Goal: Task Accomplishment & Management: Manage account settings

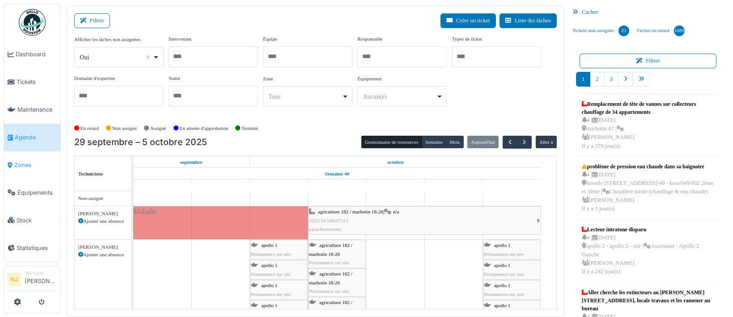
click at [22, 161] on span "Zones" at bounding box center [35, 165] width 42 height 8
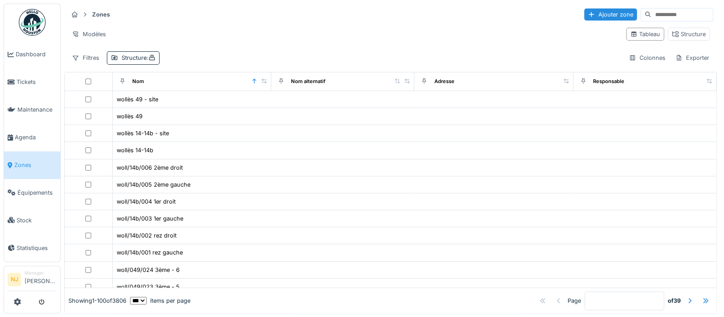
click at [653, 16] on input at bounding box center [682, 14] width 62 height 13
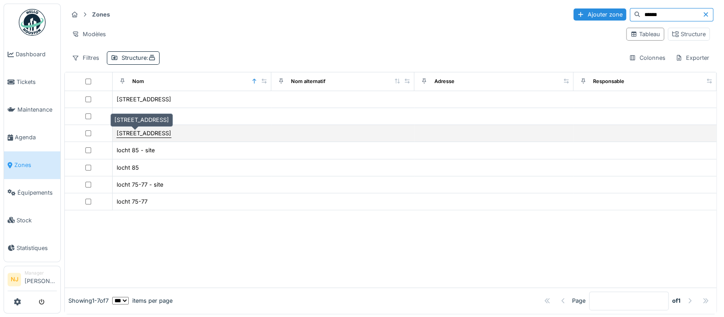
type input "*****"
click at [148, 132] on div "rue de locht 75" at bounding box center [144, 133] width 55 height 8
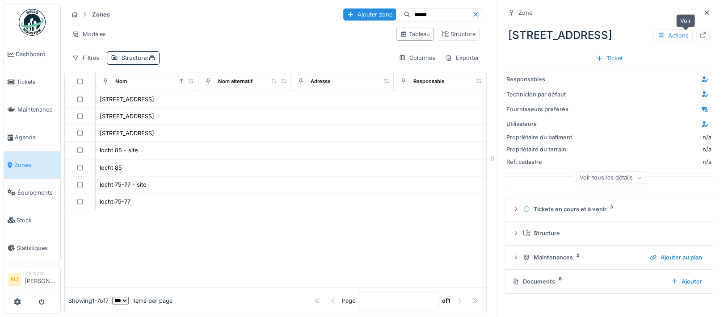
click at [700, 34] on icon at bounding box center [703, 35] width 6 height 6
click at [22, 133] on span "Agenda" at bounding box center [36, 137] width 42 height 8
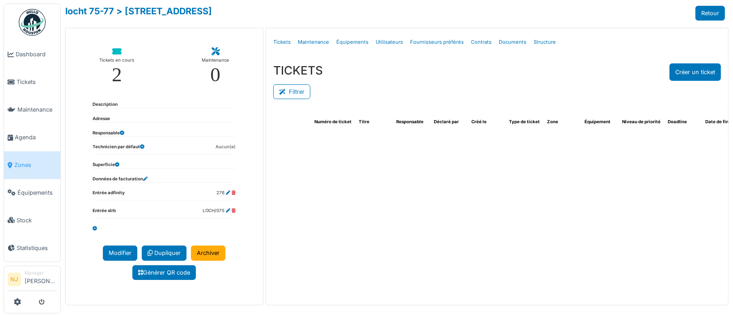
select select "***"
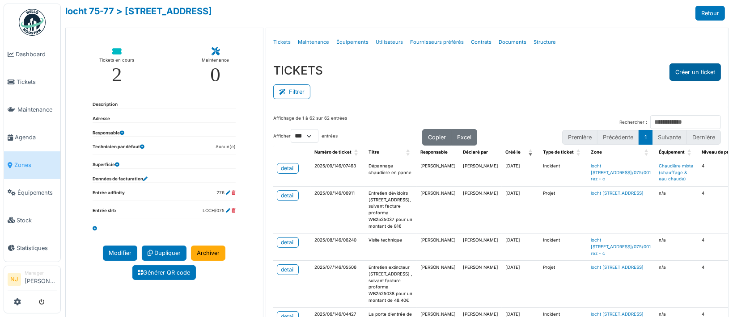
click at [683, 68] on button "Créer un ticket" at bounding box center [694, 71] width 51 height 17
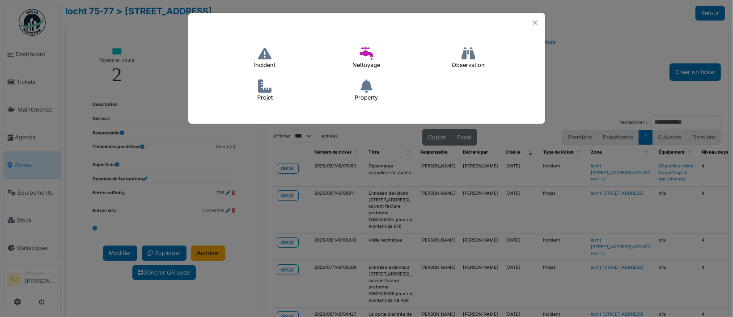
click at [263, 89] on icon at bounding box center [264, 86] width 13 height 13
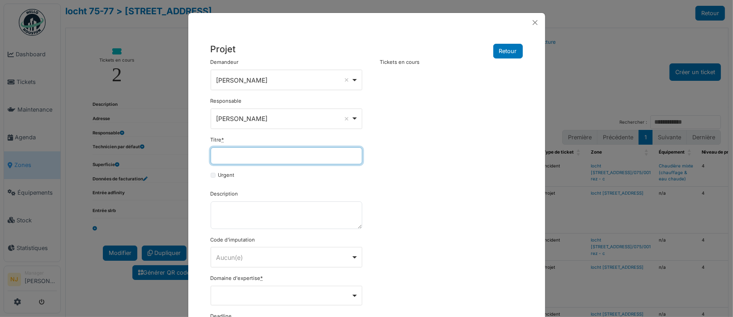
click at [236, 154] on input "Titre *" at bounding box center [287, 156] width 152 height 17
type input "**********"
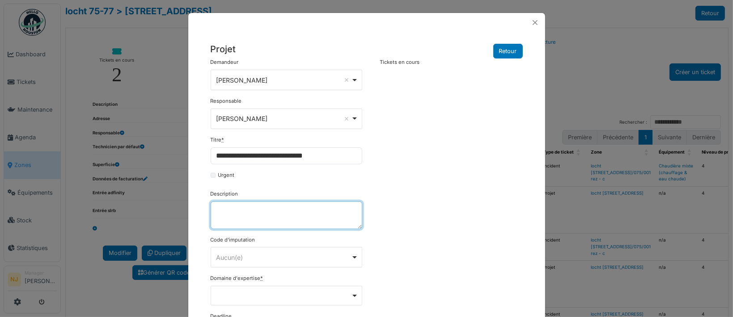
drag, startPoint x: 247, startPoint y: 209, endPoint x: 240, endPoint y: 213, distance: 7.2
click at [246, 210] on textarea "Description" at bounding box center [287, 216] width 152 height 28
drag, startPoint x: 257, startPoint y: 209, endPoint x: 236, endPoint y: 212, distance: 21.2
click at [236, 212] on textarea "Description" at bounding box center [287, 216] width 152 height 28
click at [244, 254] on div "Aucun(e) Remove item" at bounding box center [283, 257] width 135 height 9
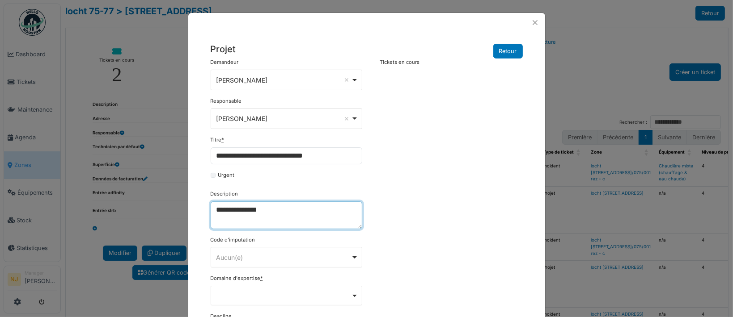
type textarea "**********"
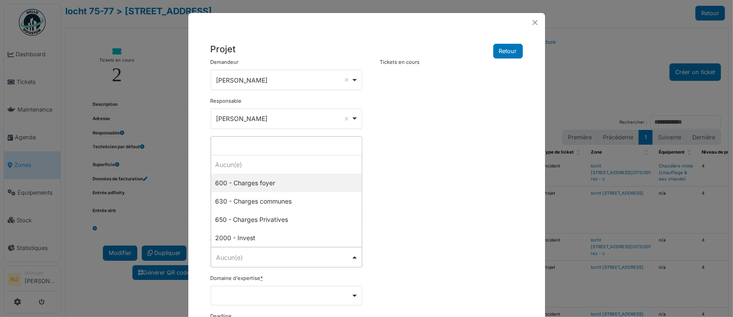
select select "***"
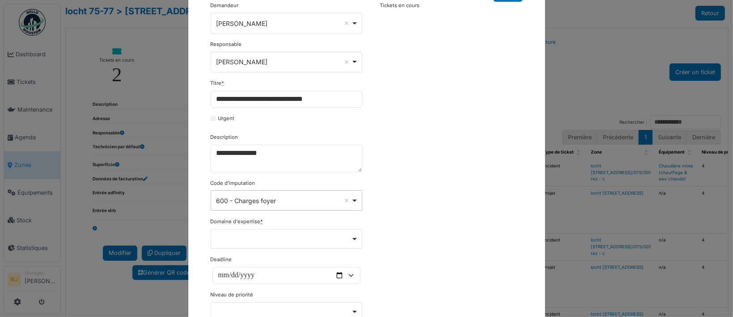
scroll to position [119, 0]
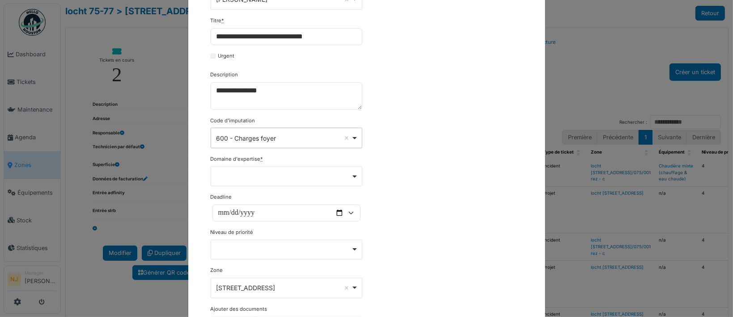
click at [247, 170] on div "Remove item" at bounding box center [287, 177] width 152 height 20
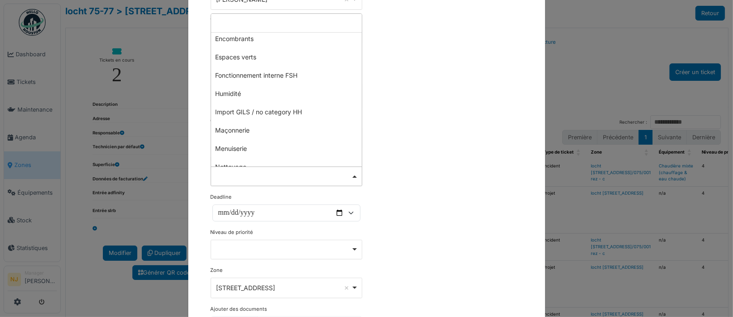
scroll to position [259, 0]
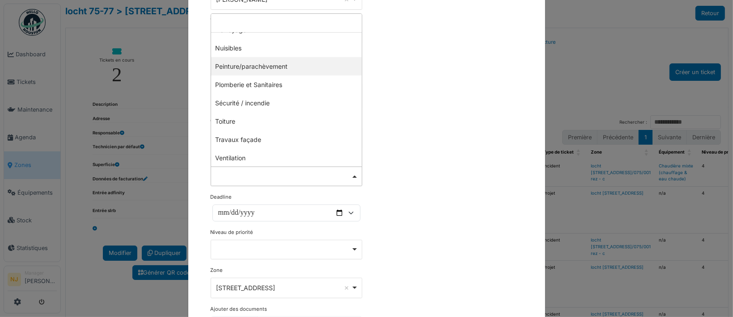
select select "***"
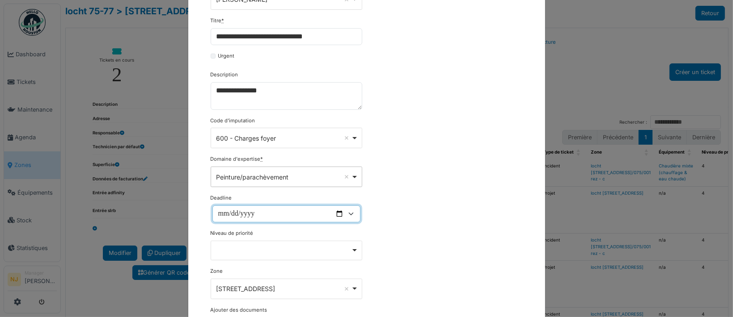
click at [335, 213] on input "Deadline" at bounding box center [286, 214] width 148 height 17
type input "**********"
click at [251, 248] on div "Remove item" at bounding box center [286, 250] width 144 height 4
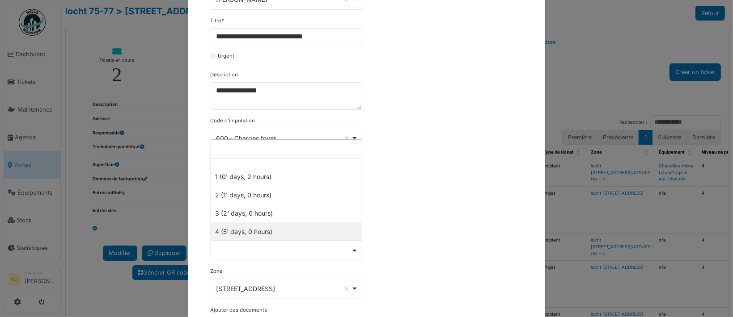
select select "***"
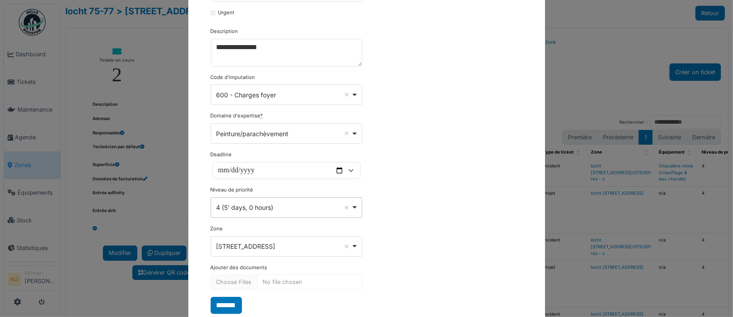
scroll to position [185, 0]
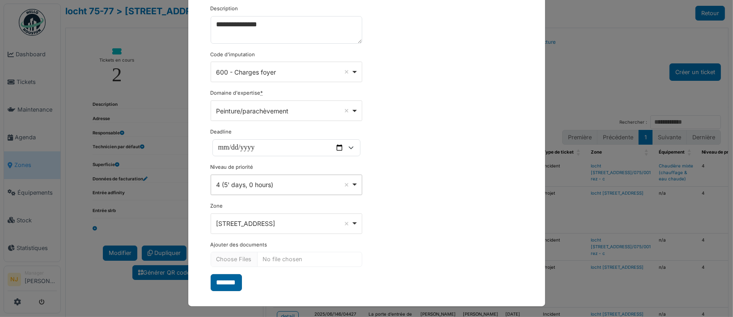
click at [227, 280] on input "*******" at bounding box center [226, 282] width 31 height 17
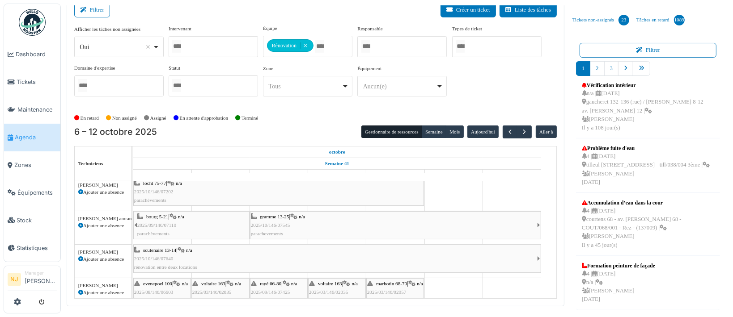
scroll to position [3, 0]
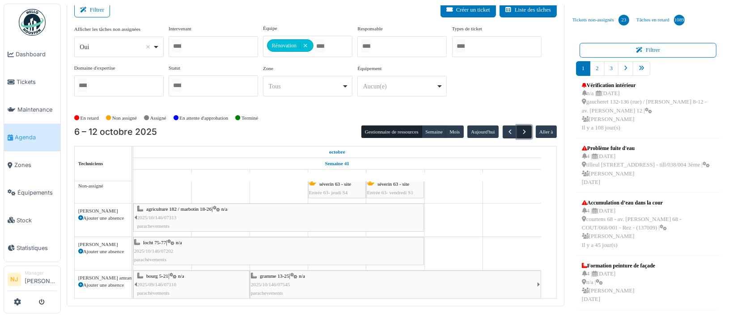
click at [520, 131] on span "button" at bounding box center [524, 132] width 8 height 8
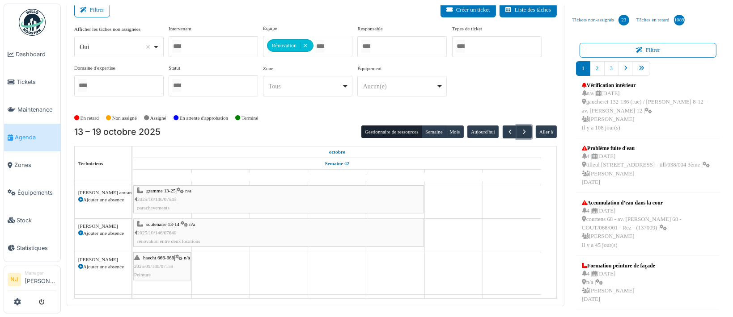
scroll to position [0, 0]
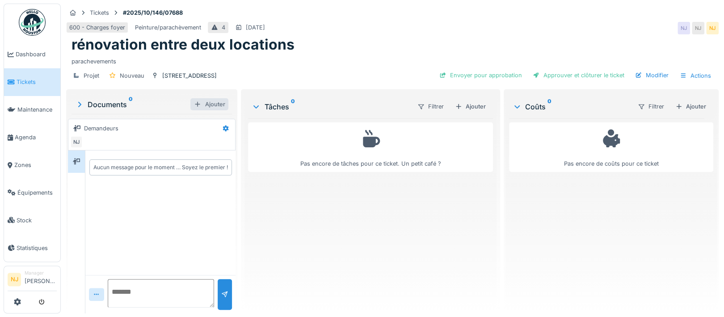
click at [194, 104] on div at bounding box center [197, 104] width 7 height 8
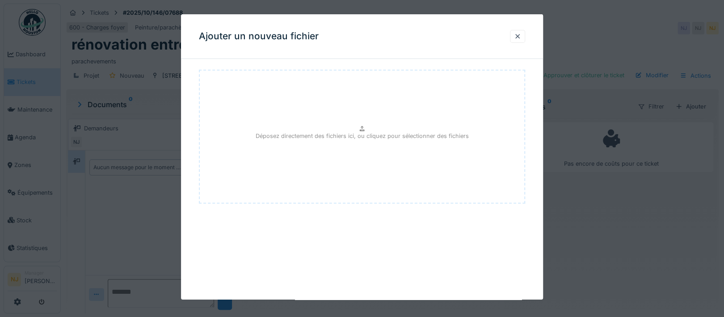
click at [352, 128] on div "Déposez directement des fichiers ici, ou cliquez pour sélectionner des fichiers" at bounding box center [362, 137] width 326 height 134
type input "**********"
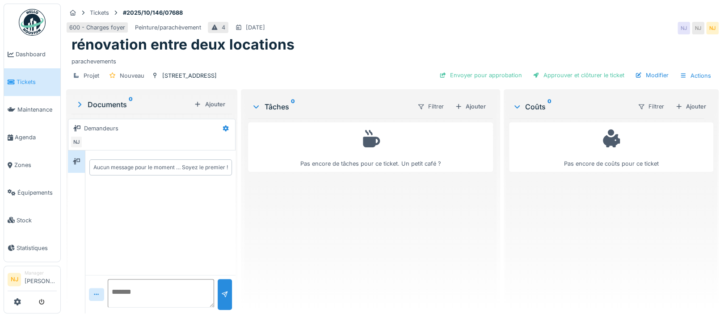
click at [109, 102] on div "Documents 0" at bounding box center [132, 104] width 115 height 11
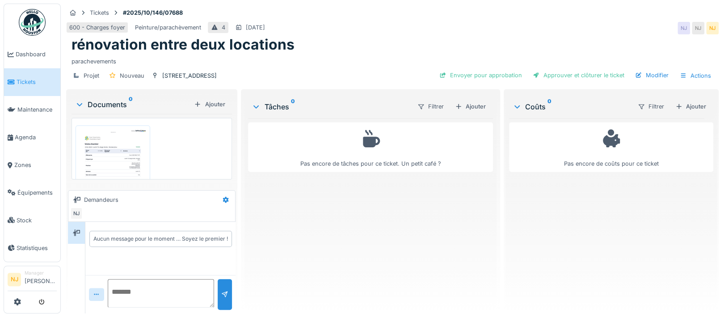
click at [114, 153] on img at bounding box center [113, 177] width 70 height 99
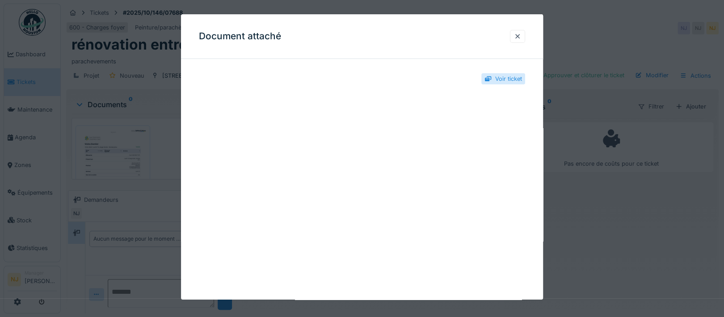
click at [513, 35] on div "Document attaché" at bounding box center [362, 36] width 362 height 45
click at [519, 35] on div at bounding box center [517, 36] width 7 height 8
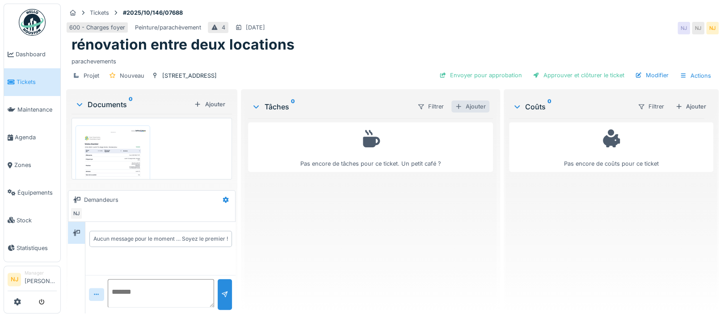
click at [460, 107] on div "Ajouter" at bounding box center [470, 107] width 38 height 12
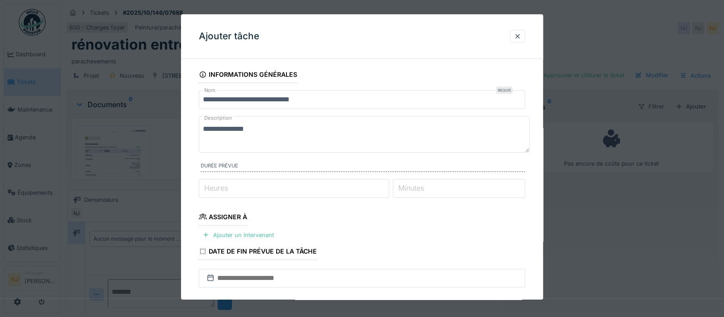
click at [320, 100] on input "**********" at bounding box center [362, 99] width 326 height 19
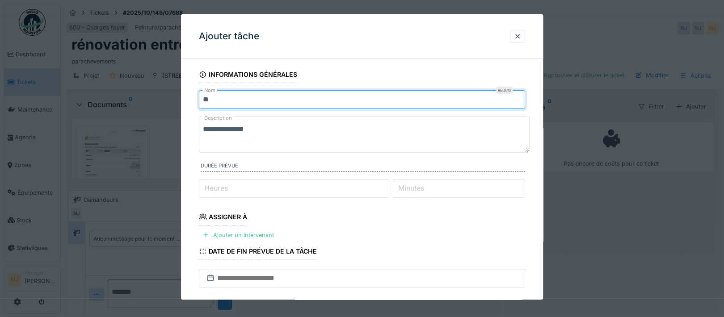
type input "*"
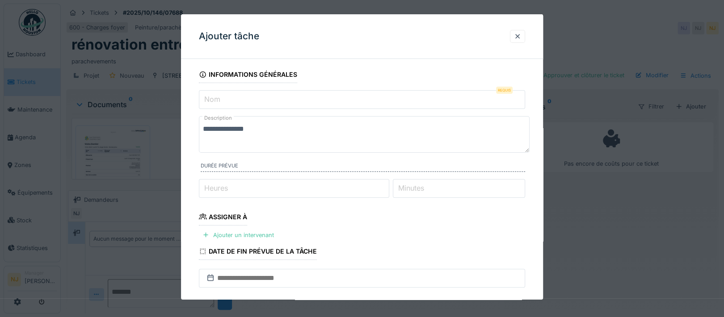
click at [264, 130] on textarea "**********" at bounding box center [364, 134] width 331 height 37
type textarea "*"
click at [252, 101] on input "Nom" at bounding box center [362, 99] width 326 height 19
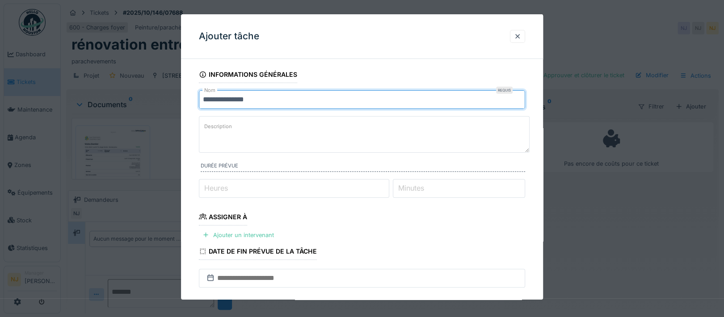
click at [227, 98] on input "**********" at bounding box center [362, 99] width 326 height 19
type input "**********"
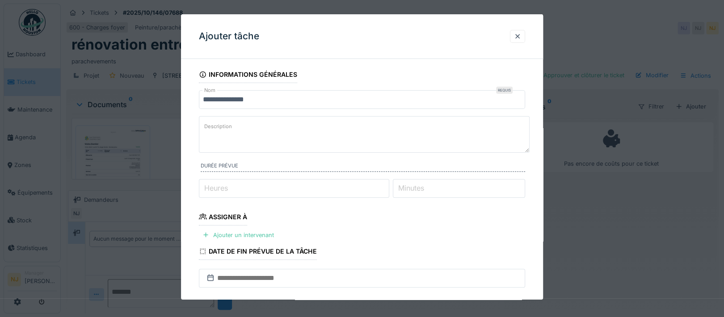
click at [249, 126] on textarea "**********" at bounding box center [364, 134] width 331 height 37
click at [216, 124] on label "Description" at bounding box center [217, 126] width 31 height 11
click at [216, 124] on textarea "**********" at bounding box center [364, 134] width 331 height 37
drag, startPoint x: 216, startPoint y: 124, endPoint x: 212, endPoint y: 126, distance: 4.7
click at [212, 126] on label "Description" at bounding box center [217, 126] width 31 height 11
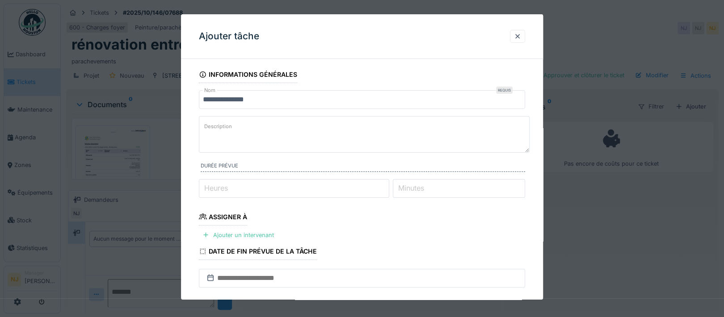
click at [212, 126] on textarea "**********" at bounding box center [364, 134] width 331 height 37
paste textarea "**********"
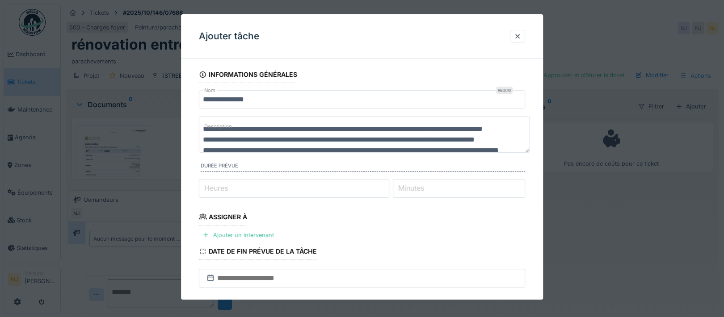
scroll to position [32, 0]
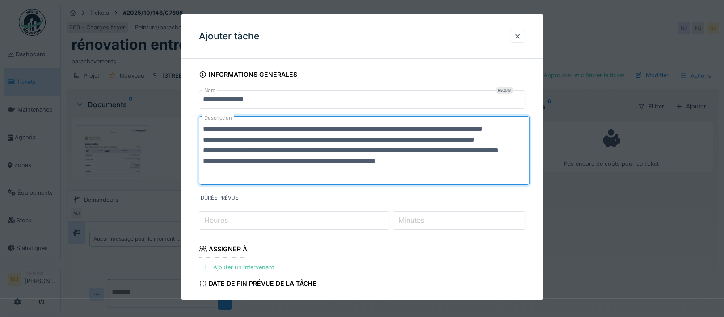
drag, startPoint x: 519, startPoint y: 181, endPoint x: 528, endPoint y: 190, distance: 12.4
click at [513, 229] on fieldset "**********" at bounding box center [362, 268] width 326 height 405
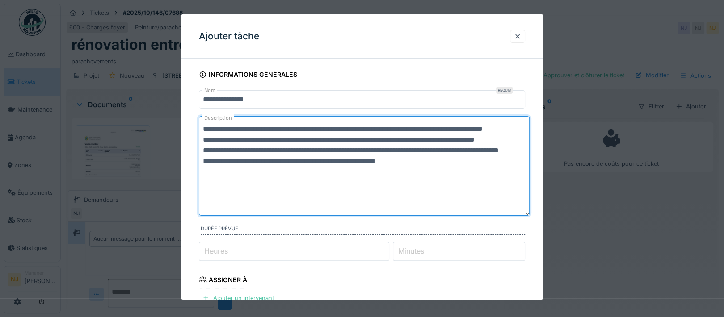
scroll to position [0, 0]
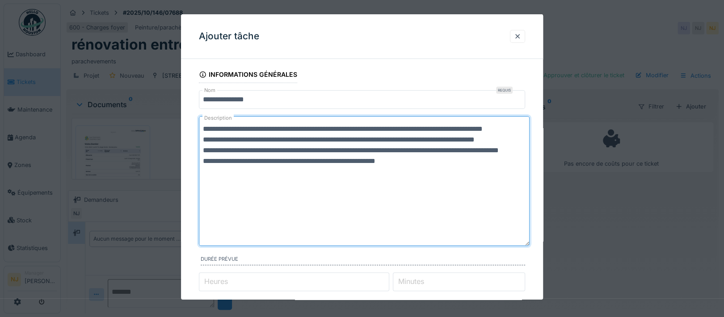
drag, startPoint x: 527, startPoint y: 182, endPoint x: 533, endPoint y: 244, distance: 62.0
click at [533, 244] on div "**********" at bounding box center [362, 308] width 362 height 484
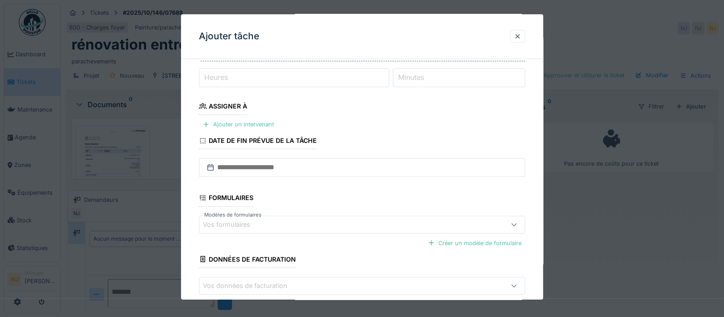
scroll to position [238, 0]
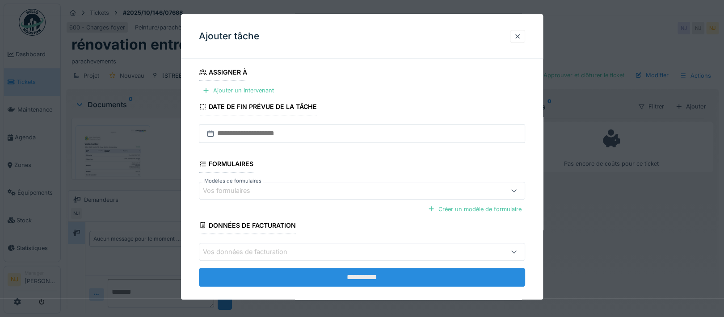
type textarea "**********"
click at [360, 275] on input "**********" at bounding box center [362, 277] width 326 height 19
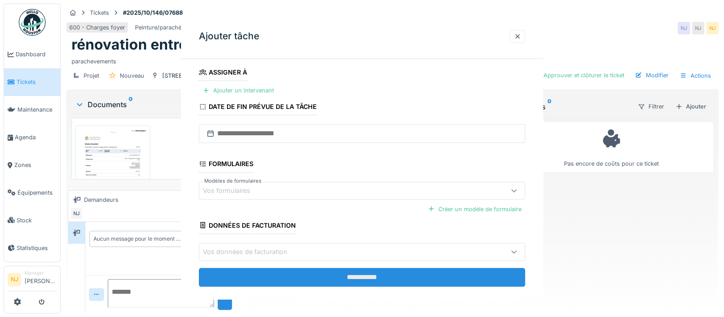
scroll to position [0, 0]
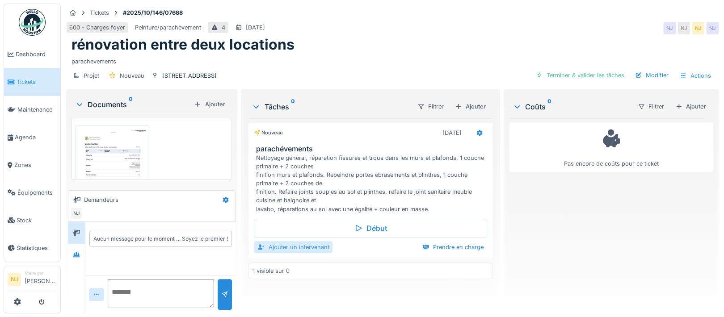
click at [287, 247] on div "Ajouter un intervenant" at bounding box center [293, 247] width 79 height 12
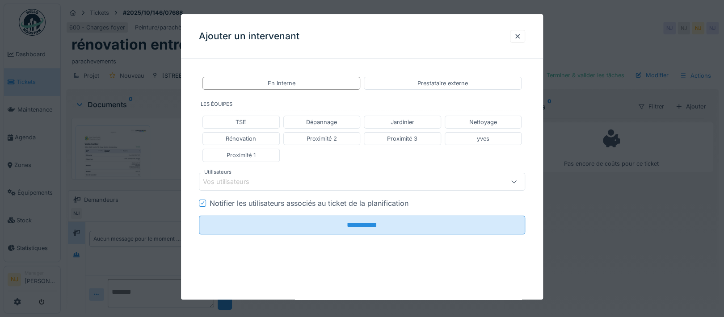
click at [274, 179] on div "Vos utilisateurs" at bounding box center [342, 182] width 279 height 10
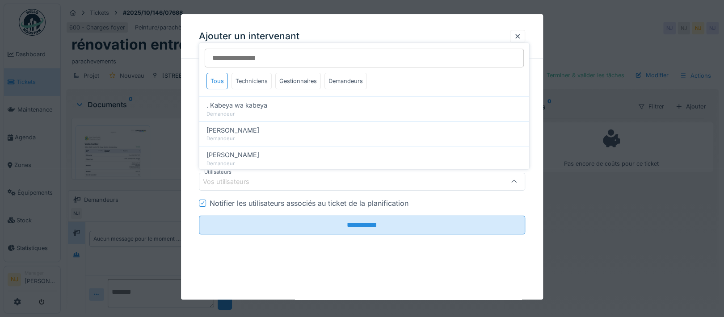
click at [254, 81] on div "Techniciens" at bounding box center [252, 81] width 40 height 17
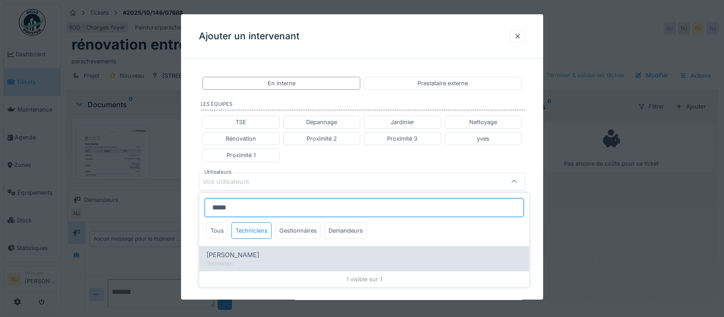
type input "*****"
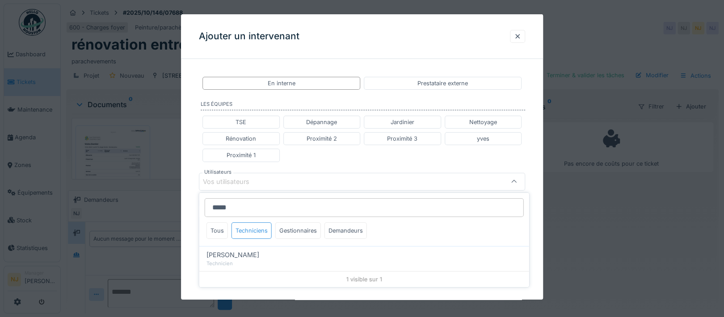
drag, startPoint x: 240, startPoint y: 254, endPoint x: 254, endPoint y: 227, distance: 30.4
click at [240, 253] on span "[PERSON_NAME]" at bounding box center [233, 255] width 53 height 10
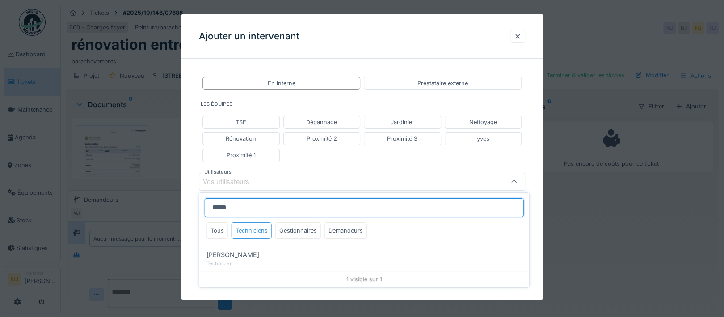
type input "****"
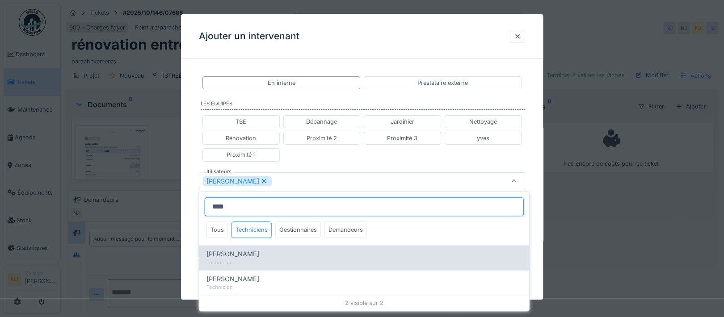
type input "****"
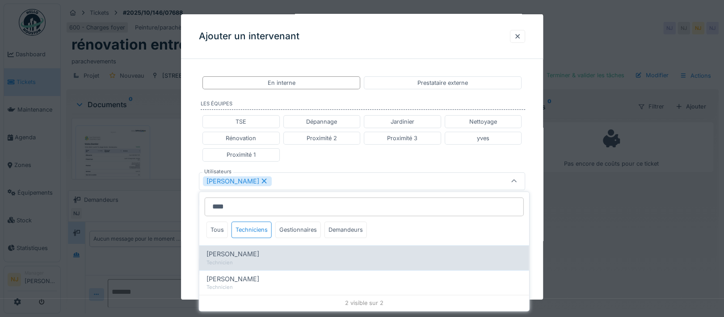
click at [244, 252] on span "[PERSON_NAME]" at bounding box center [233, 254] width 53 height 10
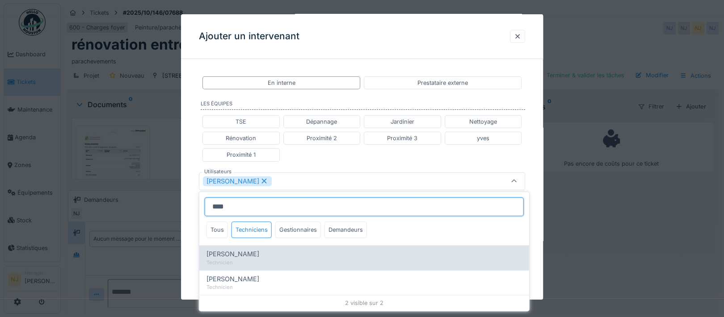
type input "*********"
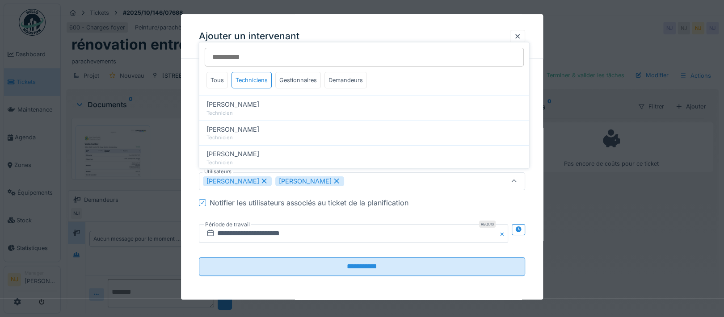
click at [191, 229] on div "**********" at bounding box center [362, 184] width 362 height 236
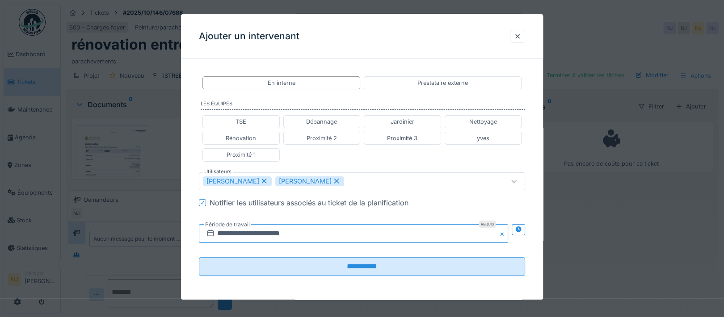
click at [253, 232] on input "**********" at bounding box center [353, 233] width 309 height 19
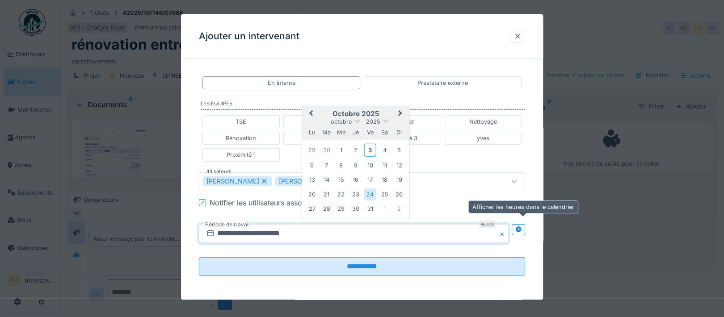
click at [522, 228] on icon at bounding box center [518, 230] width 7 height 6
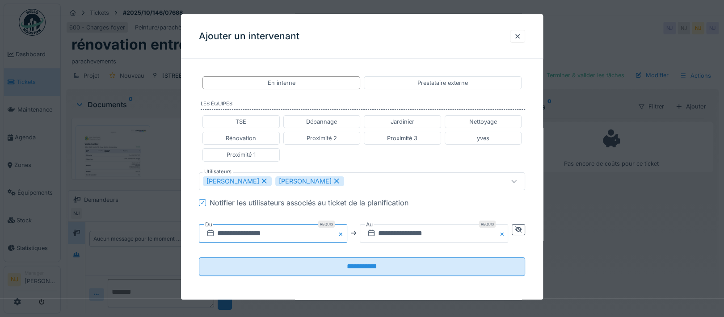
click at [295, 226] on input "**********" at bounding box center [273, 233] width 148 height 19
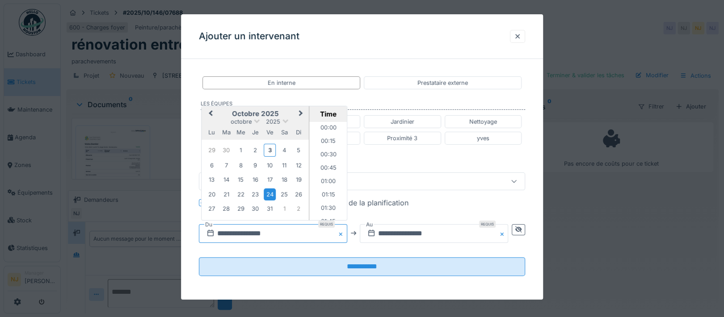
scroll to position [333, 0]
click at [211, 178] on div "13" at bounding box center [212, 180] width 12 height 12
click at [325, 194] on li "07:30" at bounding box center [328, 197] width 38 height 13
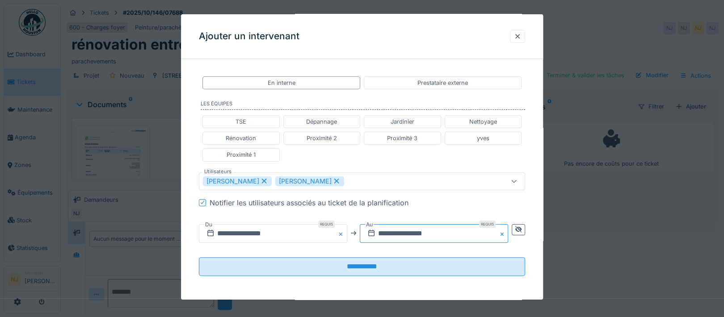
click at [426, 228] on input "**********" at bounding box center [434, 233] width 148 height 19
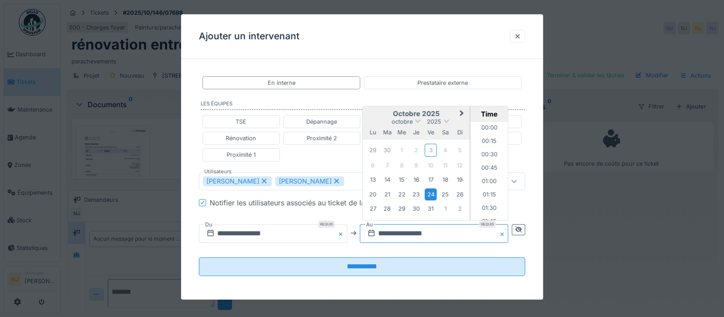
scroll to position [1189, 0]
click at [434, 194] on div "24" at bounding box center [431, 194] width 12 height 12
click at [487, 151] on li "16:00" at bounding box center [490, 154] width 38 height 13
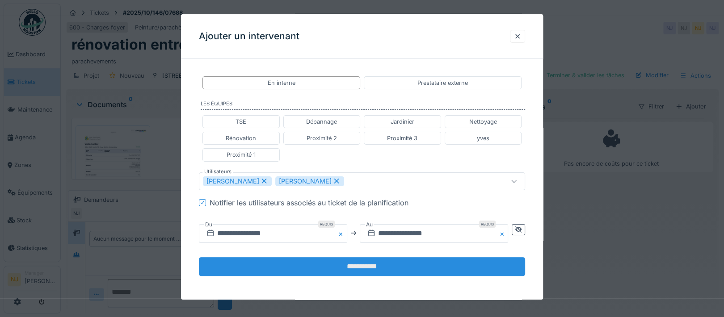
click at [355, 261] on input "**********" at bounding box center [362, 266] width 326 height 19
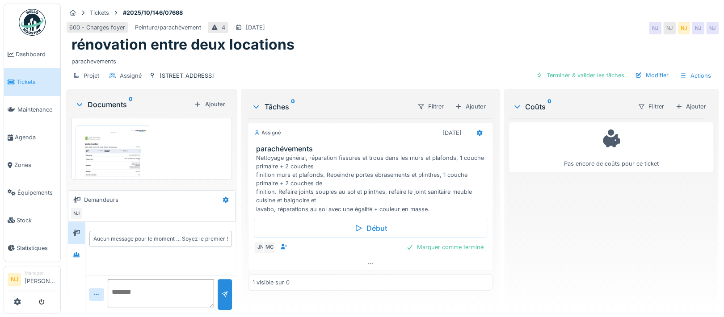
scroll to position [0, 0]
click at [470, 104] on div "Ajouter" at bounding box center [470, 107] width 38 height 12
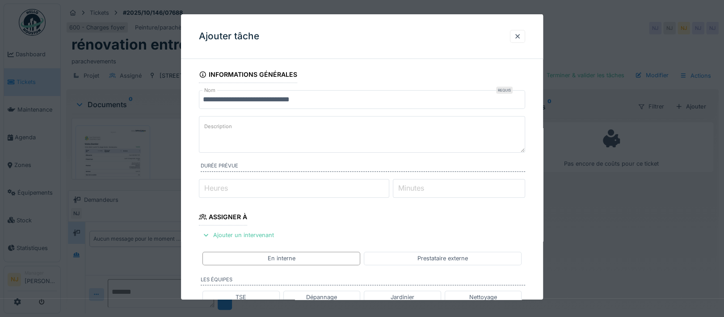
click at [316, 100] on input "**********" at bounding box center [362, 99] width 326 height 19
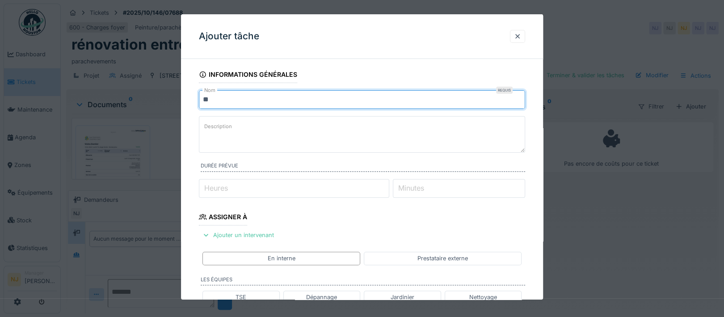
type input "*"
type input "**********"
click at [212, 129] on label "Description" at bounding box center [217, 126] width 31 height 11
click at [212, 129] on textarea "Description" at bounding box center [362, 134] width 326 height 37
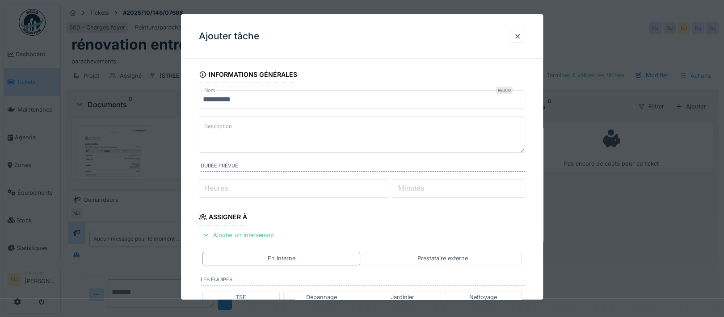
click at [224, 133] on textarea "Description" at bounding box center [362, 134] width 326 height 37
paste textarea "**********"
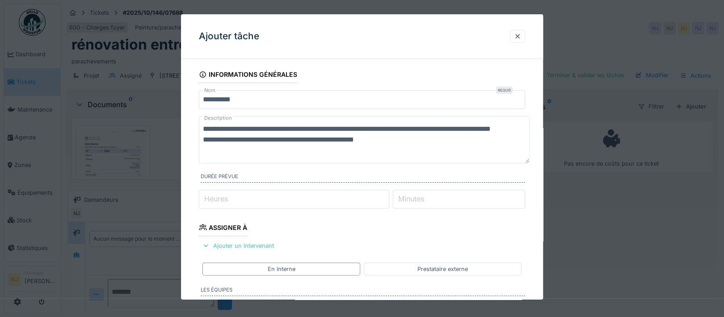
scroll to position [10, 0]
type textarea "**********"
click at [234, 245] on div "Ajouter un intervenant" at bounding box center [238, 246] width 79 height 12
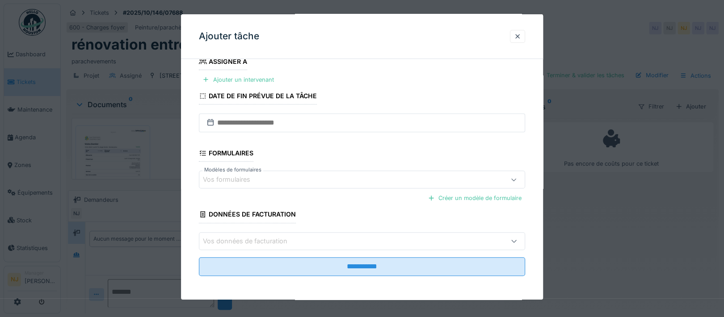
scroll to position [166, 0]
click at [234, 80] on div "Ajouter un intervenant" at bounding box center [238, 80] width 79 height 12
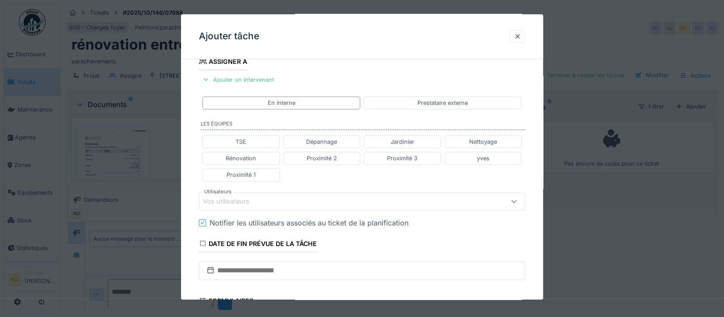
click at [271, 197] on div "Vos utilisateurs" at bounding box center [342, 202] width 279 height 10
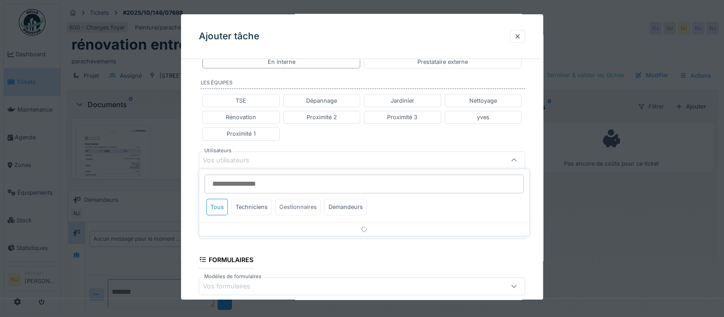
scroll to position [210, 0]
type input "****"
click at [252, 203] on div "Techniciens" at bounding box center [252, 206] width 40 height 17
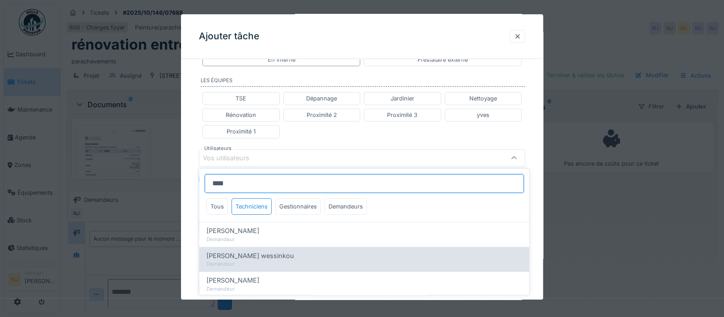
scroll to position [119, 0]
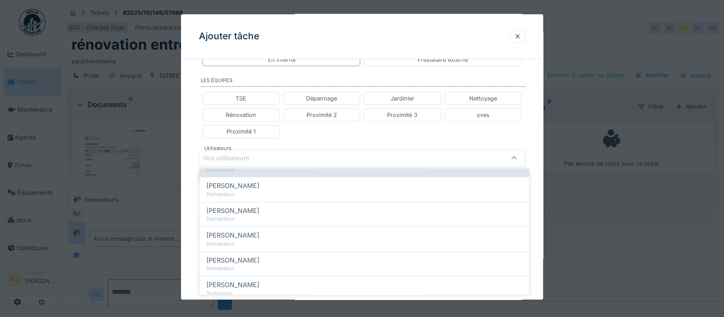
click at [223, 282] on span "[PERSON_NAME]" at bounding box center [233, 285] width 53 height 10
type input "****"
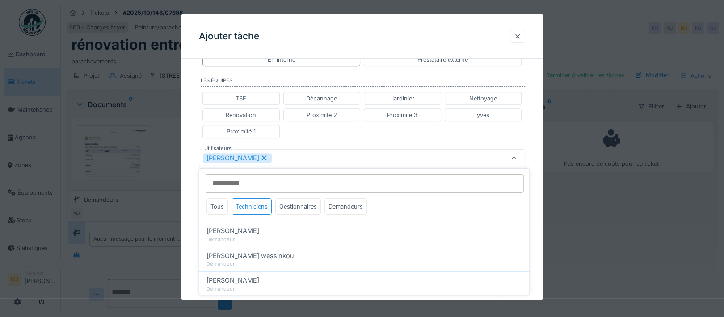
click at [190, 200] on div "**********" at bounding box center [362, 149] width 362 height 584
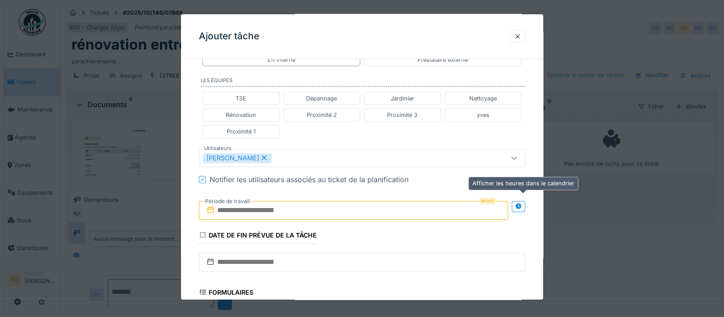
click at [522, 204] on icon at bounding box center [519, 206] width 6 height 6
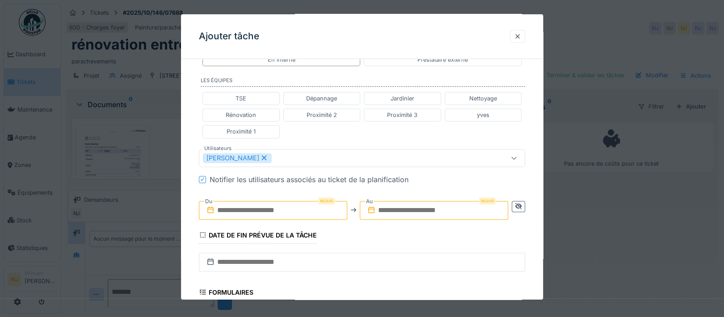
click at [255, 208] on input "text" at bounding box center [273, 210] width 148 height 19
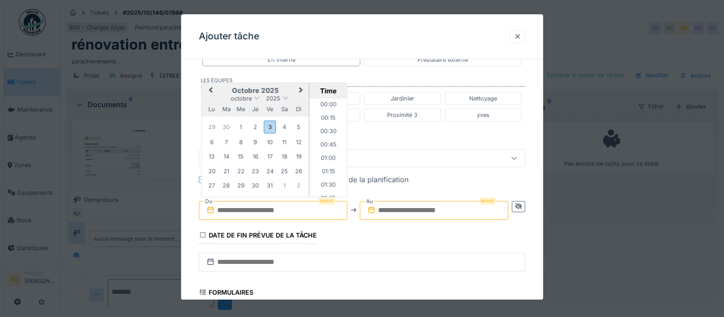
scroll to position [561, 0]
click at [226, 140] on div "7" at bounding box center [226, 142] width 12 height 12
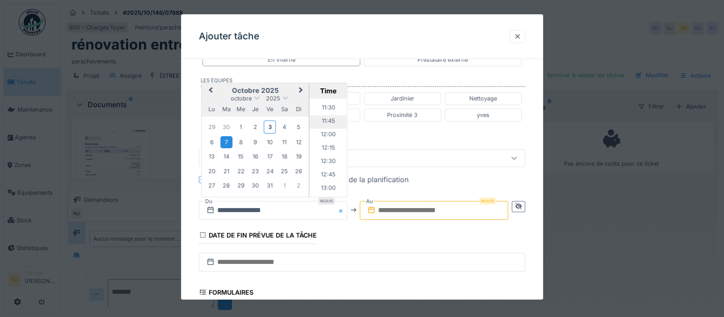
scroll to position [680, 0]
click at [322, 174] on li "14:00" at bounding box center [328, 175] width 38 height 13
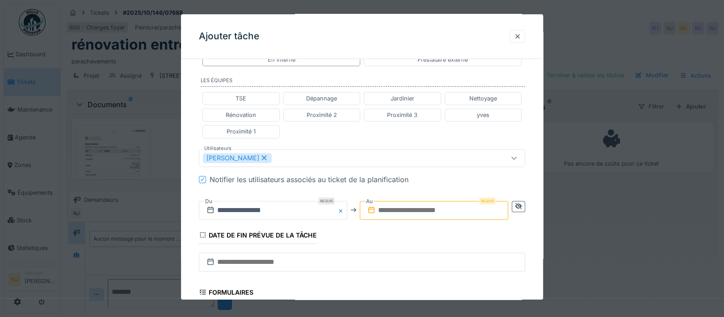
click at [393, 208] on input "text" at bounding box center [434, 210] width 148 height 19
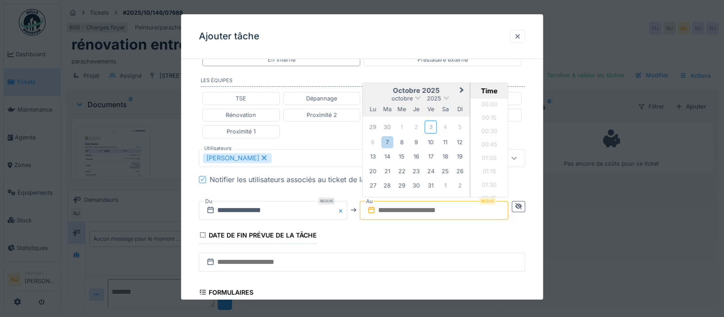
scroll to position [561, 0]
click at [390, 141] on div "7" at bounding box center [387, 142] width 12 height 12
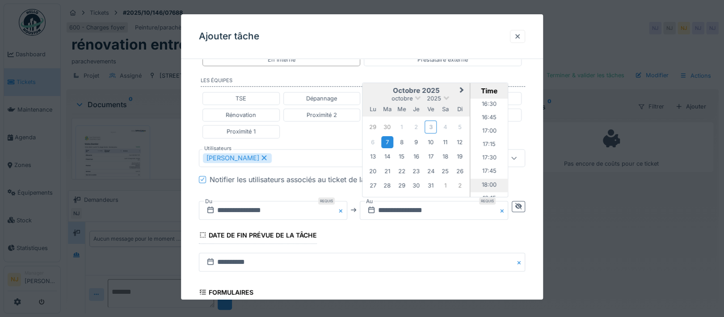
scroll to position [859, 0]
click at [489, 101] on li "16:00" at bounding box center [490, 104] width 38 height 13
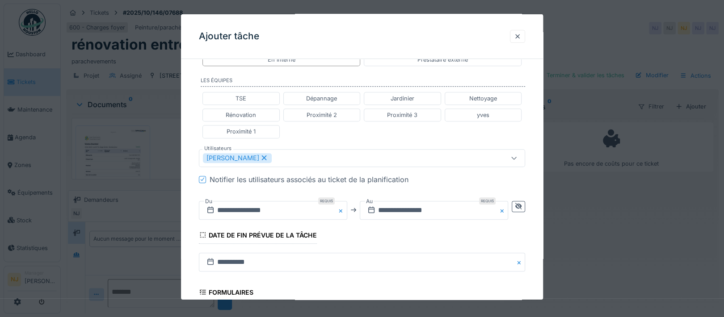
click at [275, 154] on div "[PERSON_NAME]" at bounding box center [342, 158] width 279 height 10
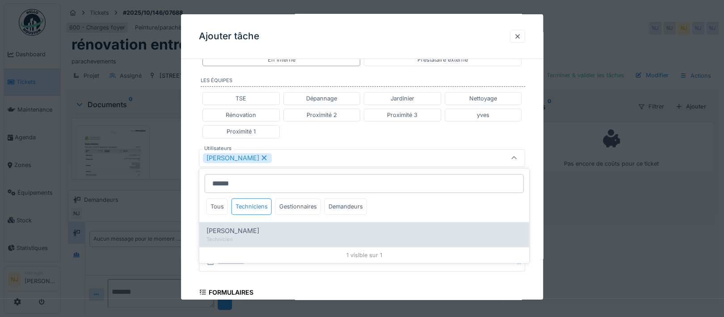
type input "******"
click at [224, 227] on span "[PERSON_NAME]" at bounding box center [233, 231] width 53 height 10
type input "*********"
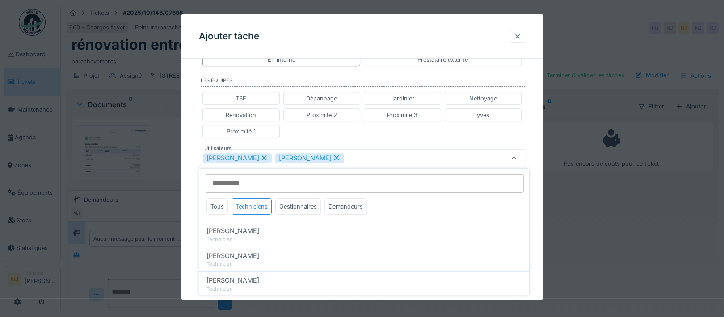
click at [187, 195] on div "**********" at bounding box center [362, 149] width 362 height 584
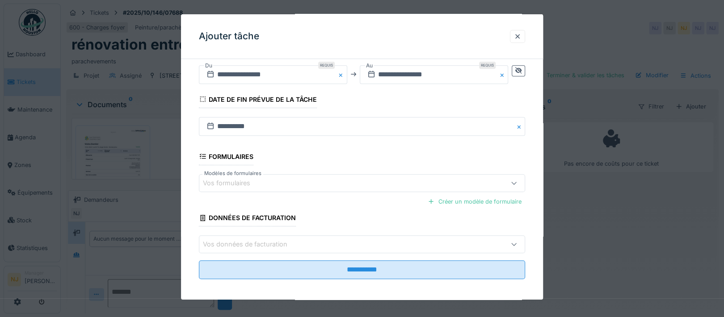
scroll to position [348, 0]
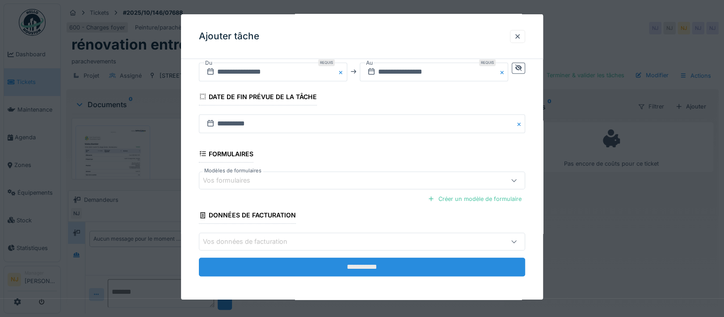
click at [356, 262] on input "**********" at bounding box center [362, 267] width 326 height 19
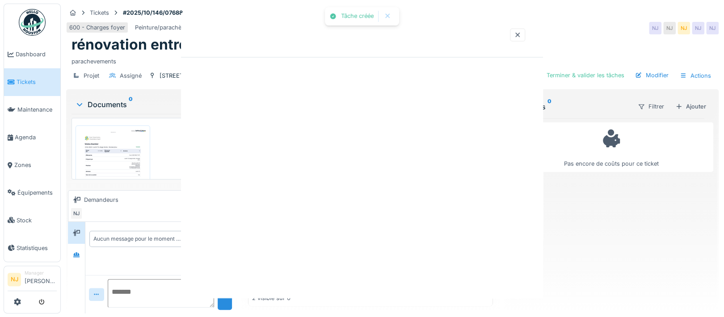
scroll to position [0, 0]
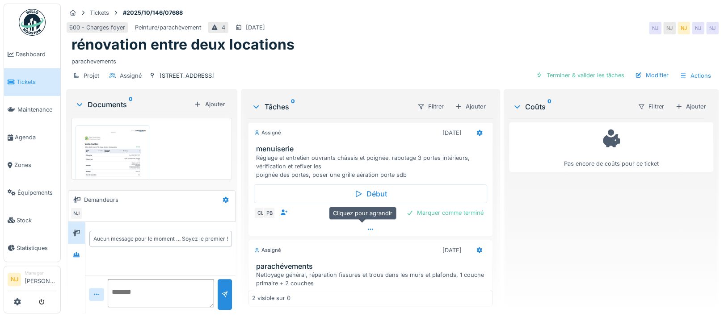
click at [367, 228] on icon at bounding box center [370, 230] width 7 height 6
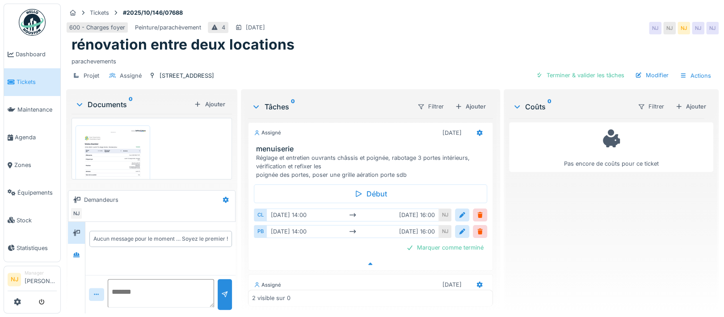
scroll to position [3, 0]
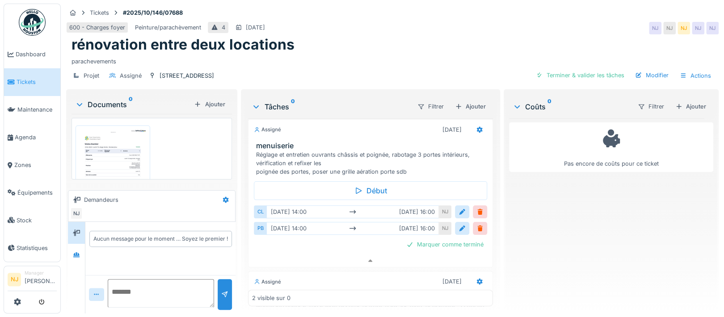
click at [334, 239] on div "Marquer comme terminé" at bounding box center [370, 245] width 233 height 12
click at [367, 258] on icon at bounding box center [370, 261] width 7 height 6
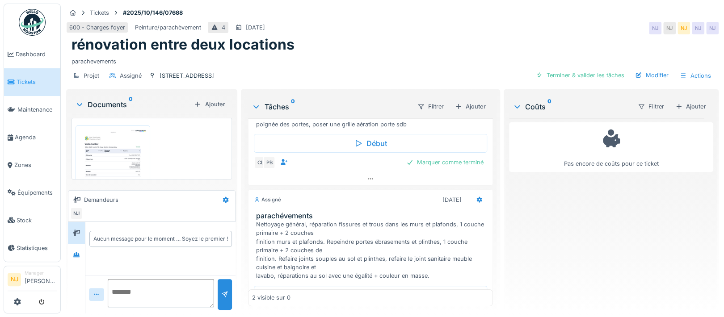
scroll to position [100, 0]
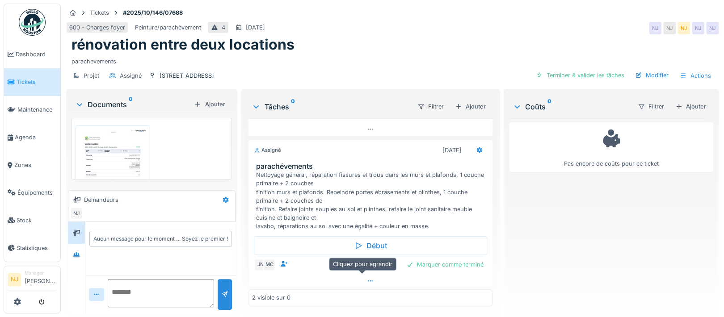
click at [367, 278] on icon at bounding box center [370, 281] width 7 height 6
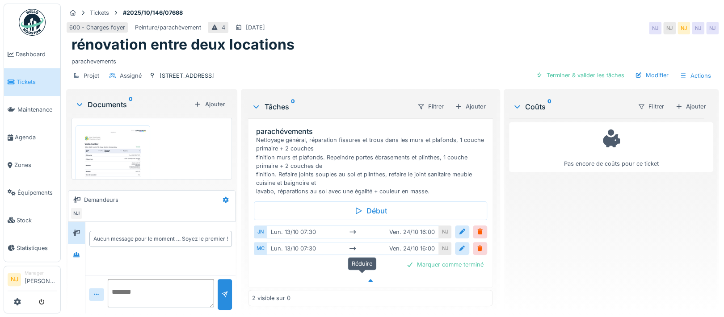
click at [367, 278] on icon at bounding box center [370, 281] width 7 height 6
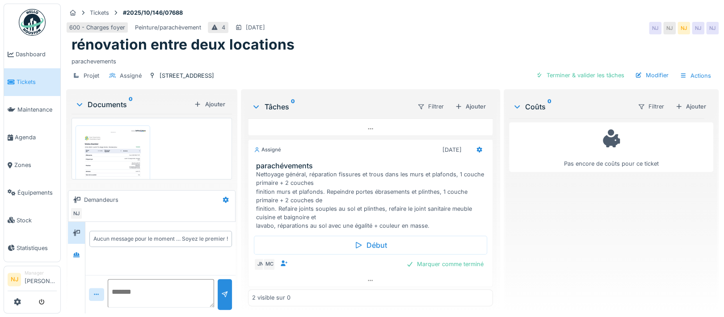
scroll to position [100, 0]
click at [468, 101] on div "Ajouter" at bounding box center [470, 107] width 38 height 12
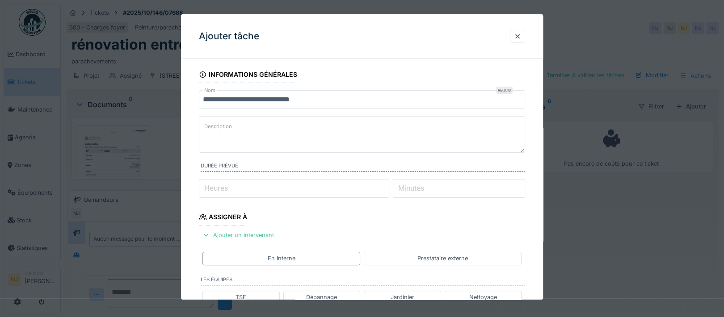
click at [312, 100] on input "**********" at bounding box center [362, 99] width 326 height 19
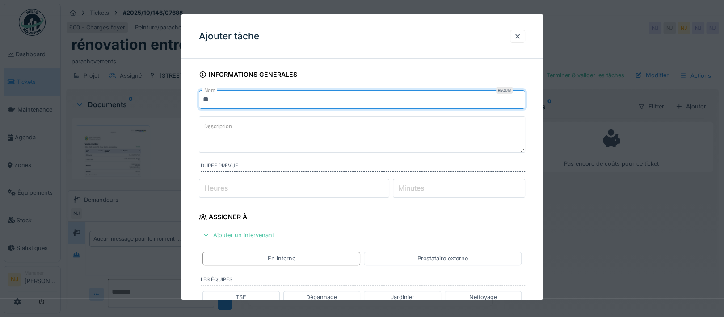
type input "*"
type input "**********"
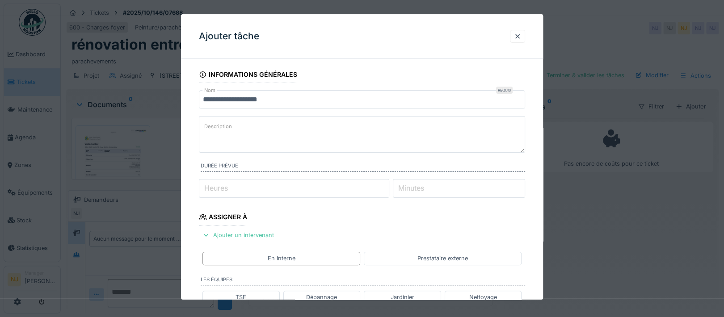
click at [215, 135] on textarea "Description" at bounding box center [362, 134] width 326 height 37
paste textarea "**********"
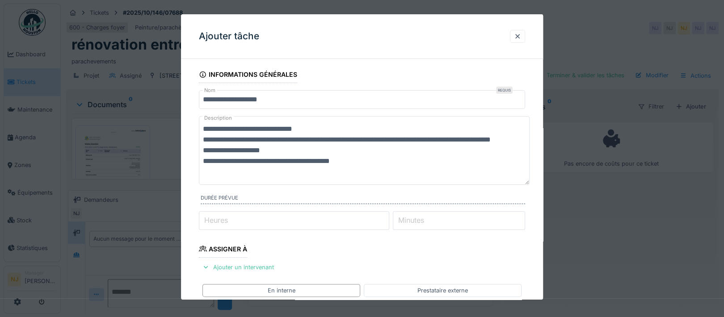
scroll to position [0, 0]
click at [249, 128] on textarea "**********" at bounding box center [364, 150] width 331 height 69
click at [453, 141] on textarea "**********" at bounding box center [364, 150] width 331 height 69
click at [451, 138] on textarea "**********" at bounding box center [364, 150] width 331 height 69
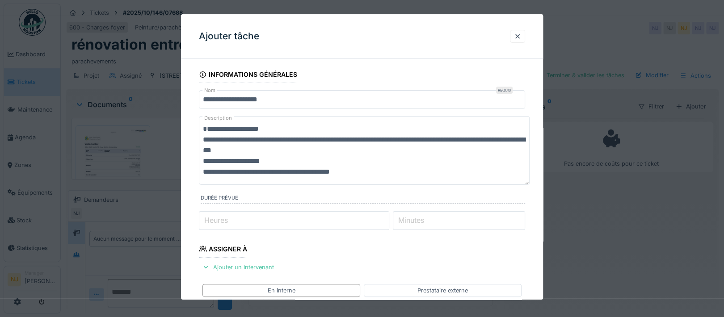
click at [202, 162] on textarea "**********" at bounding box center [364, 150] width 331 height 69
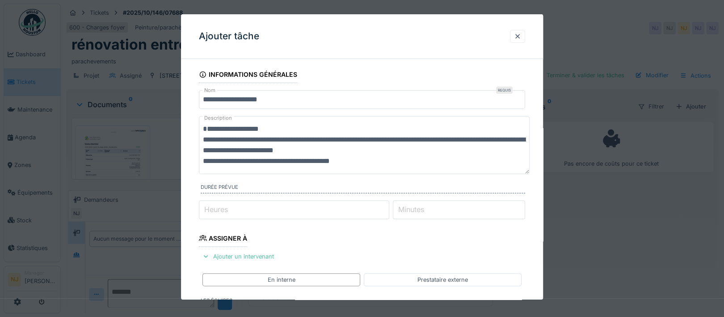
type textarea "**********"
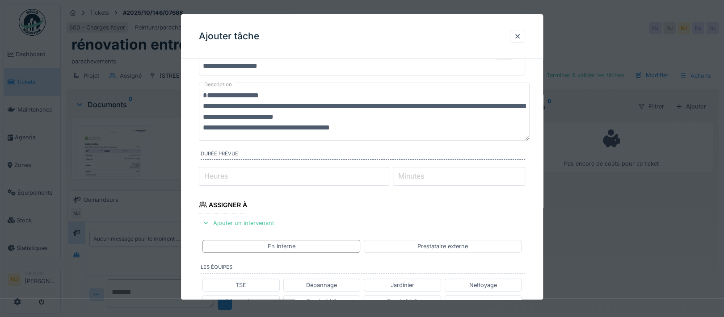
scroll to position [59, 0]
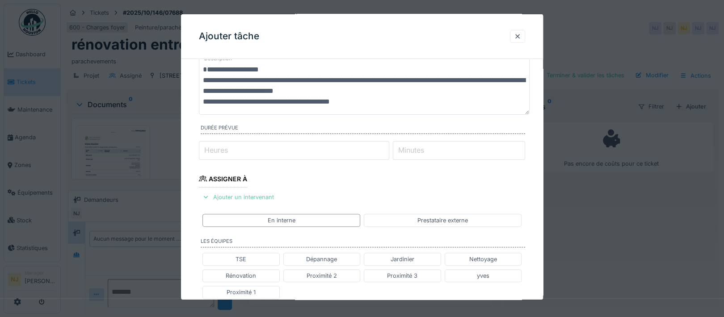
click at [260, 197] on div "Ajouter un intervenant" at bounding box center [238, 197] width 79 height 12
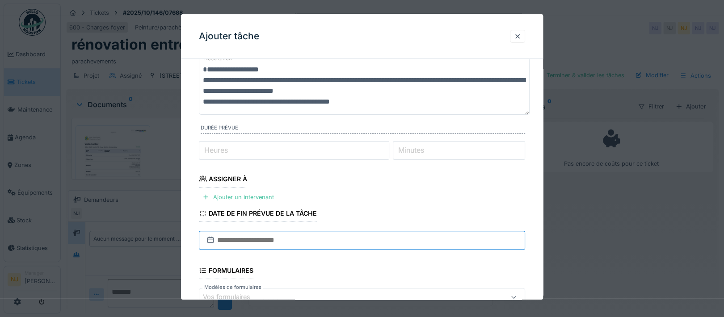
click at [270, 236] on input "text" at bounding box center [362, 240] width 326 height 19
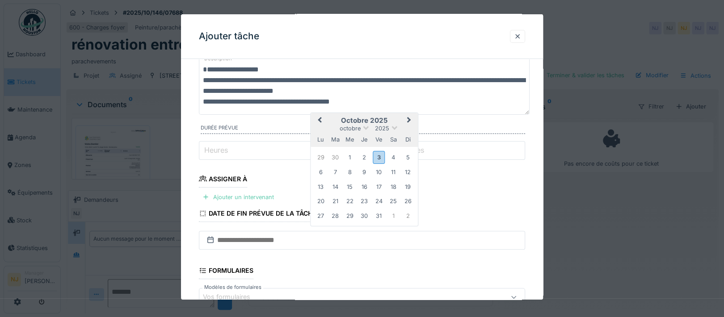
click at [224, 196] on div "Ajouter un intervenant" at bounding box center [238, 197] width 79 height 12
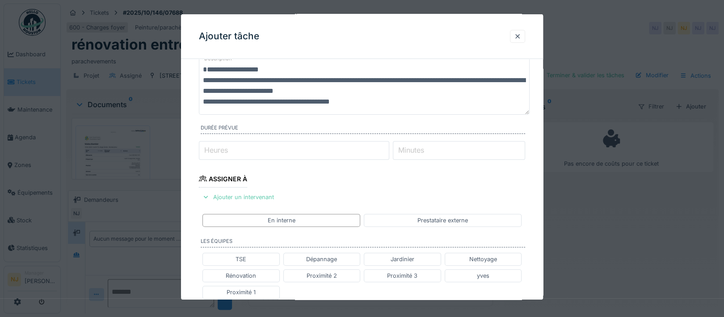
click at [242, 194] on div "Ajouter un intervenant" at bounding box center [238, 197] width 79 height 12
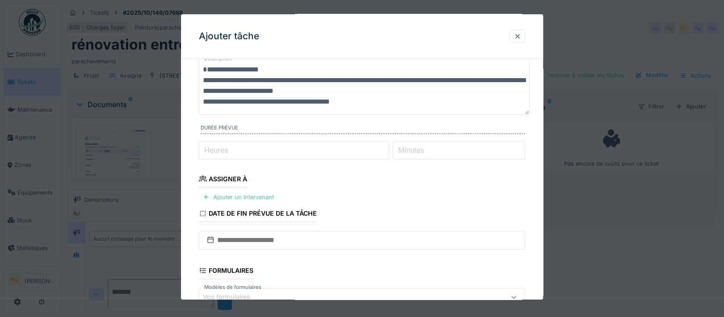
scroll to position [177, 0]
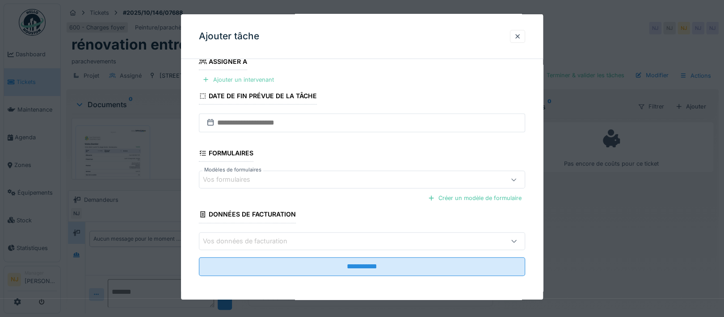
click at [244, 79] on div "Ajouter un intervenant" at bounding box center [238, 80] width 79 height 12
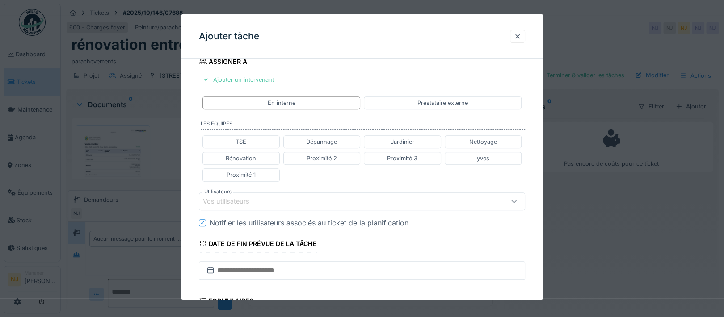
click at [263, 194] on div "Vos utilisateurs" at bounding box center [362, 202] width 326 height 18
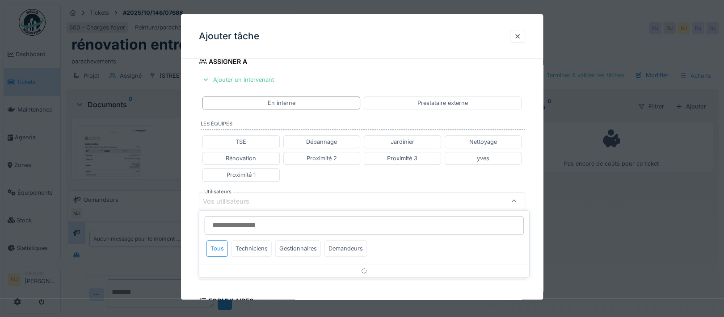
scroll to position [220, 0]
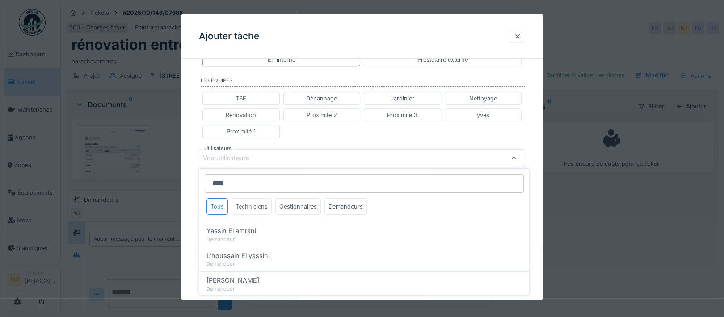
type input "****"
click at [244, 206] on div "Techniciens" at bounding box center [252, 206] width 40 height 17
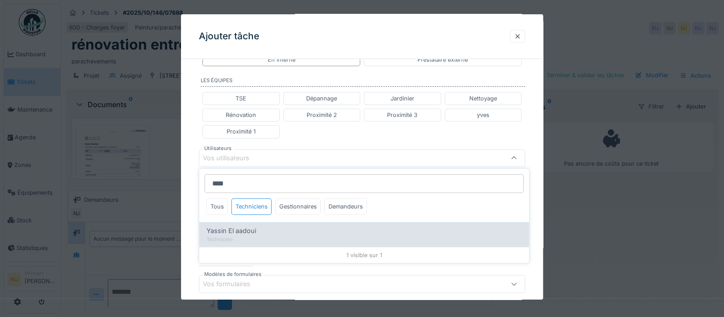
click at [230, 228] on span "Yassin El aadoui" at bounding box center [232, 231] width 50 height 10
type input "*****"
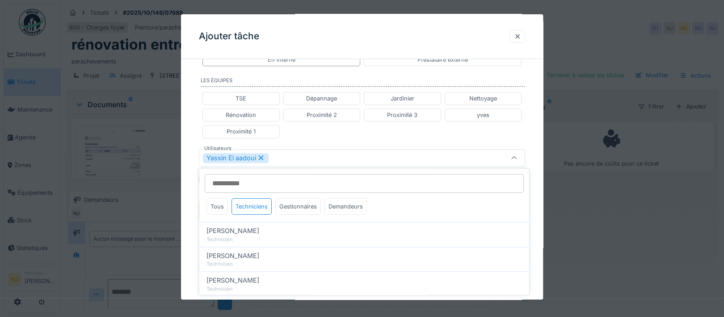
click at [189, 195] on div "**********" at bounding box center [362, 143] width 362 height 594
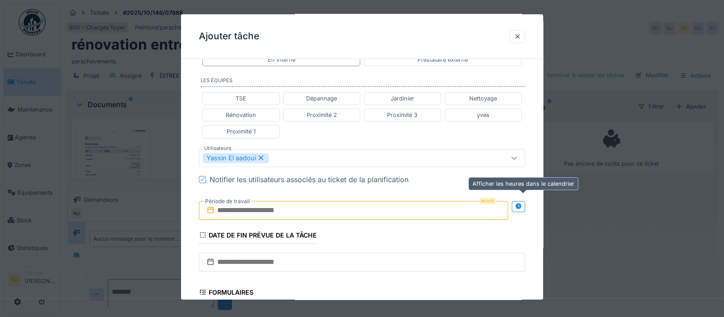
click at [520, 205] on icon at bounding box center [519, 206] width 6 height 6
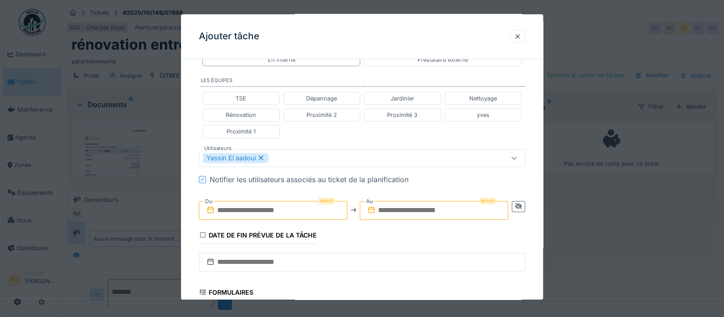
click at [257, 206] on input "text" at bounding box center [273, 210] width 148 height 19
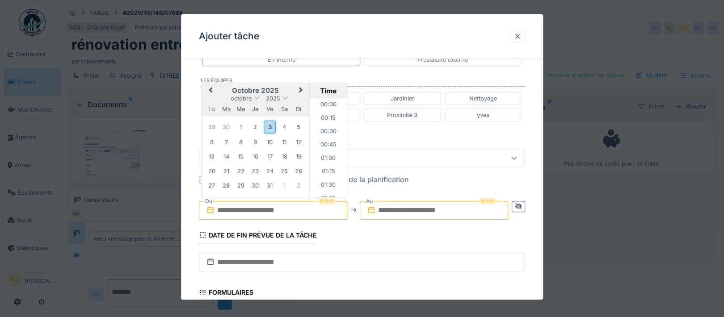
scroll to position [561, 0]
click at [241, 141] on div "8" at bounding box center [241, 142] width 12 height 12
click at [324, 150] on li "12:30" at bounding box center [328, 154] width 38 height 13
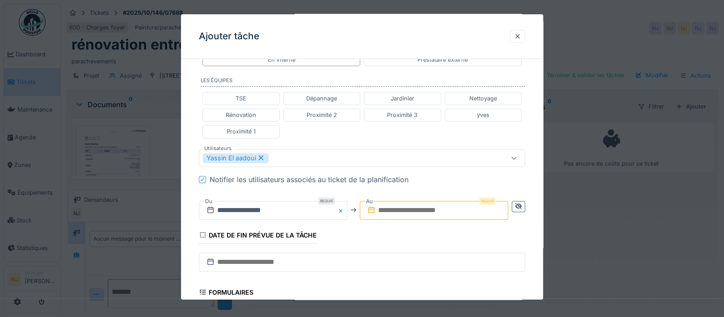
drag, startPoint x: 431, startPoint y: 204, endPoint x: 440, endPoint y: 209, distance: 10.2
click at [431, 204] on input "text" at bounding box center [434, 210] width 148 height 19
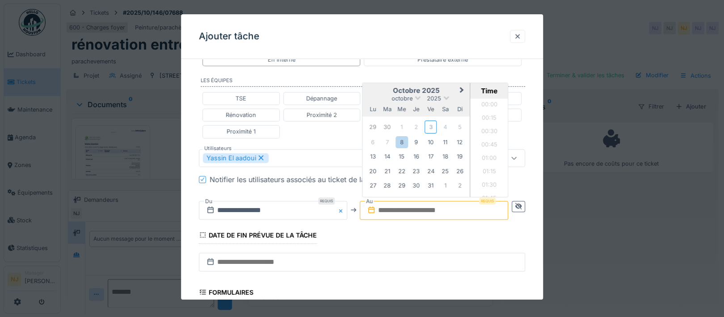
scroll to position [561, 0]
click at [403, 140] on div "8" at bounding box center [402, 142] width 12 height 12
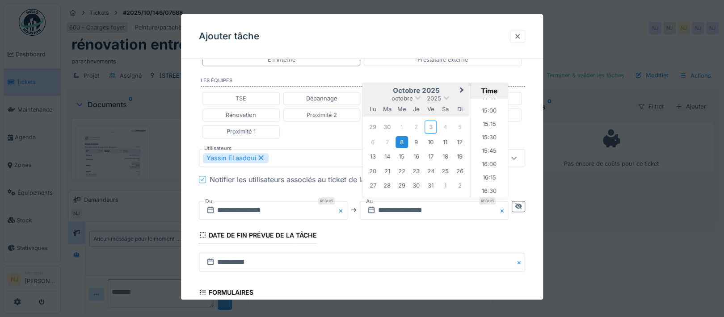
scroll to position [799, 0]
click at [485, 160] on li "16:00" at bounding box center [490, 163] width 38 height 13
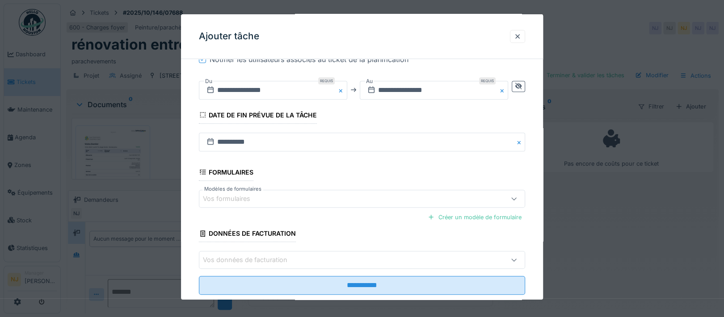
scroll to position [359, 0]
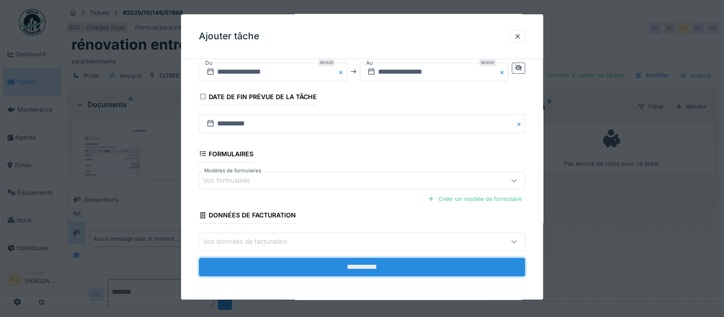
click at [370, 265] on input "**********" at bounding box center [362, 267] width 326 height 19
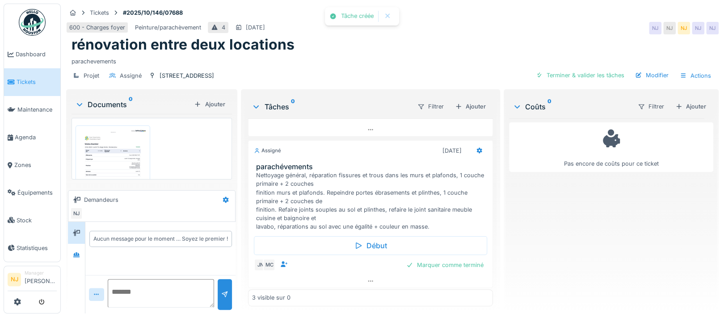
scroll to position [100, 0]
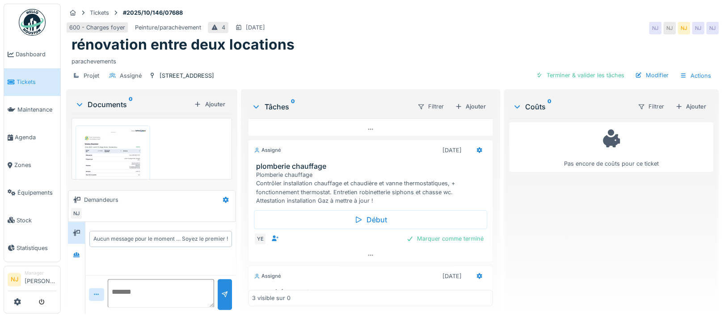
click at [374, 194] on div "Plomberie chauffage Contrôler installation chauffage et chaudière et vanne ther…" at bounding box center [372, 188] width 233 height 34
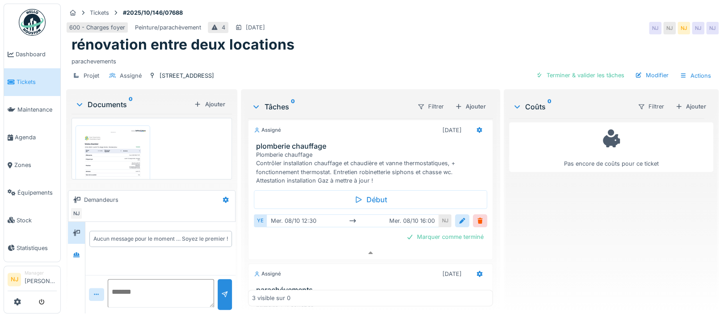
click at [382, 169] on div "Plomberie chauffage Contrôler installation chauffage et chaudière et vanne ther…" at bounding box center [372, 168] width 233 height 34
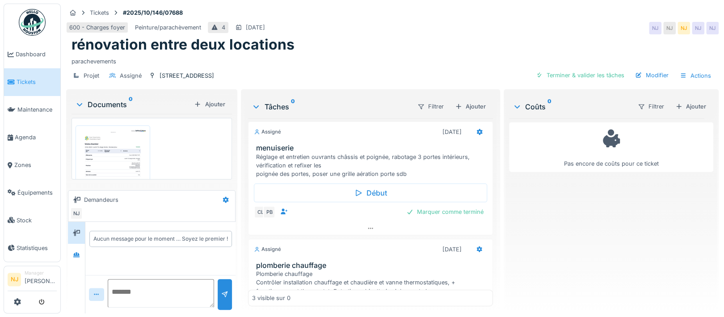
scroll to position [0, 0]
click at [79, 252] on icon at bounding box center [76, 255] width 7 height 6
click at [224, 197] on icon at bounding box center [226, 200] width 6 height 6
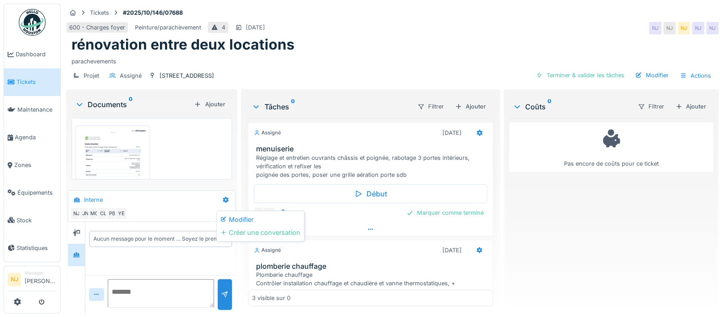
click at [261, 226] on div "Créer une conversation" at bounding box center [261, 232] width 84 height 13
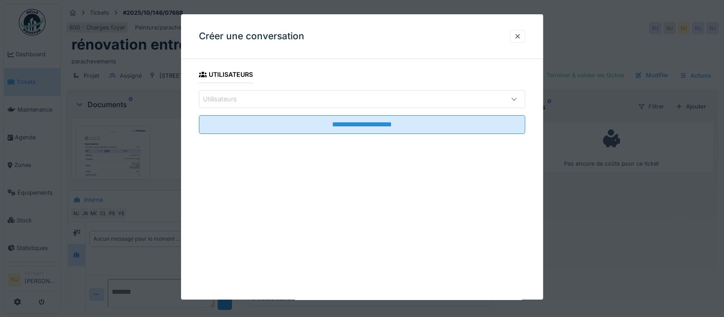
click at [322, 102] on div "Utilisateurs" at bounding box center [342, 99] width 279 height 10
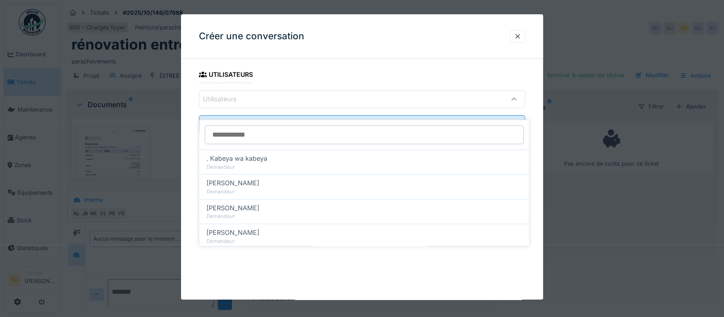
click at [288, 96] on div "Utilisateurs" at bounding box center [342, 99] width 279 height 10
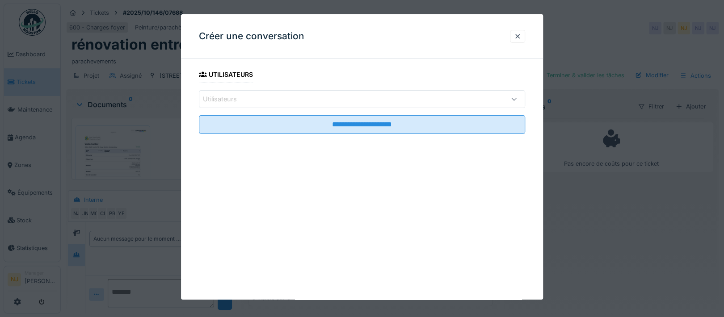
click at [289, 96] on div "Utilisateurs" at bounding box center [342, 99] width 279 height 10
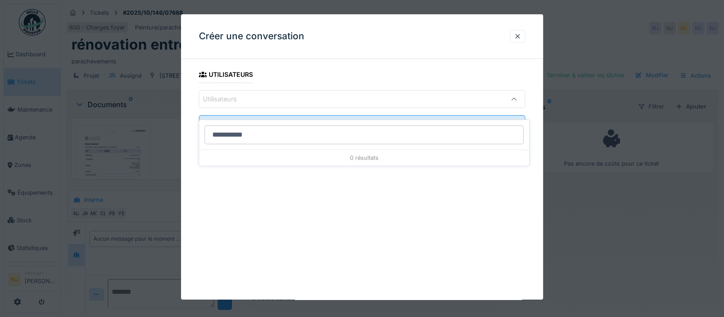
click at [224, 126] on input "**********" at bounding box center [364, 135] width 319 height 19
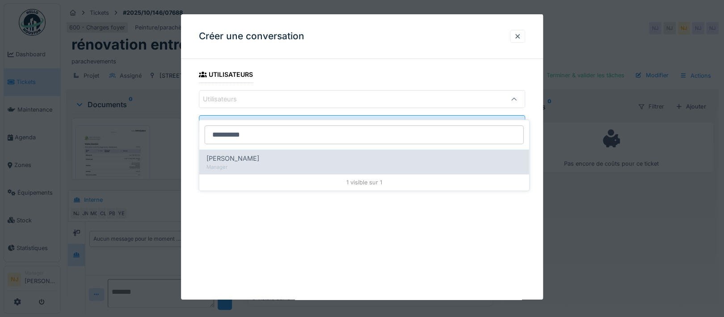
type input "**********"
click at [243, 154] on span "[PERSON_NAME]" at bounding box center [233, 159] width 53 height 10
type input "*****"
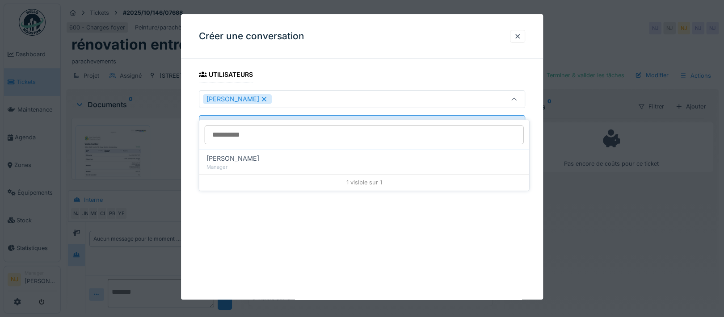
click at [194, 129] on div "**********" at bounding box center [362, 112] width 362 height 93
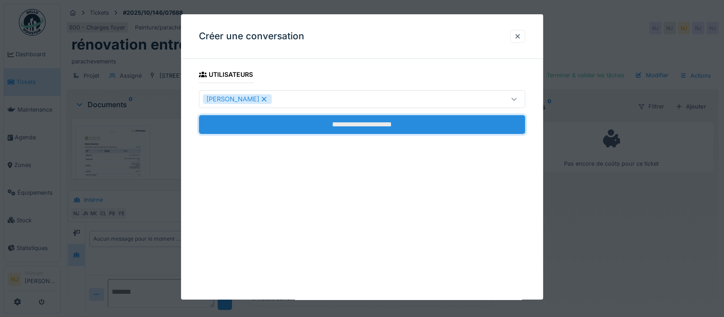
click at [360, 121] on input "**********" at bounding box center [362, 124] width 326 height 19
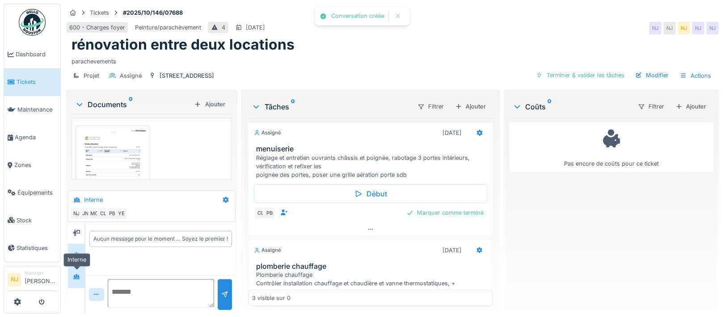
click at [76, 274] on icon at bounding box center [76, 276] width 6 height 5
click at [121, 279] on textarea at bounding box center [161, 293] width 106 height 29
type textarea "*"
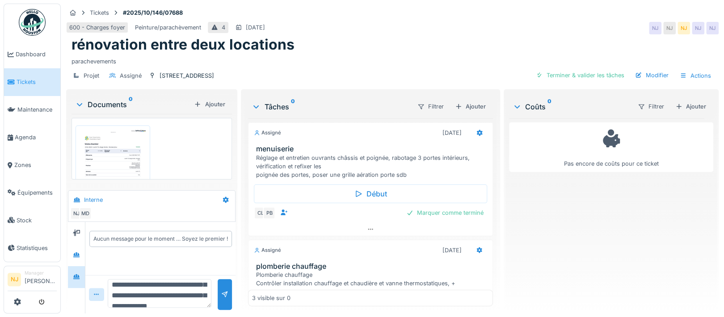
scroll to position [28, 0]
click at [164, 279] on textarea "**********" at bounding box center [160, 293] width 104 height 29
click at [131, 279] on textarea "**********" at bounding box center [160, 293] width 104 height 29
type textarea "**********"
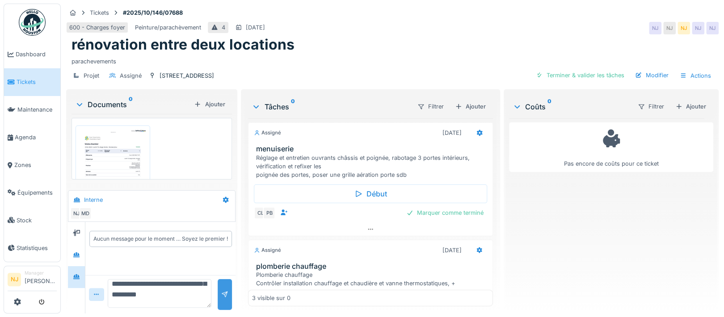
click at [223, 291] on div at bounding box center [224, 295] width 7 height 8
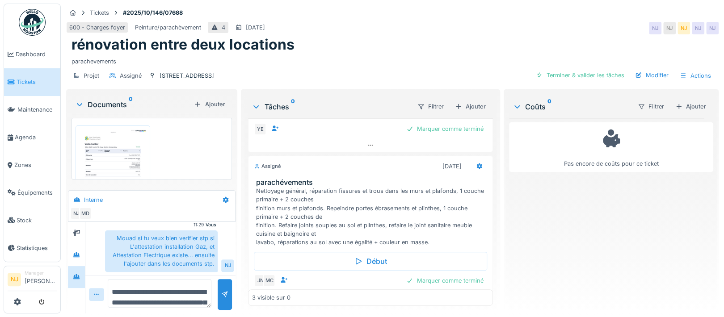
scroll to position [226, 0]
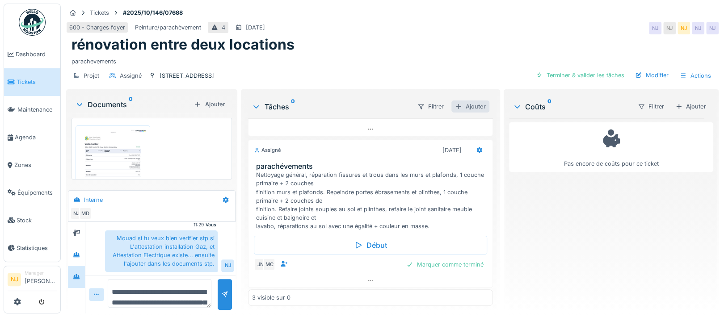
click at [462, 106] on div "Ajouter" at bounding box center [470, 107] width 38 height 12
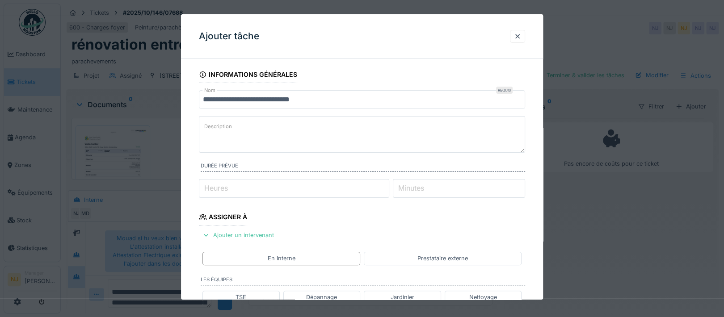
click at [312, 100] on input "**********" at bounding box center [362, 99] width 326 height 19
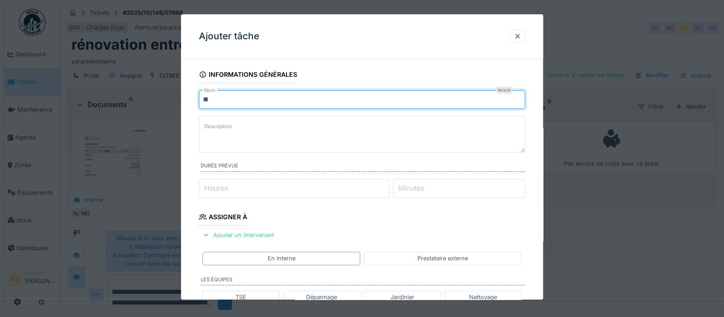
type input "*"
type input "**********"
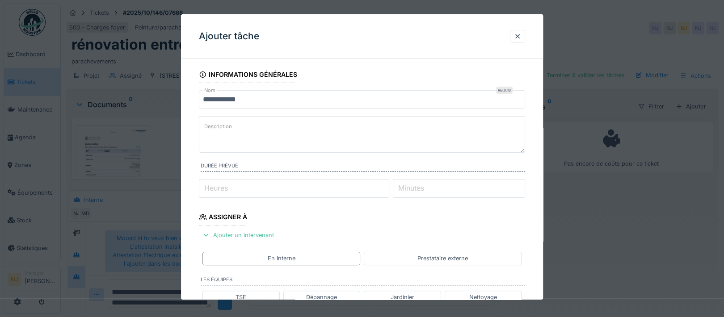
click at [216, 123] on label "Description" at bounding box center [217, 126] width 31 height 11
click at [216, 123] on textarea "Description" at bounding box center [362, 134] width 326 height 37
paste textarea "**********"
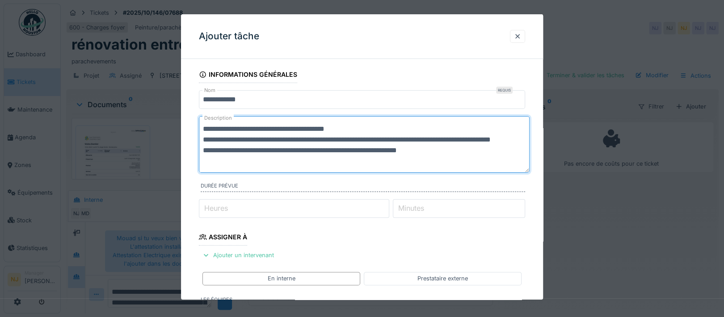
scroll to position [0, 0]
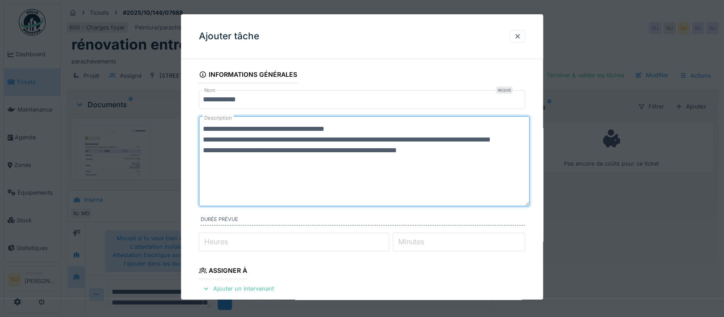
drag, startPoint x: 525, startPoint y: 163, endPoint x: 536, endPoint y: 229, distance: 67.1
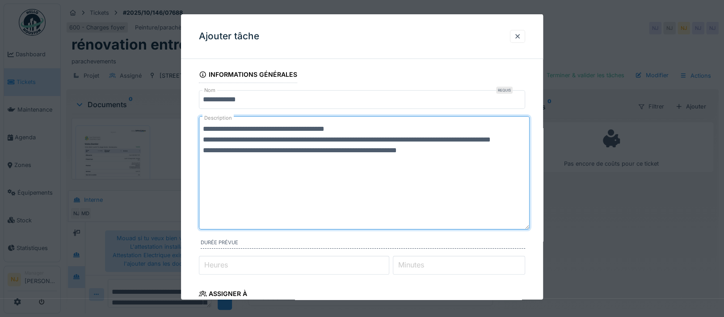
click at [244, 120] on textarea "**********" at bounding box center [364, 173] width 331 height 114
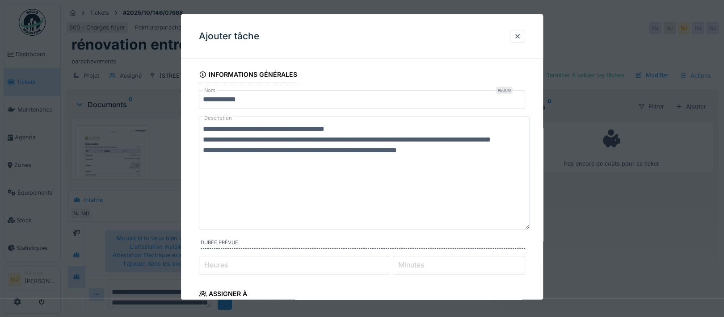
click at [227, 114] on label "Description" at bounding box center [217, 118] width 31 height 11
click at [227, 116] on textarea "**********" at bounding box center [364, 173] width 331 height 114
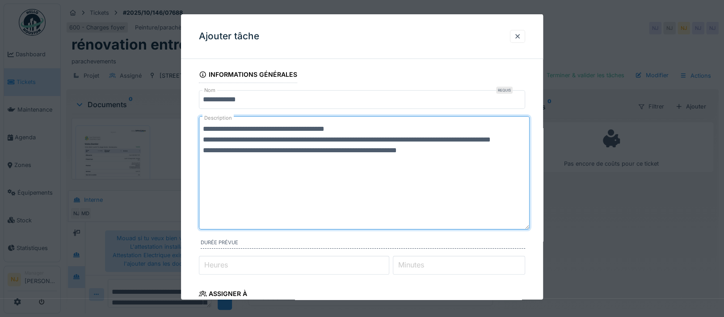
drag, startPoint x: 298, startPoint y: 130, endPoint x: 308, endPoint y: 149, distance: 21.8
click at [299, 130] on textarea "**********" at bounding box center [364, 173] width 331 height 114
click at [346, 130] on textarea "**********" at bounding box center [364, 173] width 331 height 114
click at [476, 128] on textarea "**********" at bounding box center [364, 173] width 331 height 114
click at [507, 130] on textarea "**********" at bounding box center [364, 173] width 331 height 114
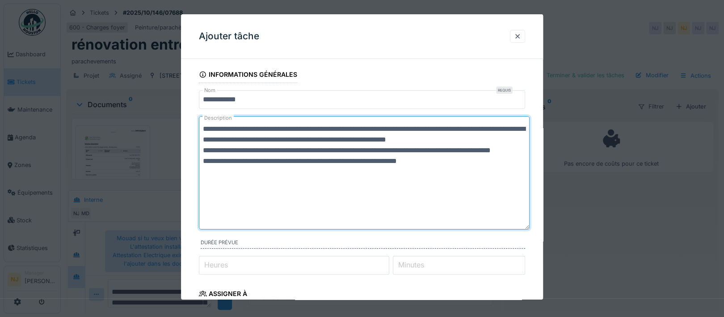
click at [483, 140] on textarea "**********" at bounding box center [364, 173] width 331 height 114
drag, startPoint x: 483, startPoint y: 140, endPoint x: 447, endPoint y: 94, distance: 58.6
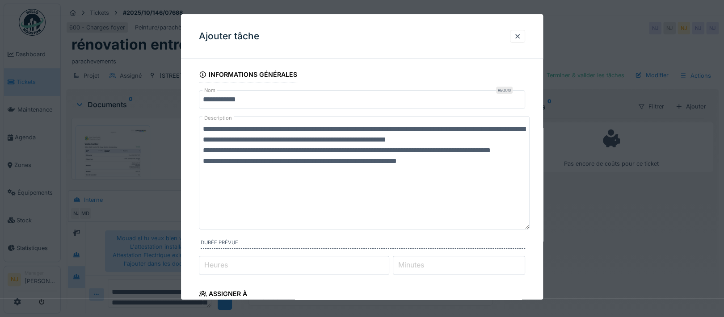
click at [474, 140] on textarea "**********" at bounding box center [364, 173] width 331 height 114
click at [437, 140] on textarea "**********" at bounding box center [364, 173] width 331 height 114
click at [449, 129] on textarea "**********" at bounding box center [364, 173] width 331 height 114
click at [497, 126] on textarea "**********" at bounding box center [364, 173] width 331 height 114
drag, startPoint x: 499, startPoint y: 129, endPoint x: 443, endPoint y: 101, distance: 62.2
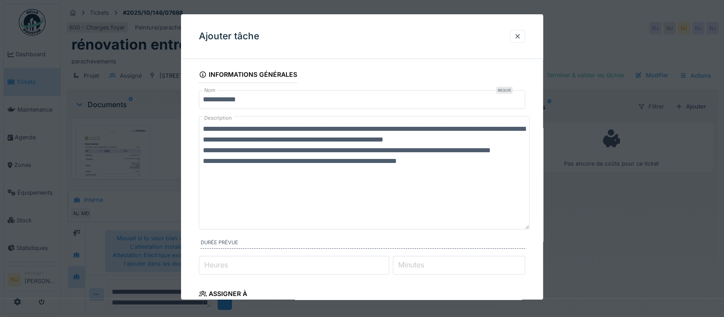
click at [443, 101] on input "**********" at bounding box center [362, 99] width 326 height 19
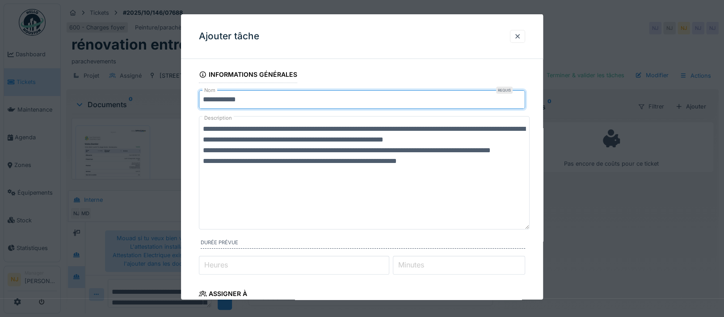
click at [512, 141] on textarea "**********" at bounding box center [364, 173] width 331 height 114
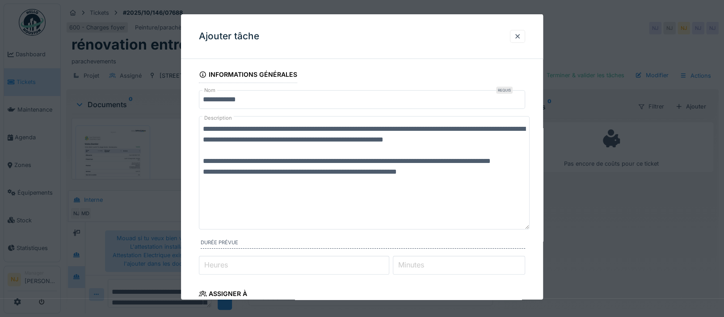
click at [231, 142] on textarea "**********" at bounding box center [364, 173] width 331 height 114
click at [267, 139] on textarea "**********" at bounding box center [364, 173] width 331 height 114
click at [319, 142] on textarea "**********" at bounding box center [364, 173] width 331 height 114
click at [347, 126] on textarea "**********" at bounding box center [364, 173] width 331 height 114
click at [419, 130] on textarea "**********" at bounding box center [364, 173] width 331 height 114
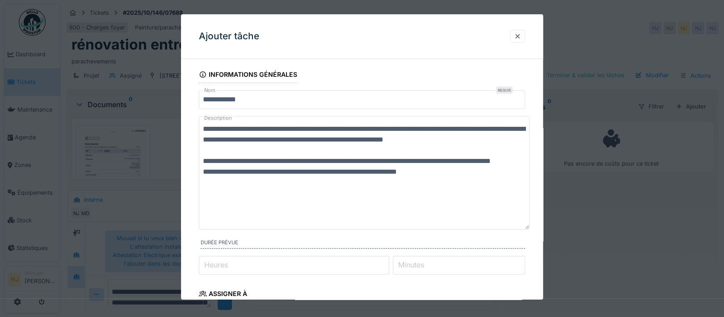
type textarea "**********"
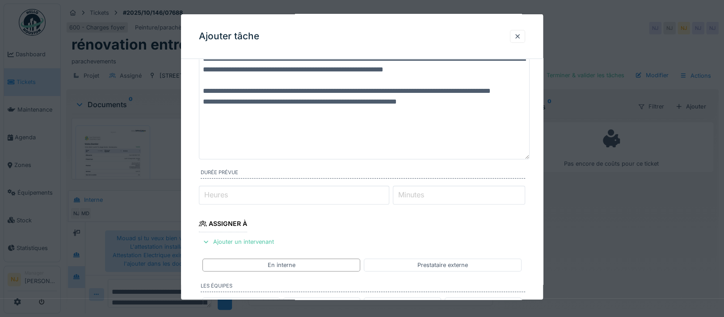
scroll to position [59, 0]
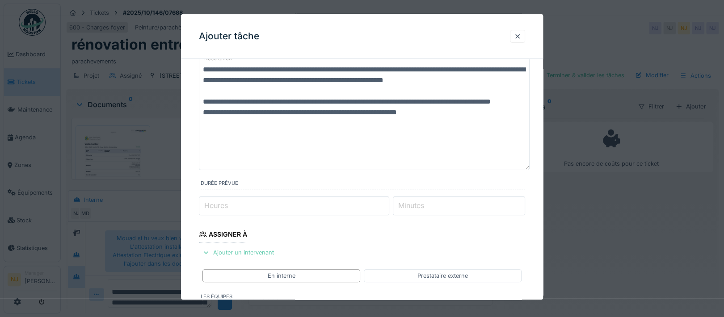
click at [242, 252] on div "Ajouter un intervenant" at bounding box center [238, 253] width 79 height 12
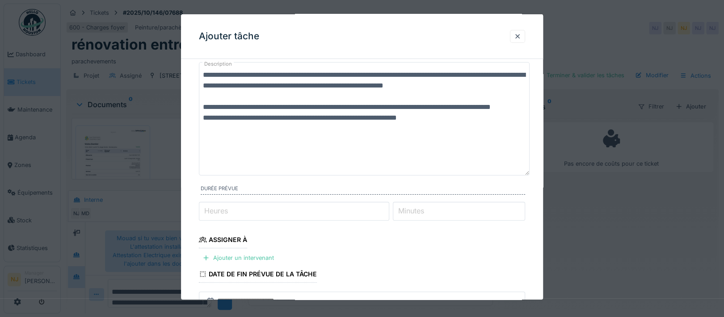
scroll to position [233, 0]
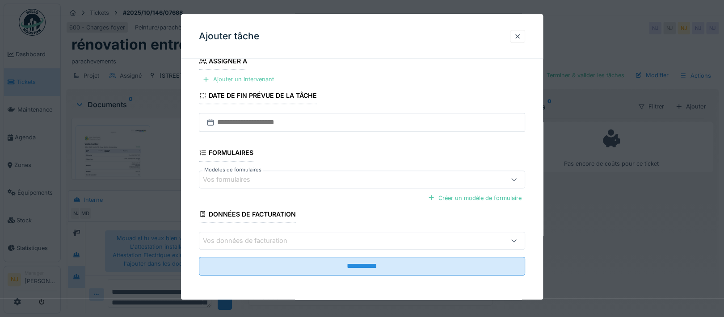
click at [246, 76] on div "Ajouter un intervenant" at bounding box center [238, 79] width 79 height 12
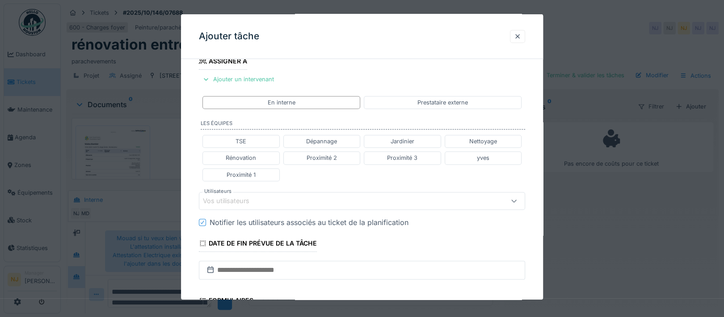
click at [278, 197] on div "Vos utilisateurs" at bounding box center [342, 201] width 279 height 10
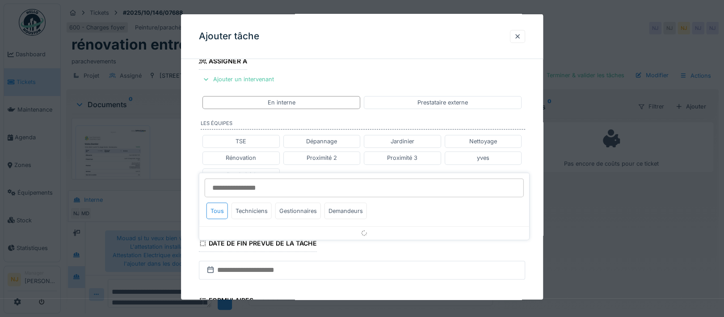
scroll to position [276, 0]
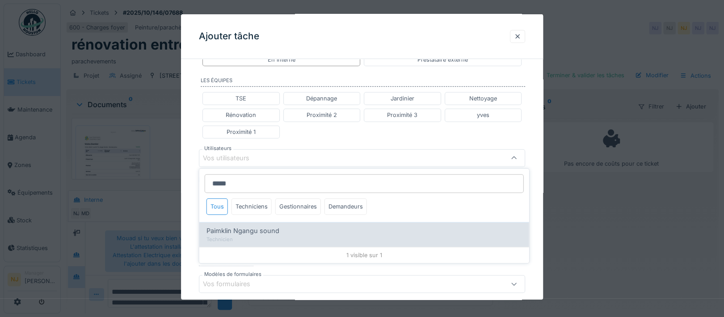
type input "*****"
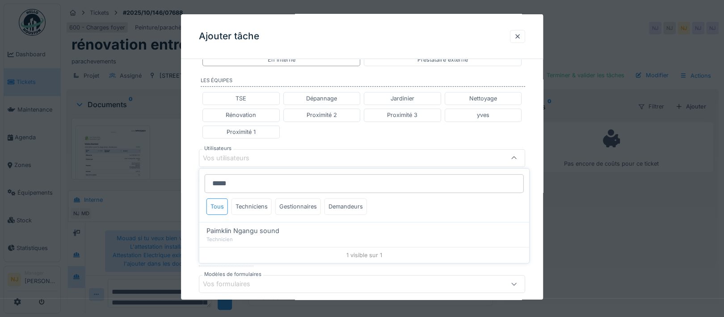
drag, startPoint x: 249, startPoint y: 230, endPoint x: 282, endPoint y: 216, distance: 36.0
click at [249, 230] on span "Paimklin Ngangu sound" at bounding box center [243, 231] width 73 height 10
type input "****"
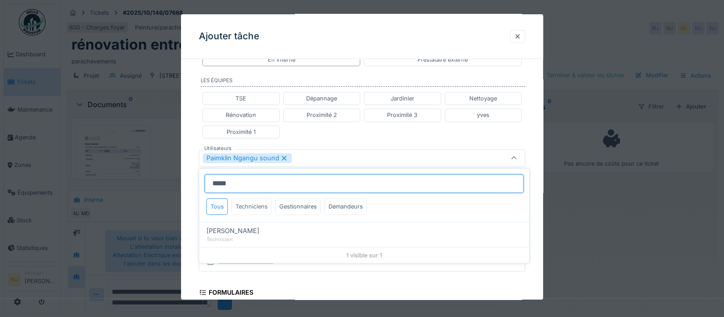
type input "*****"
click at [257, 207] on div "Techniciens" at bounding box center [252, 206] width 40 height 17
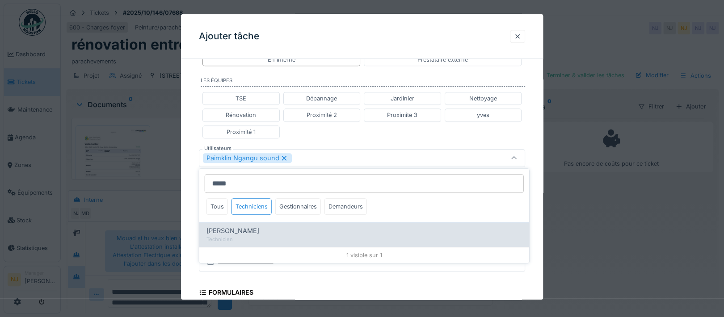
click at [245, 231] on span "[PERSON_NAME]" at bounding box center [233, 231] width 53 height 10
type input "**********"
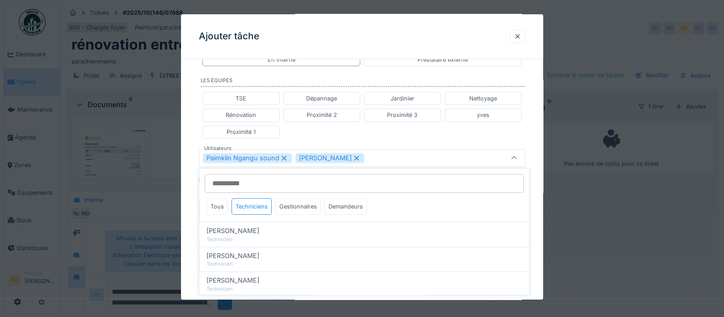
click at [190, 211] on div "**********" at bounding box center [362, 115] width 362 height 650
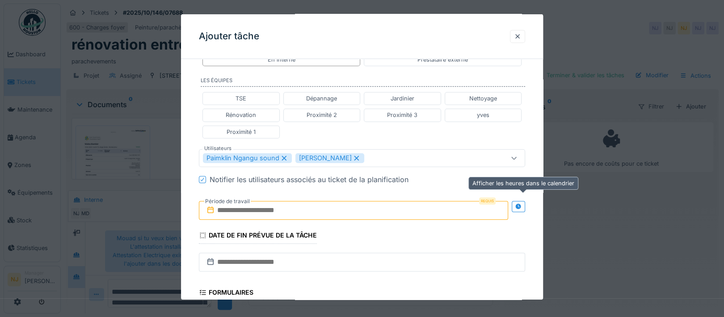
click at [522, 204] on icon at bounding box center [519, 207] width 6 height 6
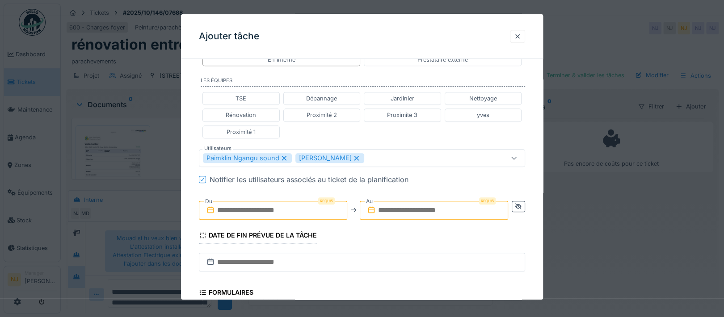
click at [265, 204] on input "text" at bounding box center [273, 210] width 148 height 19
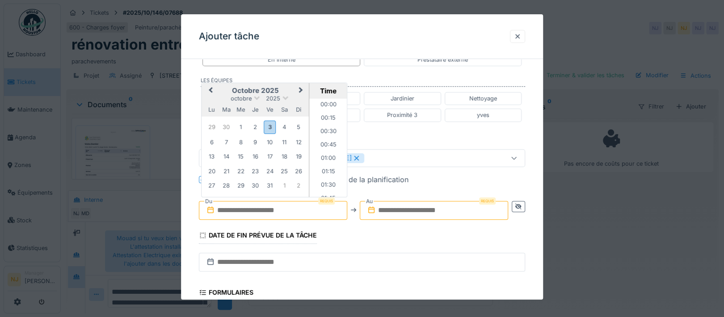
scroll to position [574, 0]
click at [213, 155] on div "13" at bounding box center [212, 157] width 12 height 12
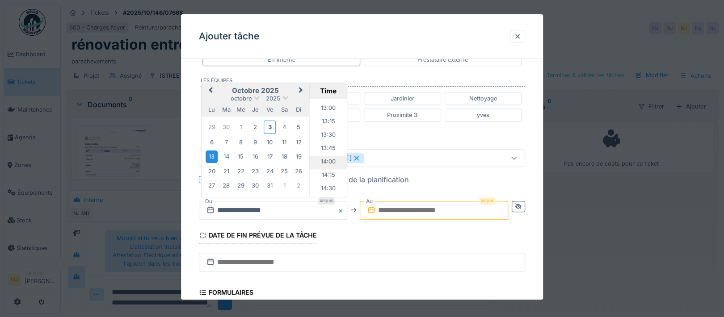
click at [325, 158] on li "14:00" at bounding box center [328, 162] width 38 height 13
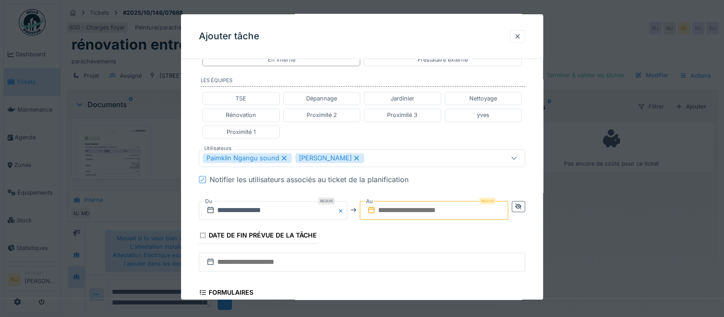
click at [407, 210] on input "text" at bounding box center [434, 210] width 148 height 19
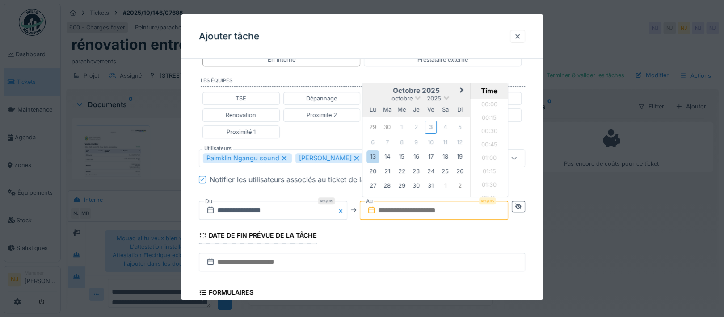
scroll to position [574, 0]
click at [377, 155] on div "13" at bounding box center [373, 157] width 12 height 12
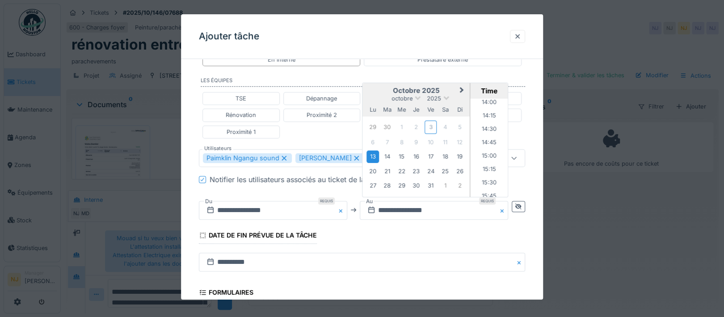
scroll to position [813, 0]
click at [489, 146] on li "16:00" at bounding box center [490, 150] width 38 height 13
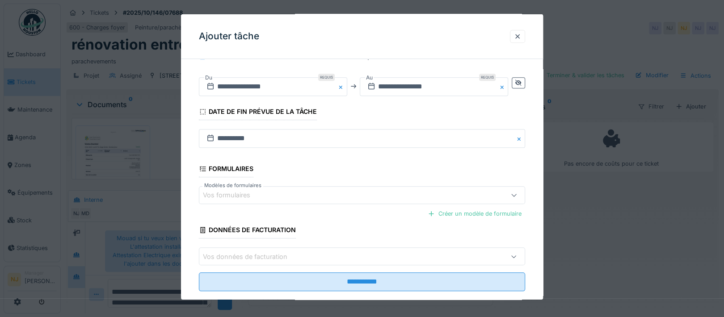
scroll to position [415, 0]
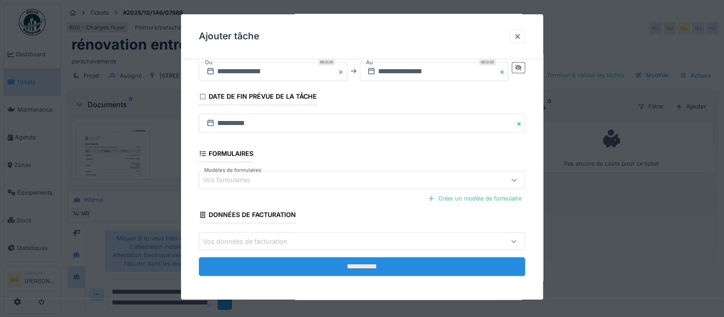
click at [360, 266] on input "**********" at bounding box center [362, 266] width 326 height 19
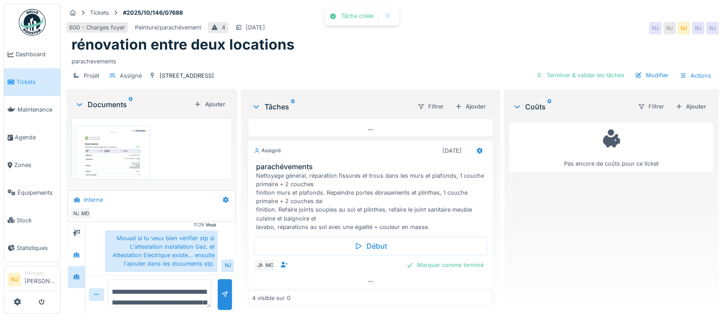
scroll to position [226, 0]
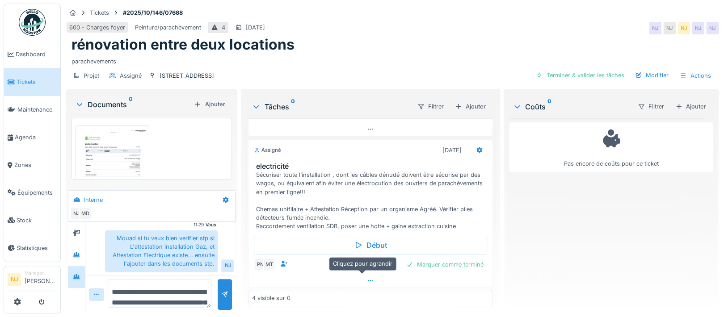
click at [367, 279] on icon at bounding box center [370, 281] width 7 height 6
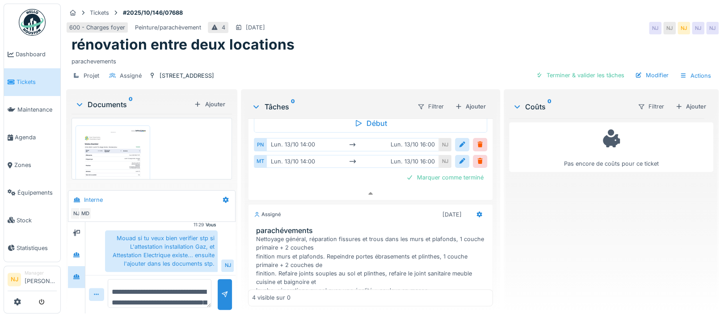
scroll to position [412, 0]
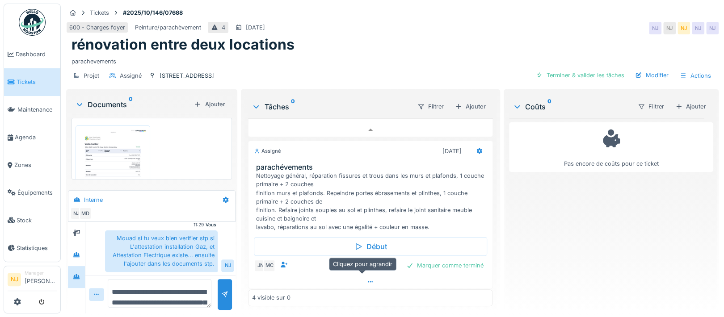
click at [367, 279] on icon at bounding box center [370, 282] width 7 height 6
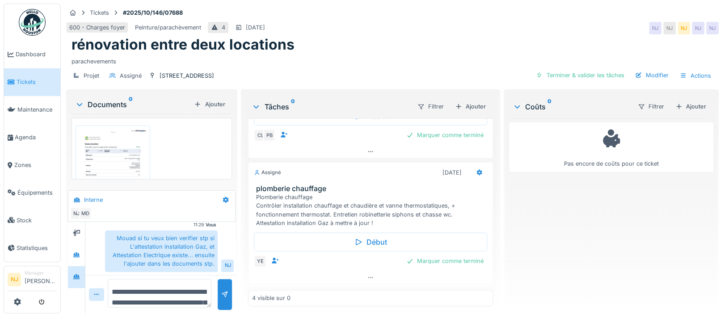
scroll to position [54, 0]
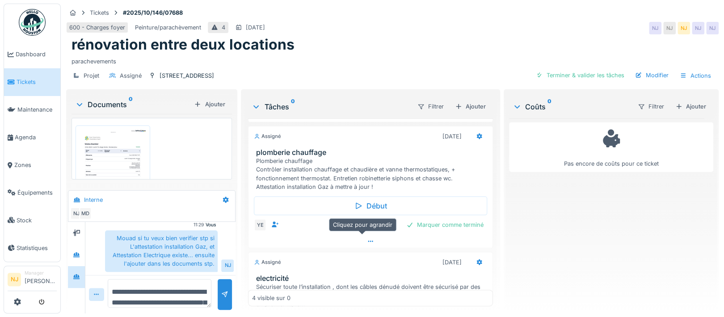
click at [367, 239] on icon at bounding box center [370, 242] width 7 height 6
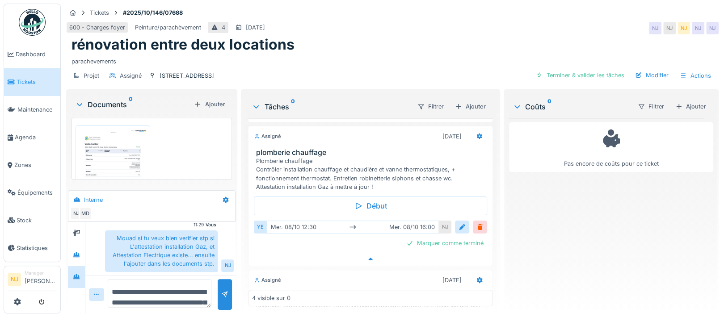
scroll to position [120, 0]
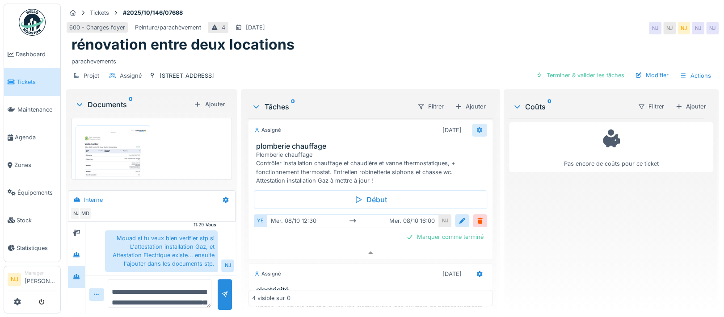
click at [476, 127] on icon at bounding box center [479, 130] width 6 height 6
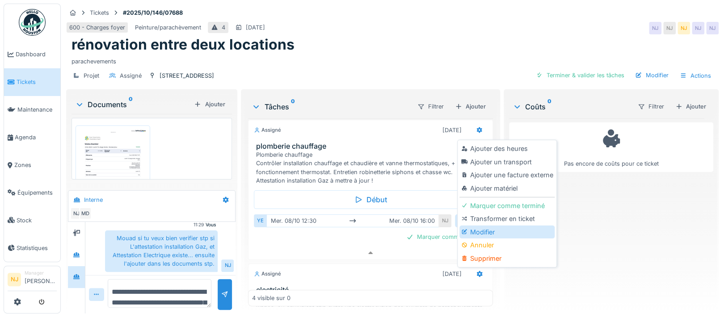
click at [480, 226] on div "Modifier" at bounding box center [506, 232] width 95 height 13
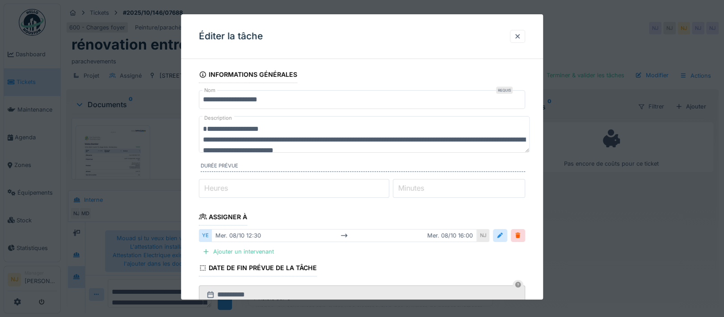
click at [278, 129] on textarea "**********" at bounding box center [364, 134] width 331 height 37
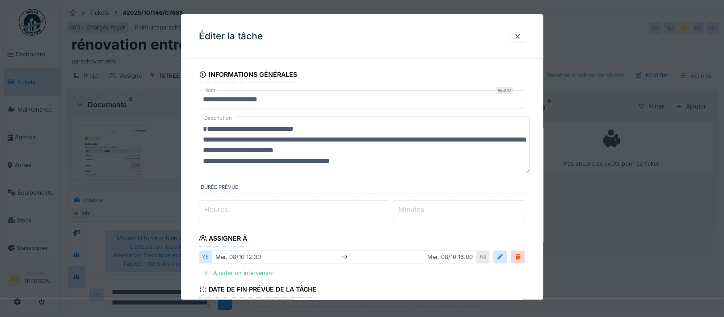
type textarea "**********"
drag, startPoint x: 385, startPoint y: 180, endPoint x: 371, endPoint y: 144, distance: 38.3
click at [385, 179] on fieldset "**********" at bounding box center [362, 271] width 326 height 411
drag, startPoint x: 202, startPoint y: 128, endPoint x: 318, endPoint y: 127, distance: 115.8
click at [318, 127] on textarea "**********" at bounding box center [364, 145] width 331 height 58
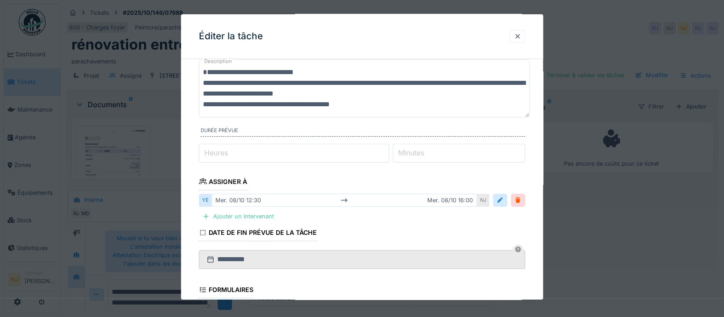
scroll to position [194, 0]
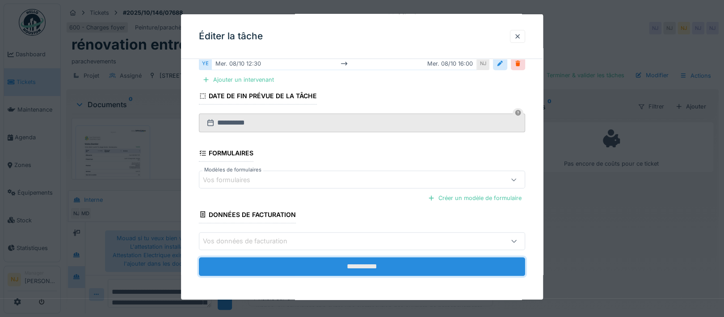
click at [362, 260] on input "**********" at bounding box center [362, 266] width 326 height 19
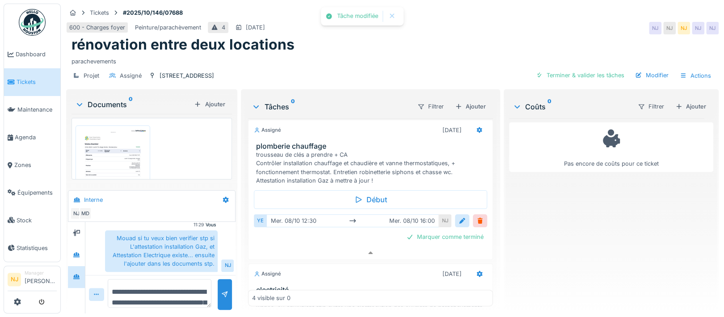
scroll to position [180, 0]
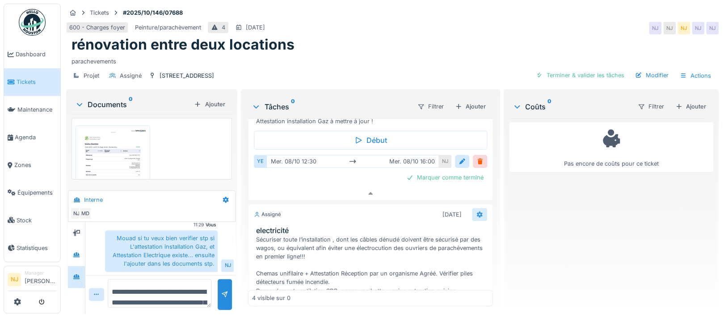
click at [476, 212] on icon at bounding box center [479, 215] width 6 height 6
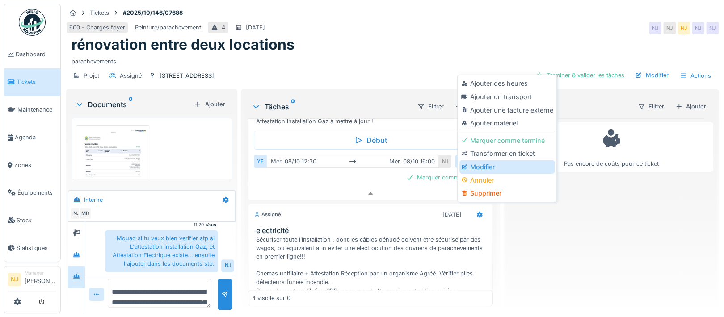
click at [484, 160] on div "Modifier" at bounding box center [506, 166] width 95 height 13
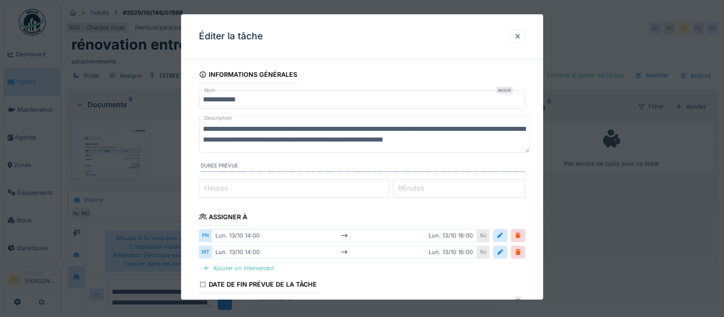
click at [208, 122] on label "Description" at bounding box center [217, 118] width 31 height 11
click at [208, 122] on textarea "**********" at bounding box center [364, 134] width 331 height 37
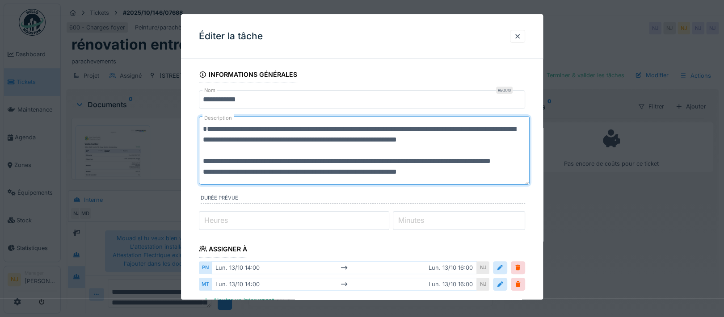
click at [200, 129] on textarea "**********" at bounding box center [364, 150] width 331 height 69
paste textarea "**********"
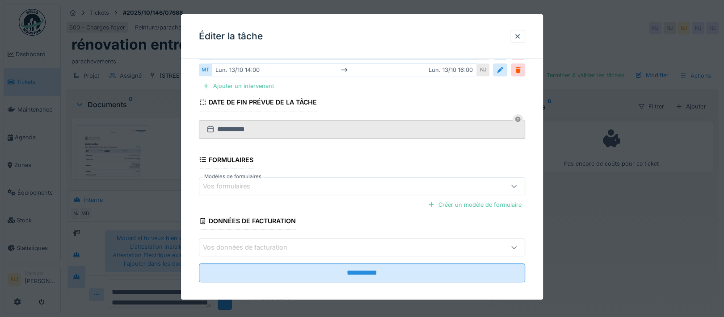
scroll to position [221, 0]
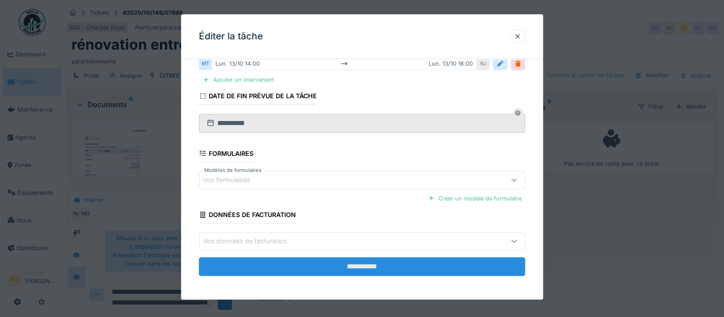
type textarea "**********"
click at [365, 265] on input "**********" at bounding box center [362, 266] width 326 height 19
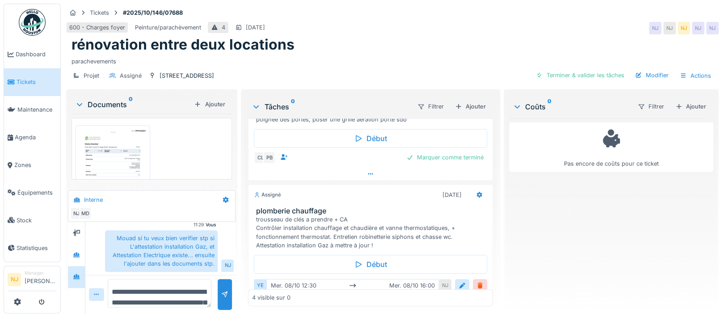
scroll to position [0, 0]
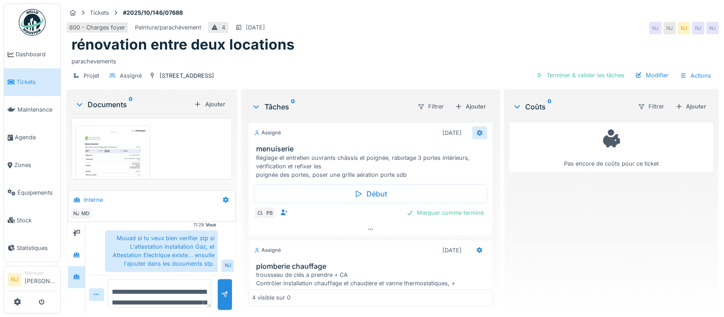
click at [476, 132] on icon at bounding box center [479, 133] width 7 height 6
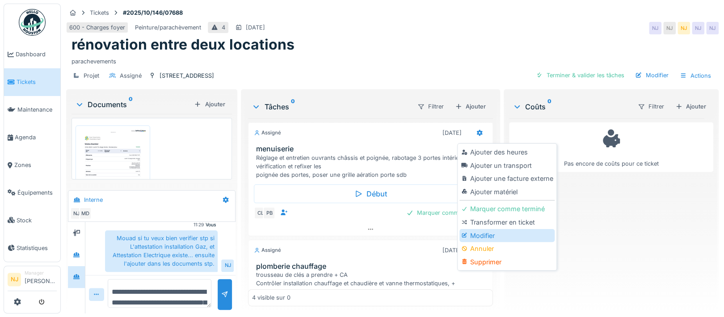
click at [476, 233] on div "Modifier" at bounding box center [506, 235] width 95 height 13
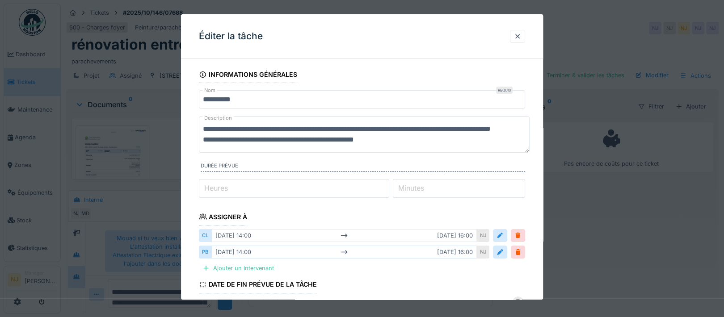
click at [204, 128] on textarea "**********" at bounding box center [364, 134] width 331 height 37
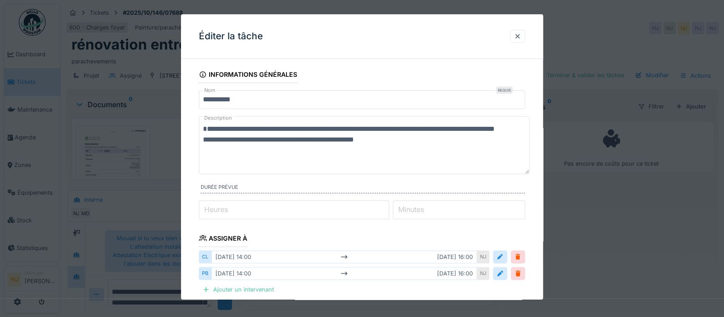
click at [210, 129] on textarea "**********" at bounding box center [364, 145] width 331 height 58
paste textarea "**********"
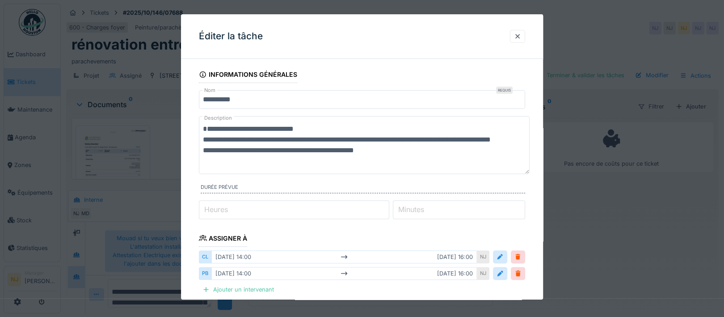
scroll to position [211, 0]
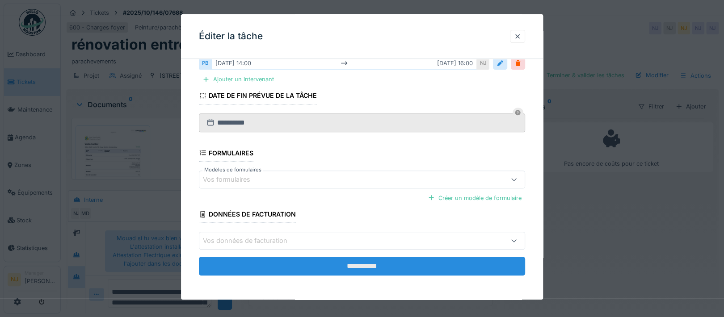
type textarea "**********"
click at [360, 263] on input "**********" at bounding box center [362, 266] width 326 height 19
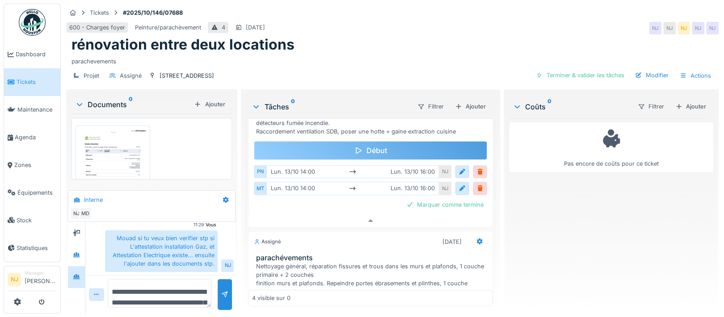
scroll to position [358, 0]
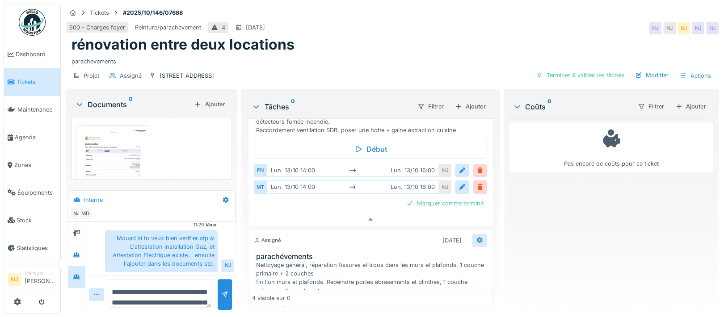
click at [476, 237] on icon at bounding box center [479, 240] width 7 height 6
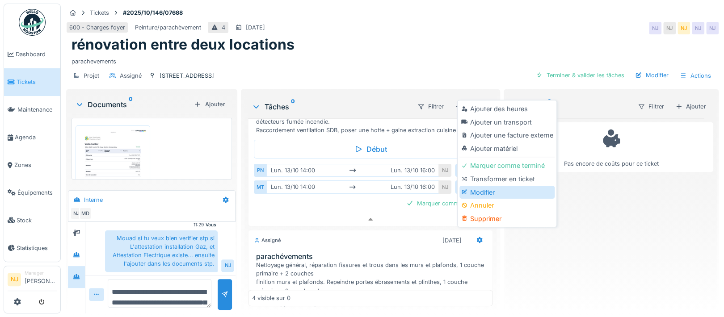
click at [478, 189] on div "Modifier" at bounding box center [506, 192] width 95 height 13
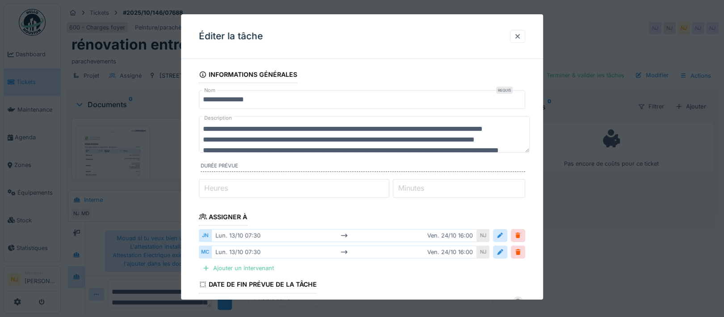
click at [203, 131] on textarea "**********" at bounding box center [364, 134] width 331 height 37
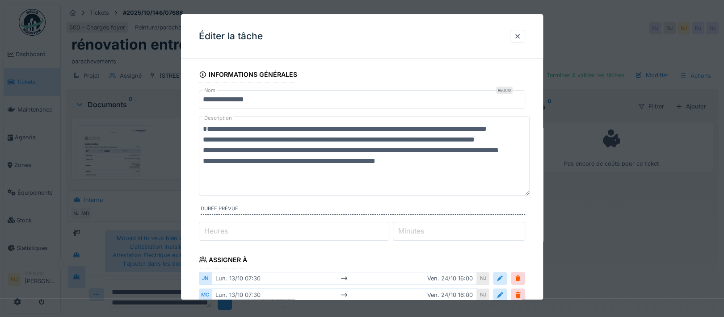
click at [210, 126] on textarea "**********" at bounding box center [364, 156] width 331 height 80
paste textarea "**********"
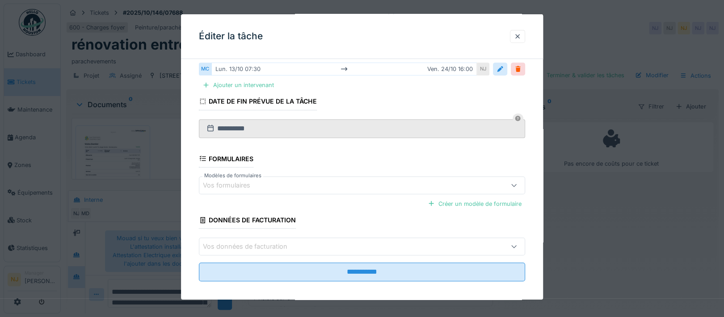
scroll to position [232, 0]
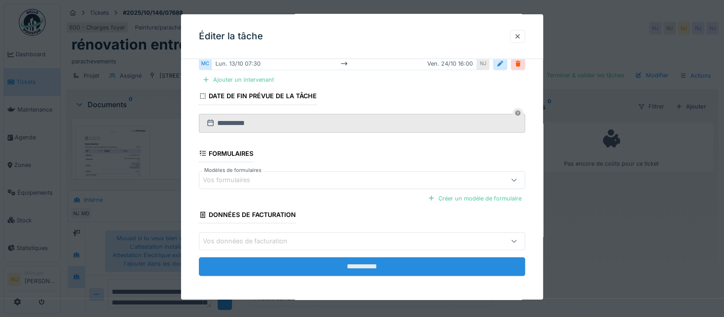
type textarea "**********"
click at [367, 261] on input "**********" at bounding box center [362, 266] width 326 height 19
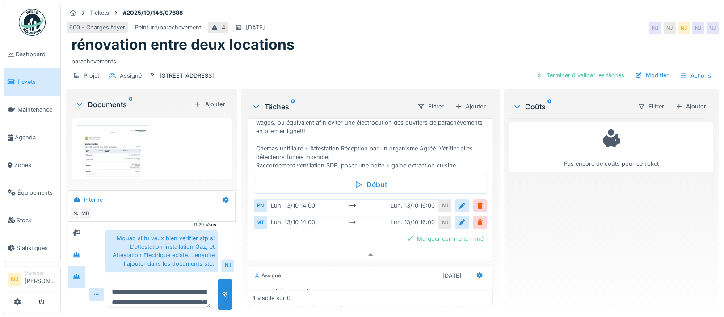
scroll to position [132, 0]
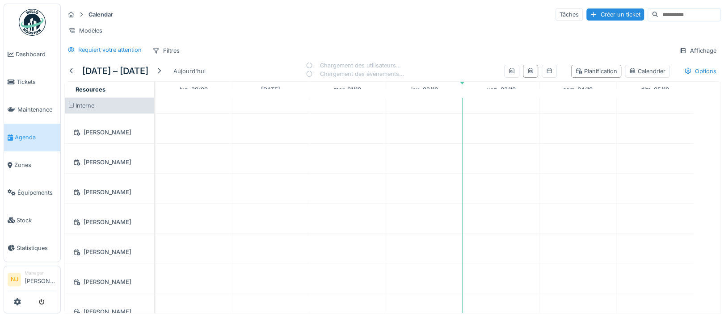
click at [21, 133] on span "Agenda" at bounding box center [36, 137] width 42 height 8
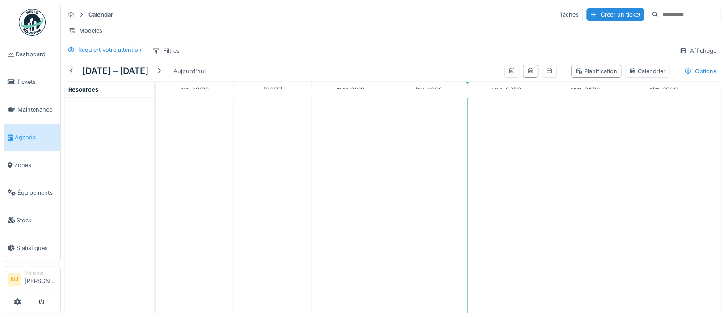
click at [81, 12] on icon at bounding box center [81, 15] width 7 height 6
click at [165, 57] on div "Filtres" at bounding box center [165, 50] width 35 height 13
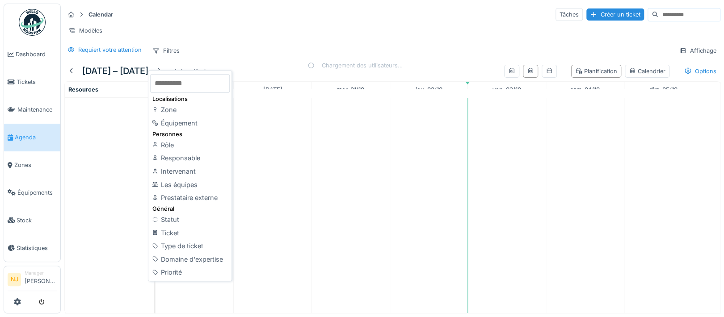
click at [101, 150] on div at bounding box center [113, 205] width 97 height 215
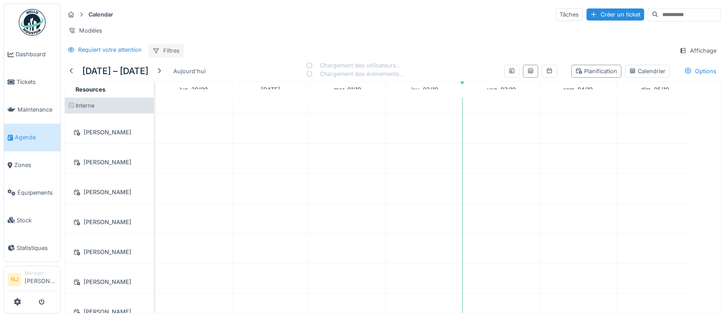
click at [178, 57] on div "Filtres" at bounding box center [165, 50] width 35 height 13
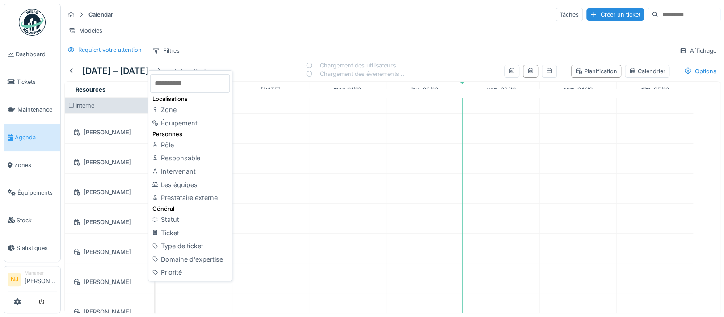
click at [177, 169] on div "Intervenant" at bounding box center [190, 171] width 80 height 13
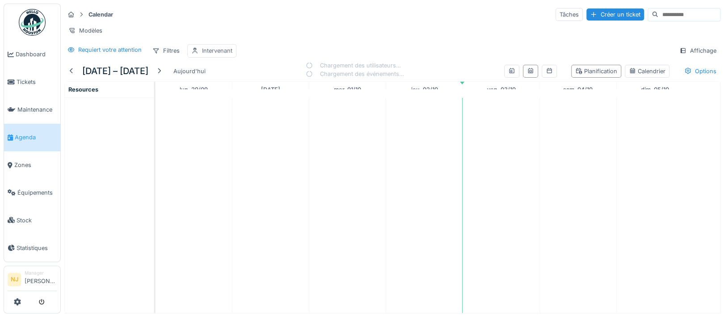
click at [211, 55] on div "Intervenant" at bounding box center [217, 50] width 30 height 8
click at [216, 101] on div "Intervenant" at bounding box center [218, 102] width 47 height 10
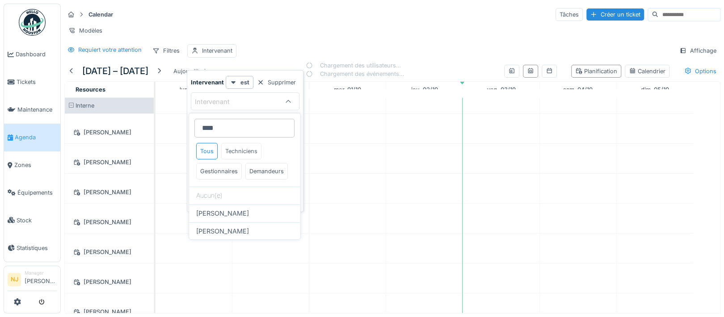
click at [243, 151] on div "Techniciens" at bounding box center [241, 151] width 40 height 17
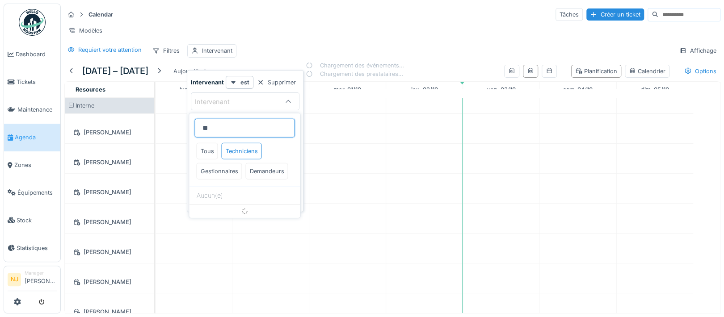
type input "*"
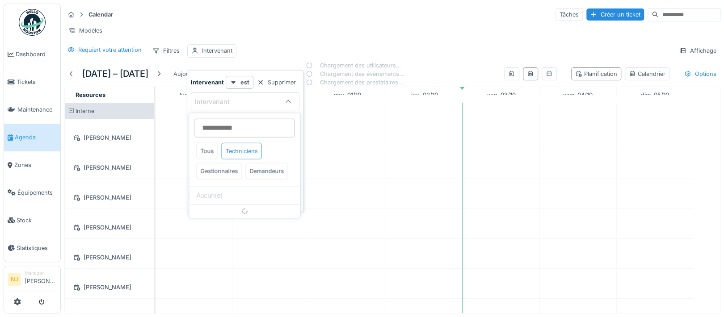
click at [237, 150] on div "Techniciens" at bounding box center [241, 151] width 40 height 17
click at [240, 149] on div "Techniciens" at bounding box center [241, 151] width 40 height 17
click at [285, 158] on div "Tous Techniciens Gestionnaires Demandeurs" at bounding box center [245, 163] width 104 height 40
click at [246, 119] on input at bounding box center [244, 128] width 100 height 19
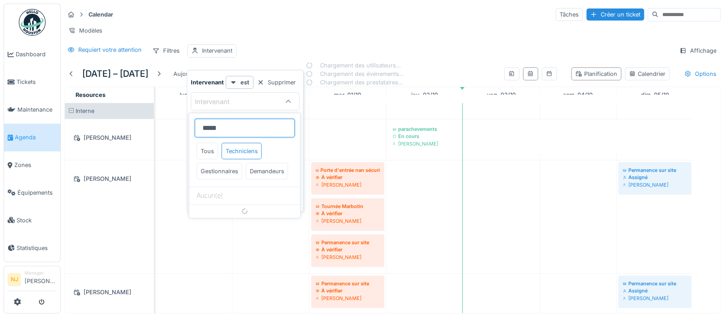
click at [232, 122] on input "****" at bounding box center [244, 128] width 100 height 19
click at [247, 143] on div "Techniciens" at bounding box center [241, 151] width 40 height 17
click at [233, 122] on input "****" at bounding box center [244, 128] width 100 height 19
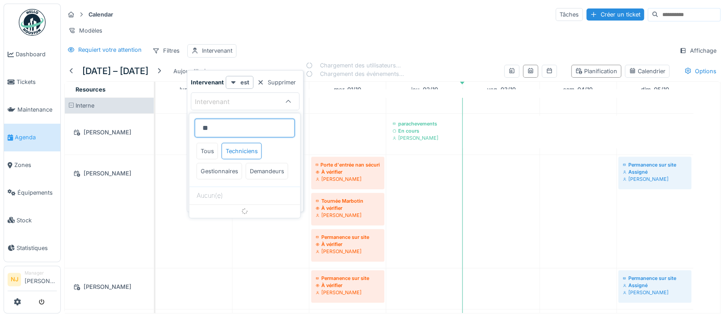
type input "*"
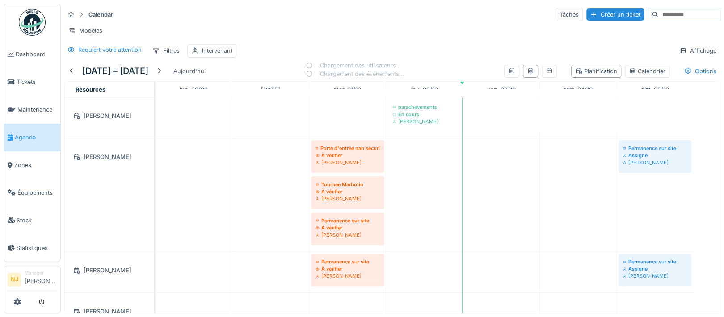
scroll to position [0, 0]
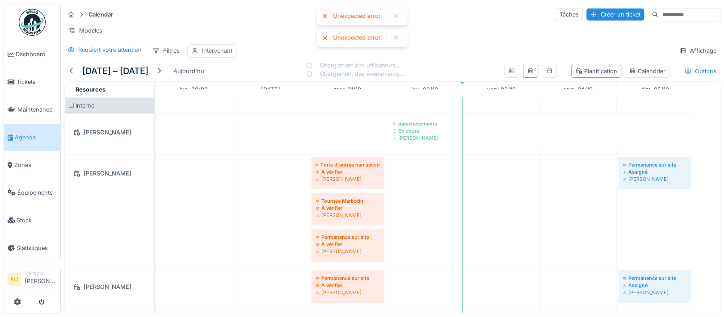
click at [211, 50] on div "Intervenant" at bounding box center [217, 50] width 30 height 8
click at [287, 99] on icon at bounding box center [288, 102] width 7 height 6
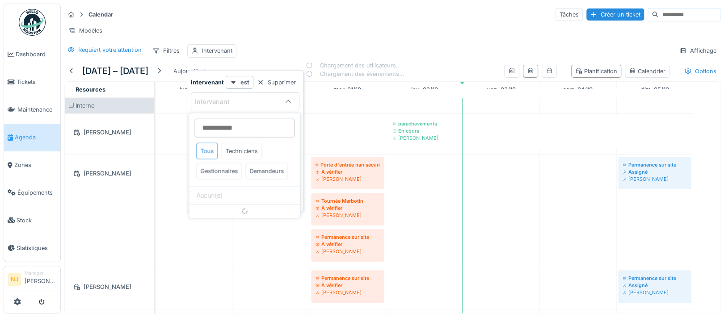
click at [244, 150] on div "Techniciens" at bounding box center [241, 151] width 40 height 17
drag, startPoint x: 249, startPoint y: 108, endPoint x: 234, endPoint y: 99, distance: 17.6
click at [251, 110] on div "Ajouter une condition" at bounding box center [261, 116] width 77 height 12
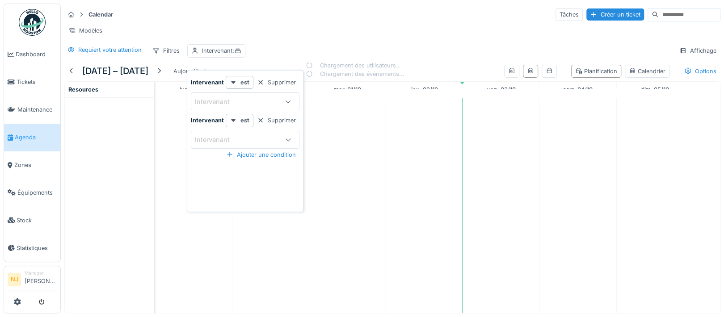
drag, startPoint x: 215, startPoint y: 85, endPoint x: 215, endPoint y: 91, distance: 5.8
click at [215, 93] on div "Intervenant" at bounding box center [245, 102] width 109 height 18
click at [236, 149] on div "Techniciens" at bounding box center [241, 151] width 40 height 17
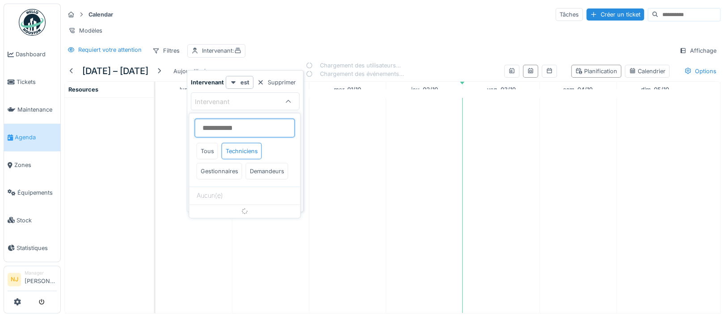
click at [235, 131] on input at bounding box center [244, 128] width 100 height 19
type input "*"
click at [258, 85] on div at bounding box center [260, 82] width 7 height 8
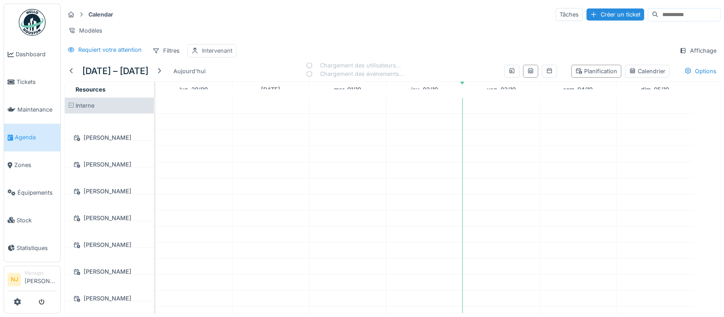
click at [211, 55] on div "Intervenant" at bounding box center [217, 50] width 30 height 8
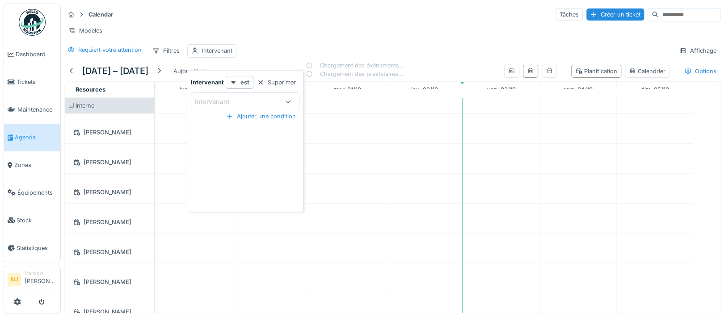
click at [247, 101] on div "Intervenant" at bounding box center [237, 102] width 84 height 10
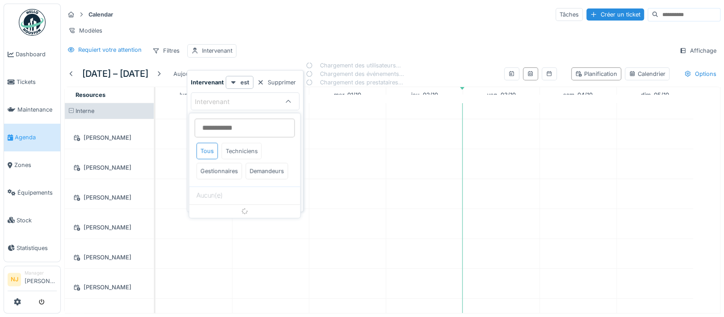
click at [240, 150] on div "Techniciens" at bounding box center [241, 151] width 40 height 17
click at [240, 128] on input at bounding box center [244, 128] width 100 height 19
type input "****"
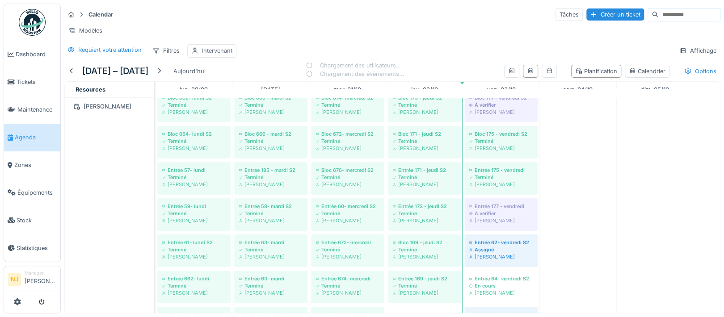
click at [214, 55] on div "Intervenant" at bounding box center [217, 50] width 30 height 8
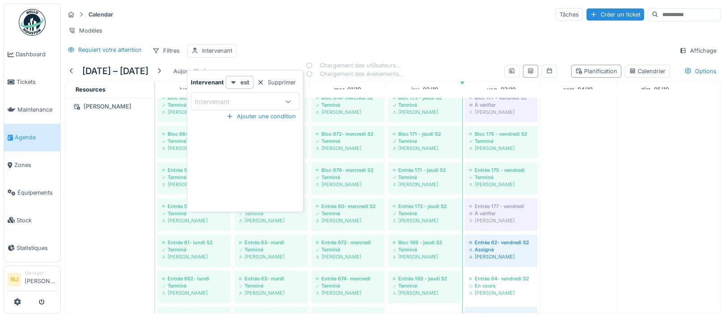
click at [225, 101] on div "Intervenant" at bounding box center [218, 102] width 47 height 10
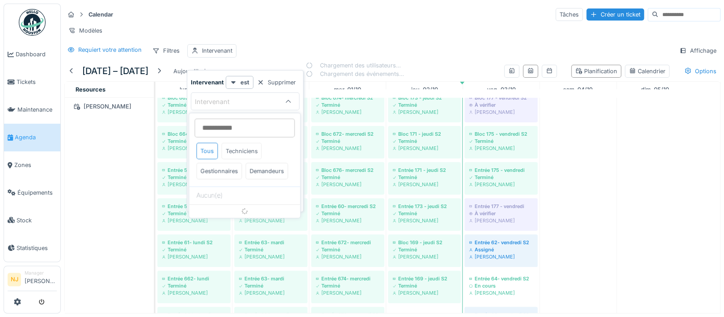
click at [244, 152] on div "Techniciens" at bounding box center [241, 151] width 40 height 17
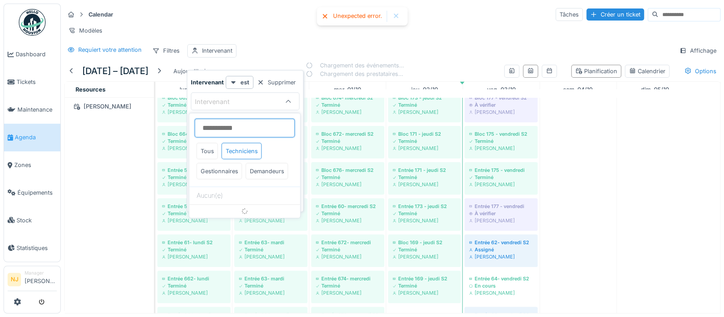
click at [244, 126] on input at bounding box center [244, 128] width 100 height 19
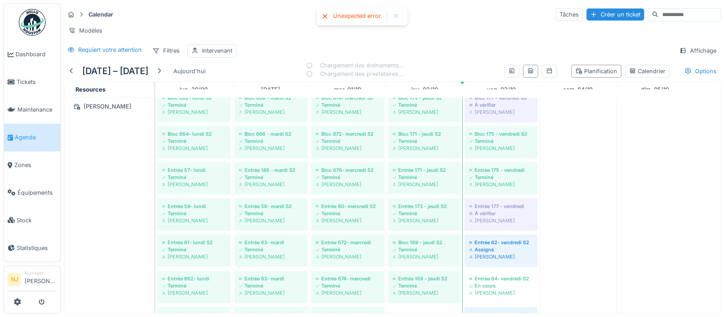
click at [394, 16] on div at bounding box center [395, 17] width 7 height 8
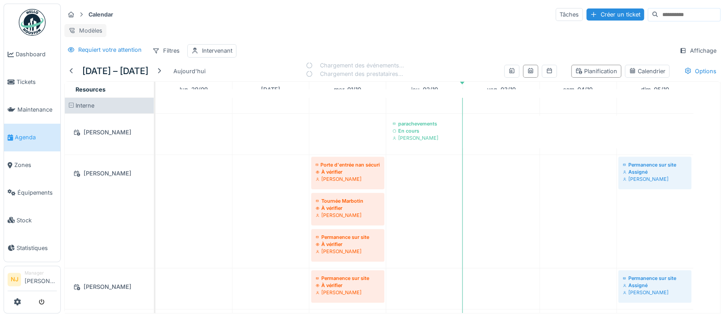
click at [86, 31] on div "Modèles" at bounding box center [85, 30] width 42 height 13
click at [190, 23] on div "Calendar Tâches Créer un ticket Modèles Requiert votre attention Filtres Interv…" at bounding box center [392, 33] width 663 height 58
click at [169, 57] on div "Filtres" at bounding box center [165, 50] width 35 height 13
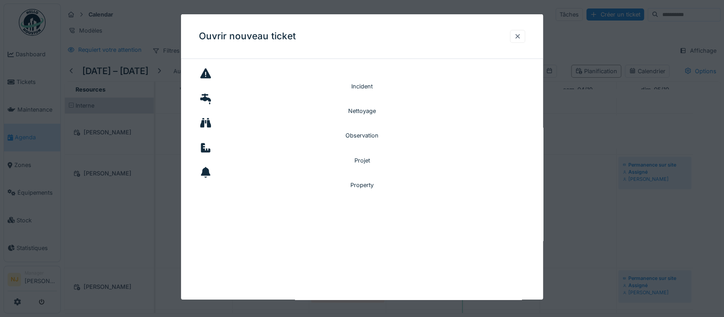
click at [521, 36] on div at bounding box center [517, 36] width 7 height 8
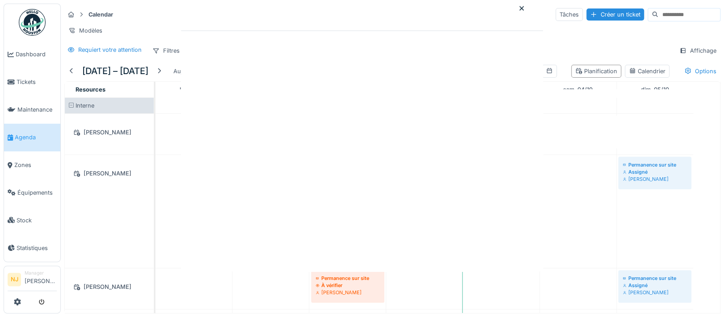
click at [522, 36] on div at bounding box center [362, 129] width 362 height 286
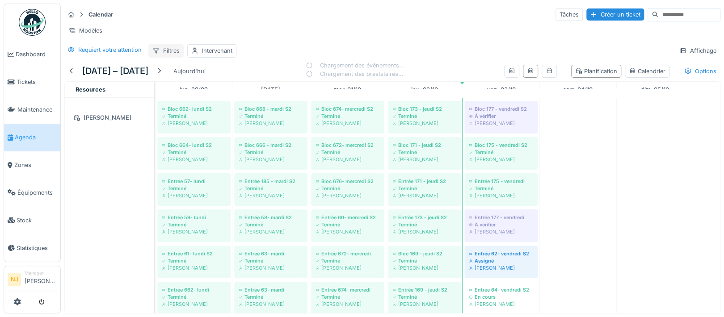
click at [160, 57] on div "Filtres" at bounding box center [165, 50] width 35 height 13
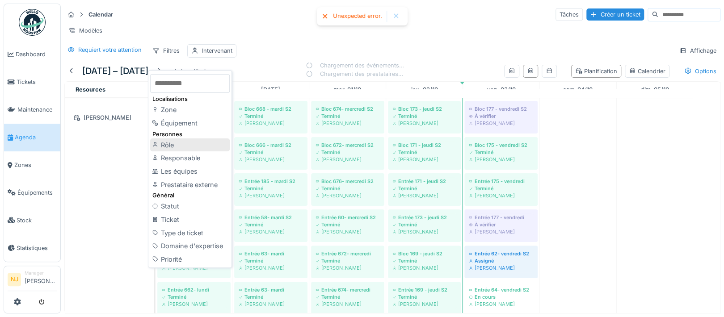
click at [164, 146] on div "Rôle" at bounding box center [190, 145] width 80 height 13
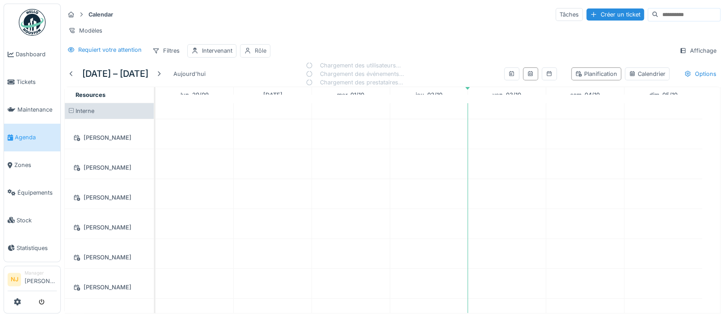
click at [255, 55] on div "Rôle" at bounding box center [261, 50] width 12 height 8
click at [291, 81] on div at bounding box center [292, 82] width 7 height 8
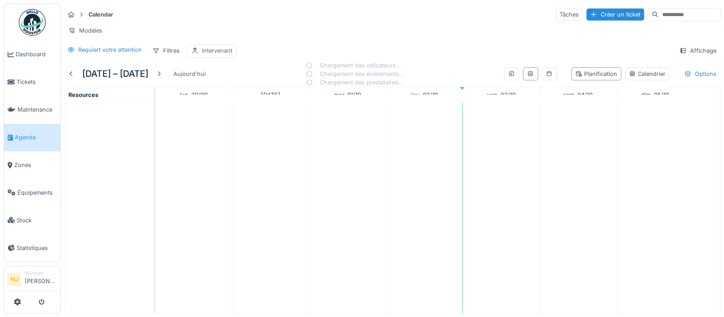
click at [208, 55] on div "Intervenant" at bounding box center [217, 50] width 30 height 8
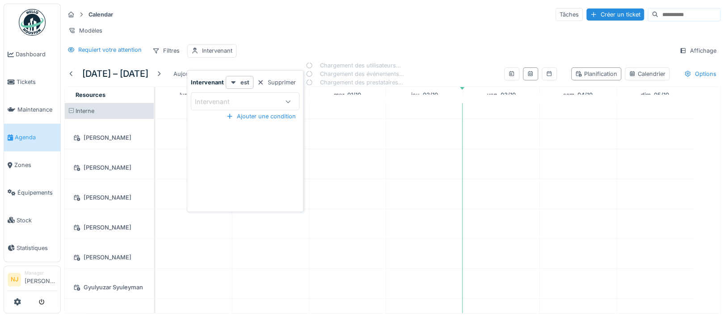
click at [219, 102] on div "Intervenant" at bounding box center [218, 102] width 47 height 10
click at [228, 150] on div "Techniciens" at bounding box center [241, 151] width 40 height 17
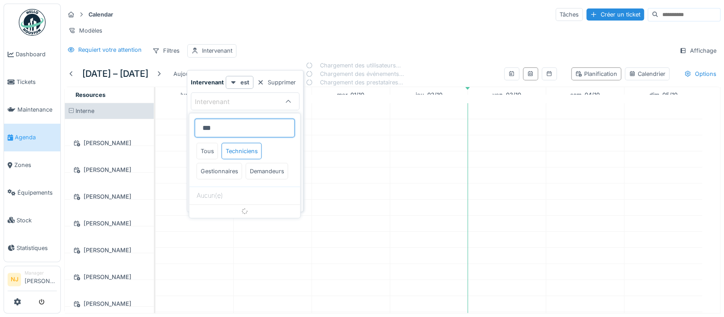
type input "****"
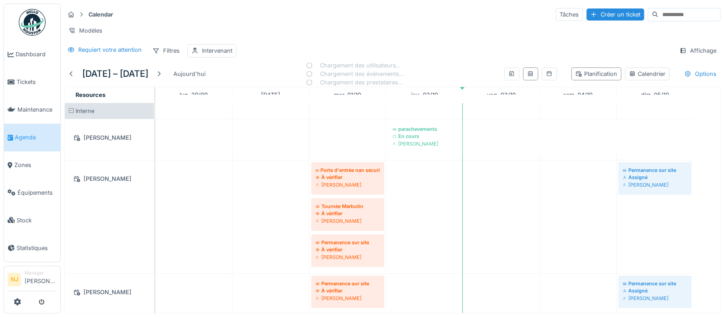
click at [246, 25] on div "Modèles" at bounding box center [392, 30] width 656 height 13
click at [220, 55] on div "Intervenant" at bounding box center [217, 50] width 30 height 8
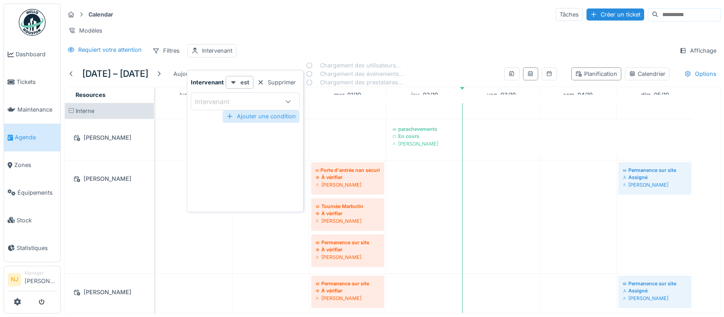
click at [264, 117] on div "Ajouter une condition" at bounding box center [261, 116] width 77 height 12
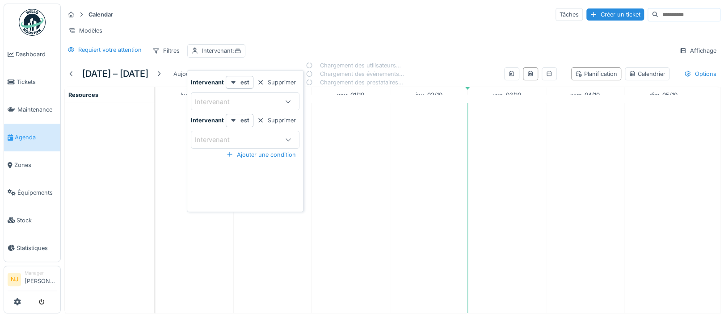
click at [286, 139] on icon at bounding box center [288, 140] width 5 height 3
click at [242, 186] on div "Techniciens" at bounding box center [241, 189] width 40 height 17
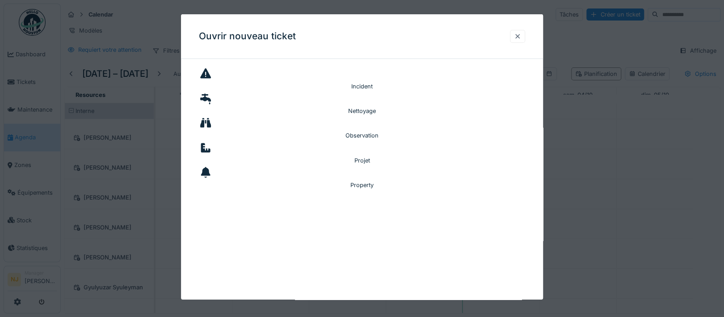
click at [525, 34] on div at bounding box center [517, 36] width 15 height 13
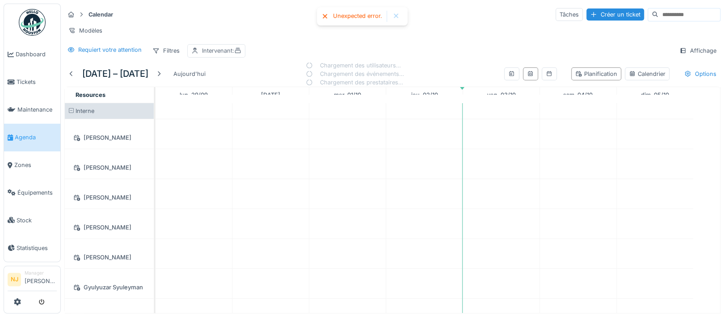
click at [220, 55] on div "Intervenant :" at bounding box center [221, 50] width 39 height 8
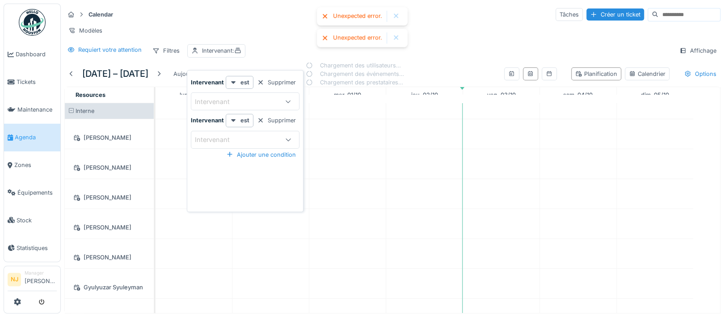
click at [234, 135] on div "Intervenant" at bounding box center [218, 140] width 47 height 10
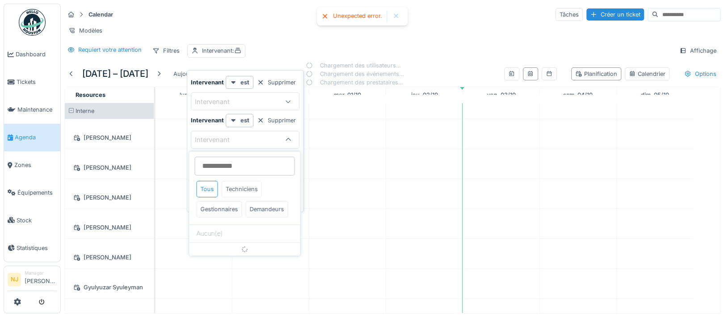
click at [243, 187] on div "Techniciens" at bounding box center [241, 189] width 40 height 17
click at [397, 38] on div at bounding box center [395, 38] width 7 height 8
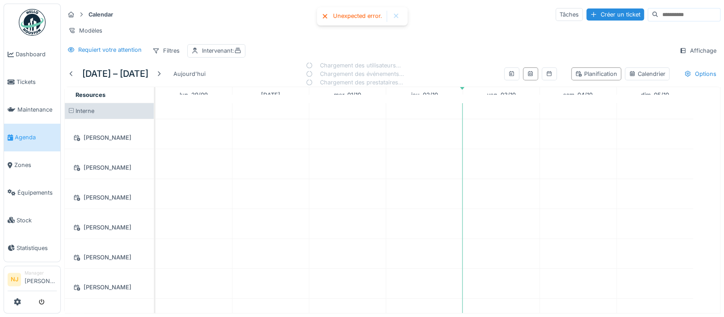
click at [396, 16] on div at bounding box center [395, 17] width 7 height 8
click at [231, 55] on div "Intervenant :" at bounding box center [221, 50] width 39 height 8
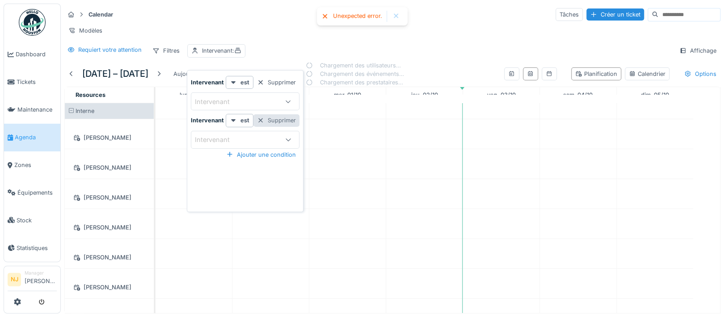
click at [281, 119] on div "Supprimer" at bounding box center [276, 120] width 46 height 12
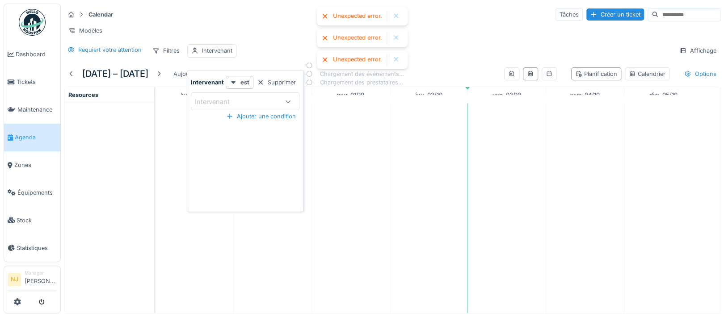
click at [213, 94] on div "Intervenant" at bounding box center [245, 102] width 109 height 18
click at [237, 151] on div "Techniciens" at bounding box center [241, 151] width 40 height 17
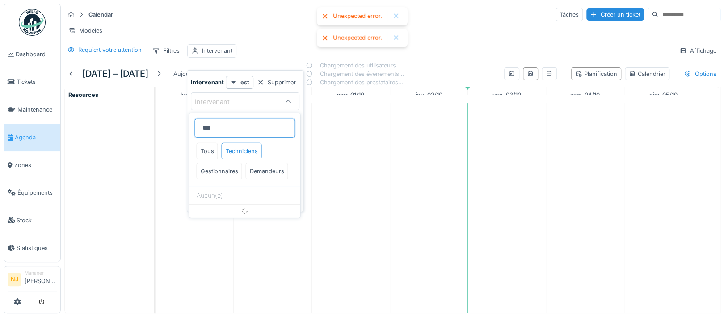
type input "****"
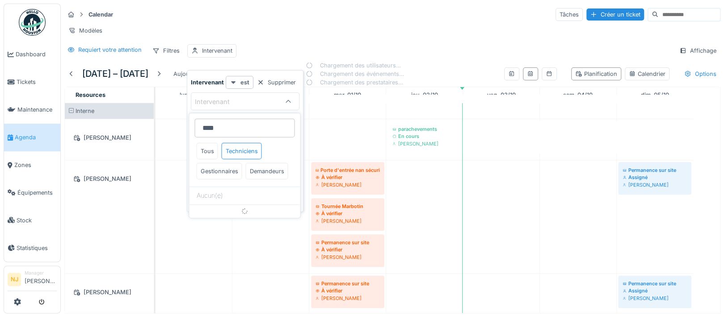
click at [230, 80] on icon at bounding box center [233, 83] width 7 height 6
click at [233, 99] on div "est" at bounding box center [239, 100] width 25 height 8
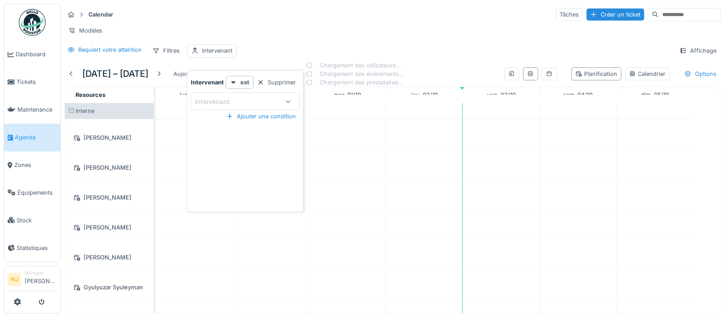
click at [288, 102] on icon at bounding box center [288, 102] width 7 height 6
click at [247, 147] on div "Techniciens" at bounding box center [241, 151] width 40 height 17
click at [245, 180] on div "Demandeurs" at bounding box center [266, 171] width 42 height 17
click at [233, 149] on div "Techniciens" at bounding box center [241, 151] width 40 height 17
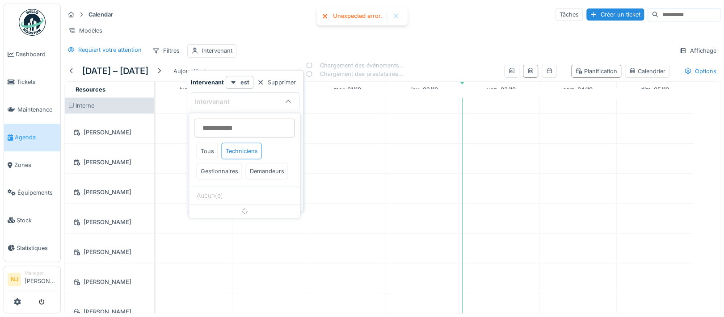
click at [392, 13] on div at bounding box center [396, 16] width 14 height 11
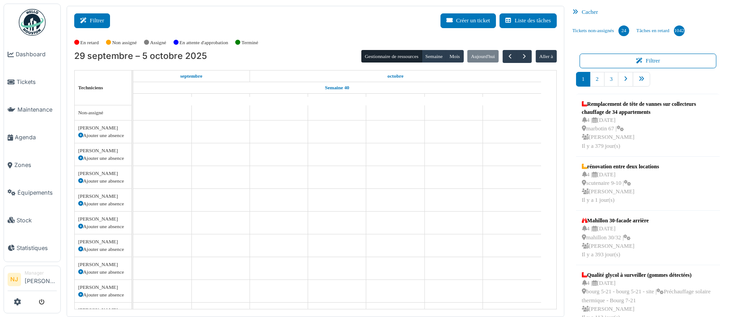
click at [98, 21] on button "Filtrer" at bounding box center [92, 20] width 36 height 15
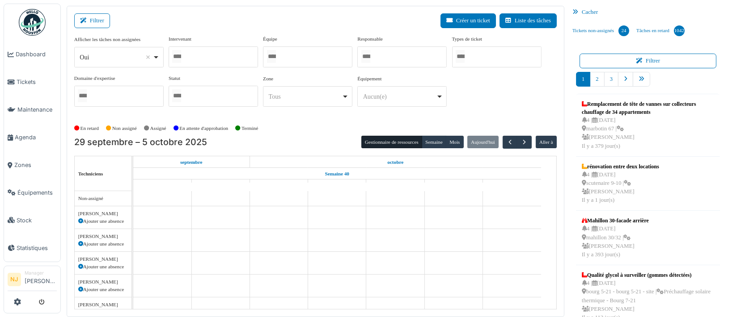
click at [189, 54] on div at bounding box center [213, 56] width 89 height 21
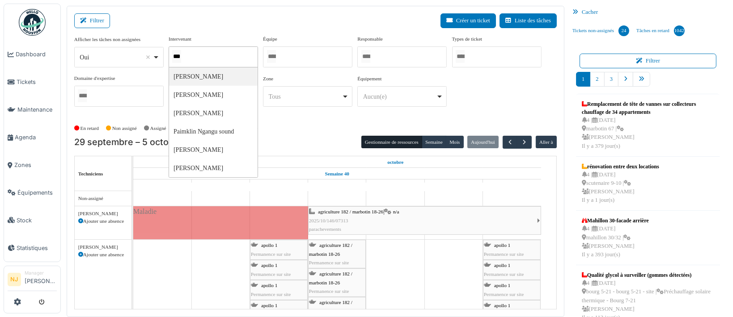
type input "****"
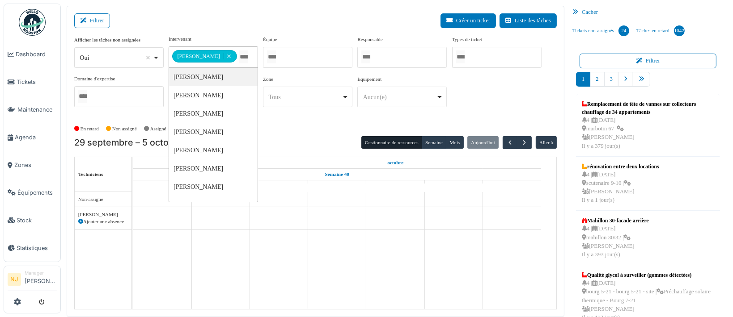
click at [210, 25] on div "Filtrer Créer un ticket Liste des tâches" at bounding box center [315, 24] width 482 height 22
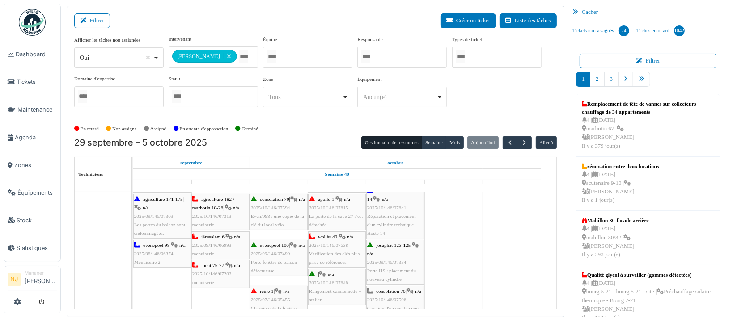
scroll to position [119, 0]
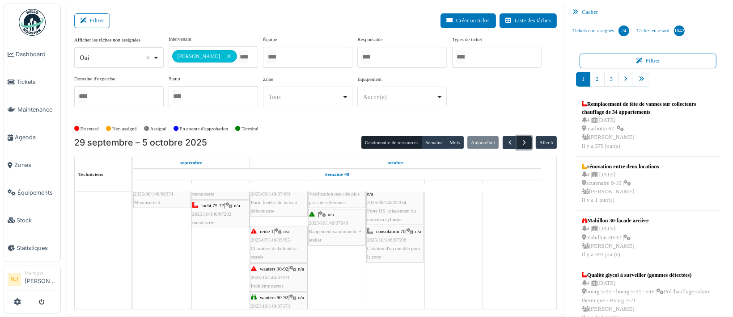
click at [520, 139] on span "button" at bounding box center [524, 143] width 8 height 8
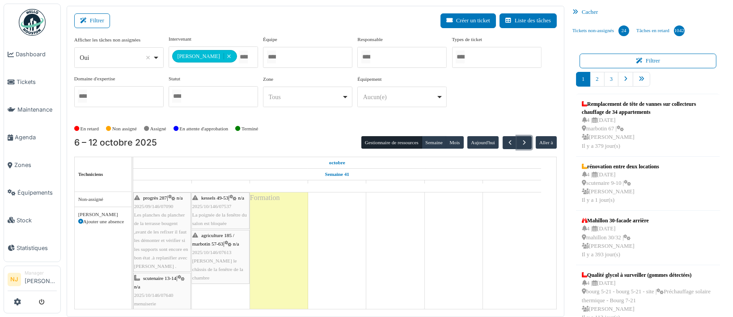
scroll to position [28, 0]
click at [215, 244] on span "2025/10/146/07613" at bounding box center [211, 246] width 39 height 5
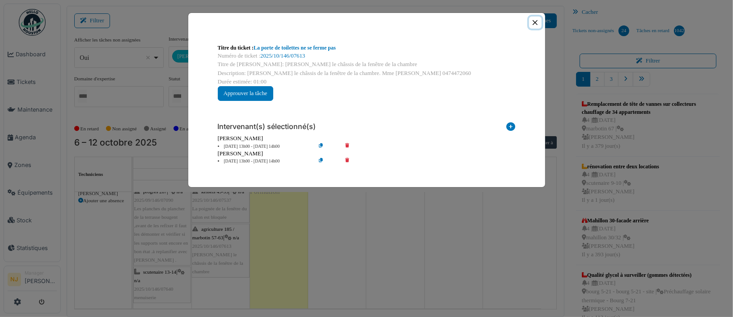
click at [532, 21] on button "Close" at bounding box center [535, 23] width 12 height 12
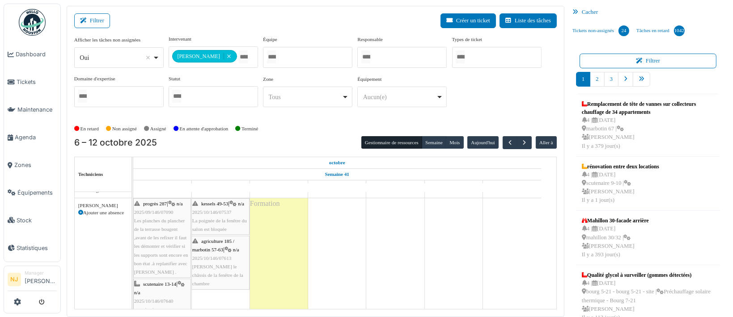
scroll to position [0, 0]
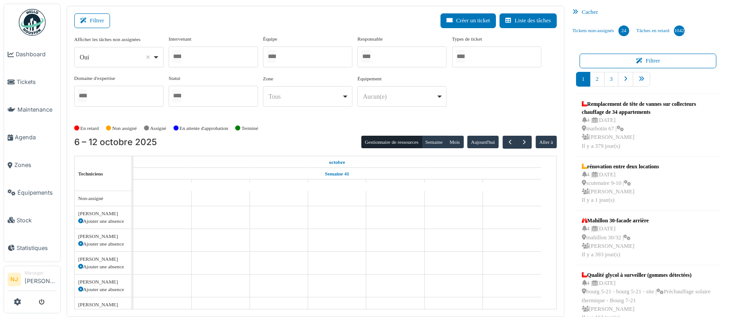
click at [193, 54] on div at bounding box center [213, 56] width 89 height 21
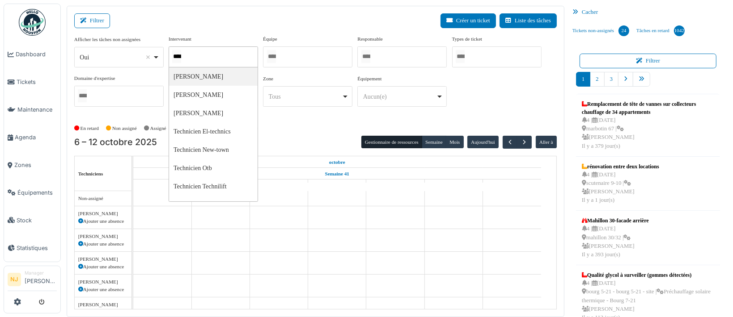
type input "*****"
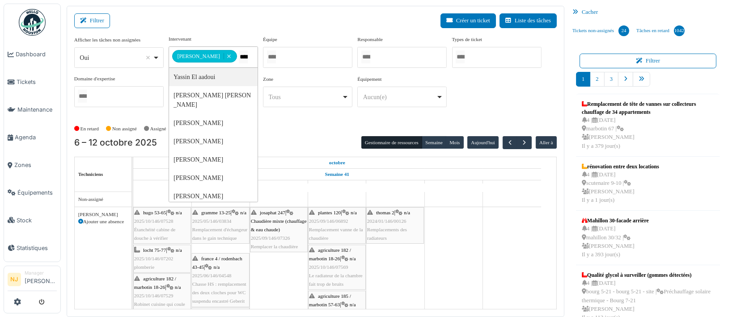
type input "*****"
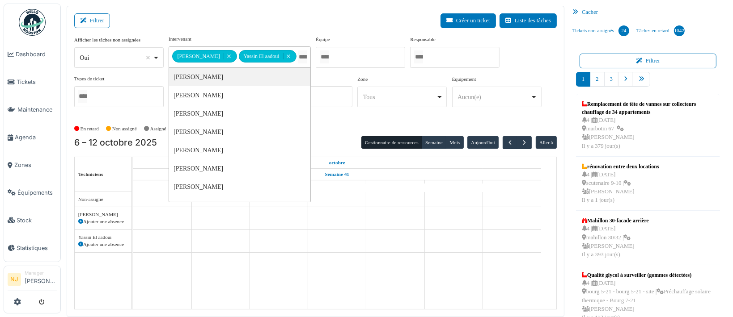
click at [247, 21] on div "Filtrer Créer un ticket Liste des tâches" at bounding box center [315, 24] width 482 height 22
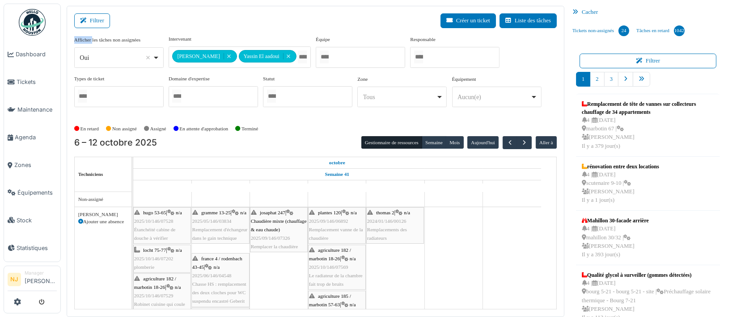
click at [275, 236] on span "2025/09/146/07326" at bounding box center [270, 238] width 39 height 5
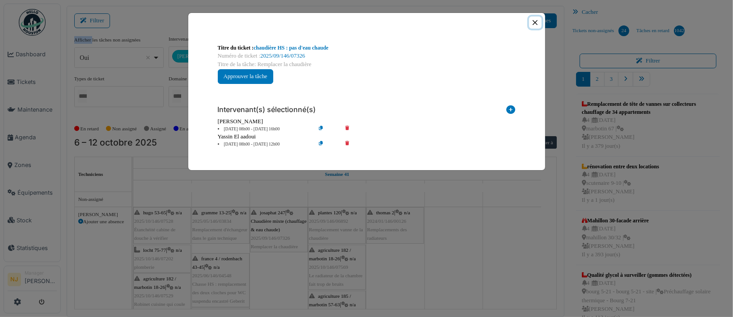
click at [534, 21] on button "Close" at bounding box center [535, 23] width 12 height 12
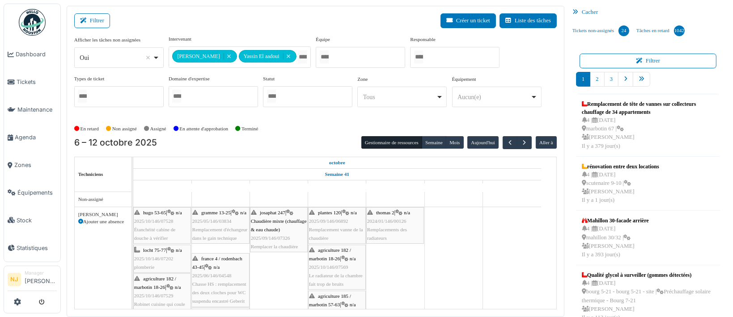
click at [284, 236] on span "2025/09/146/07326" at bounding box center [270, 238] width 39 height 5
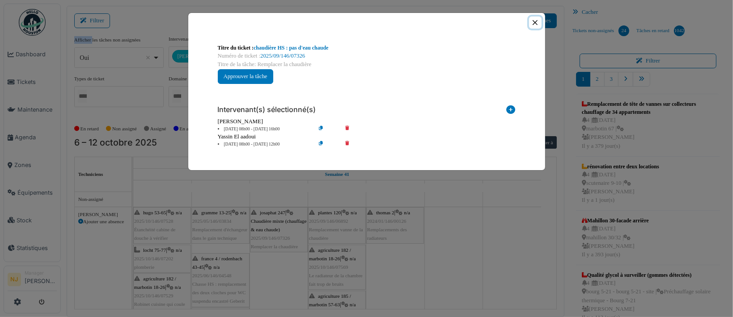
click at [535, 21] on button "Close" at bounding box center [535, 23] width 12 height 12
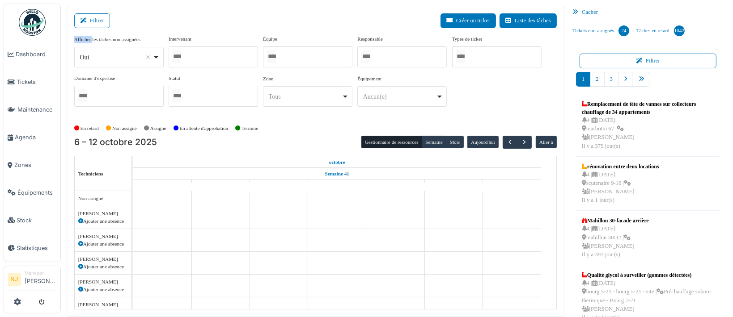
click at [192, 52] on div at bounding box center [213, 56] width 89 height 21
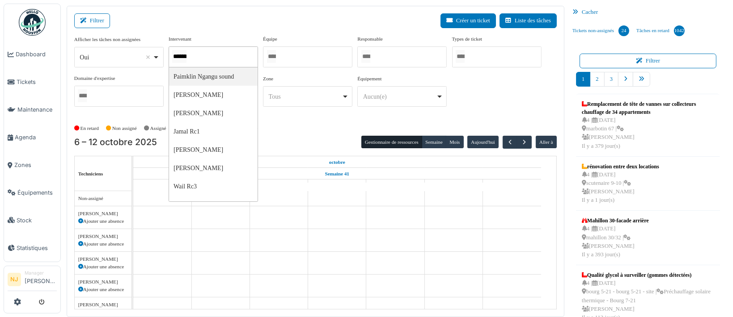
type input "********"
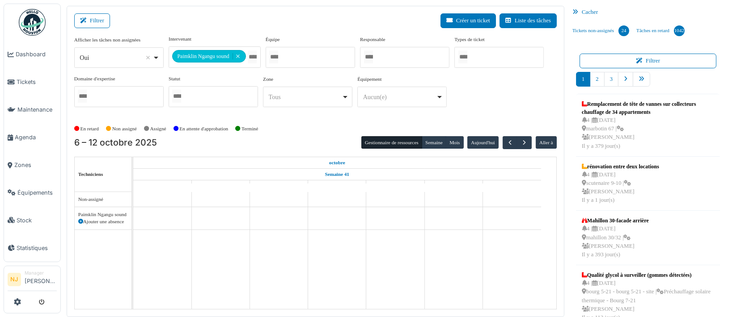
click at [203, 9] on div "**********" at bounding box center [315, 162] width 497 height 312
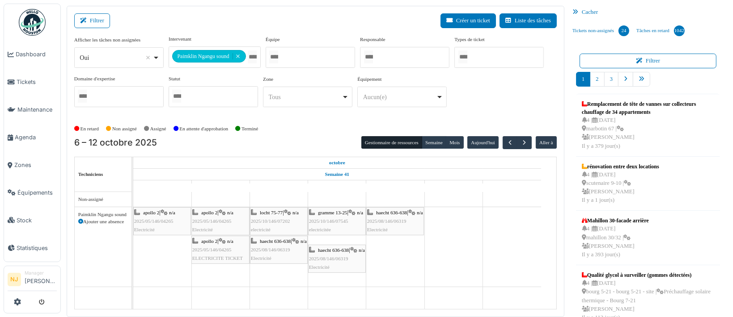
scroll to position [11, 0]
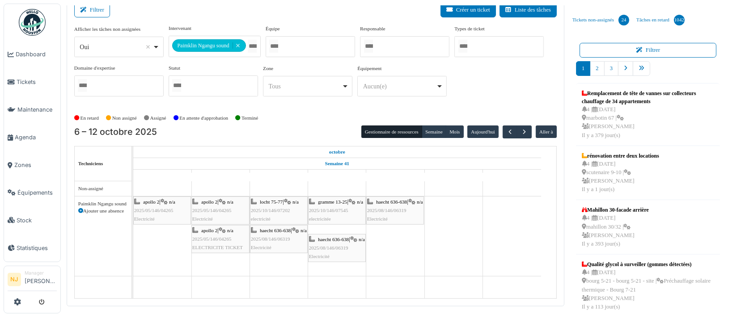
click at [163, 210] on span "2025/05/146/04265" at bounding box center [153, 210] width 39 height 5
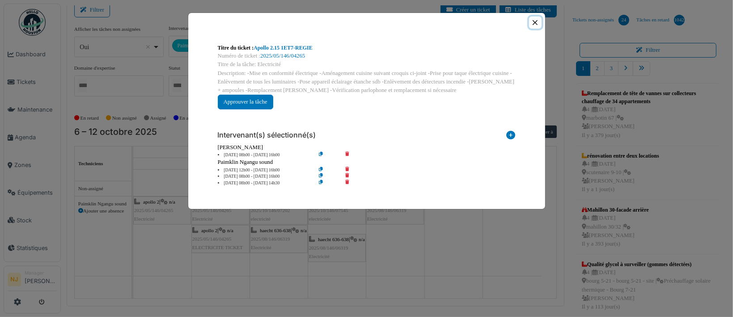
click at [533, 23] on button "Close" at bounding box center [535, 23] width 12 height 12
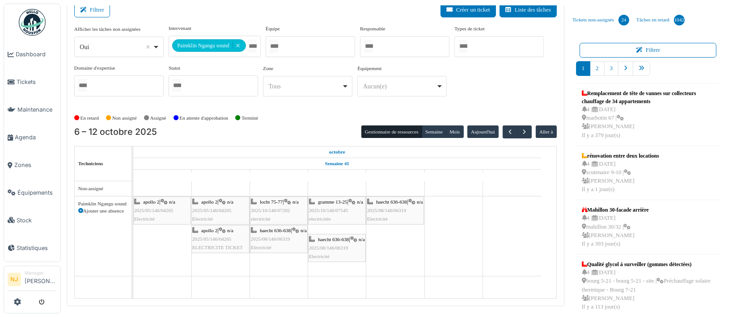
click at [160, 205] on div "apollo 2 | n/a 2025/05/146/04265 Electricité" at bounding box center [162, 211] width 56 height 26
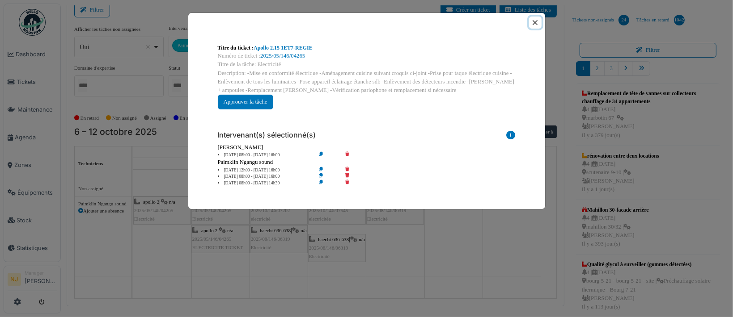
click at [536, 23] on button "Close" at bounding box center [535, 23] width 12 height 12
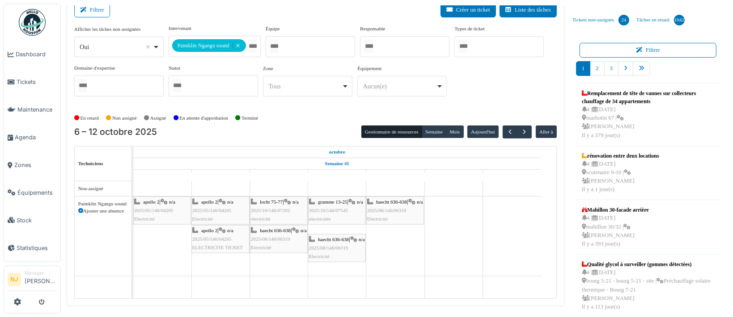
click at [97, 209] on div "Ajouter une absence" at bounding box center [103, 211] width 50 height 8
click at [94, 205] on div "Paimklin Ngangu sound" at bounding box center [103, 204] width 50 height 8
click at [93, 204] on div "Paimklin Ngangu sound" at bounding box center [103, 204] width 50 height 8
click at [152, 254] on td at bounding box center [162, 239] width 58 height 117
click at [153, 205] on div "apollo 2 | n/a 2025/05/146/04265 Electricité" at bounding box center [162, 211] width 56 height 26
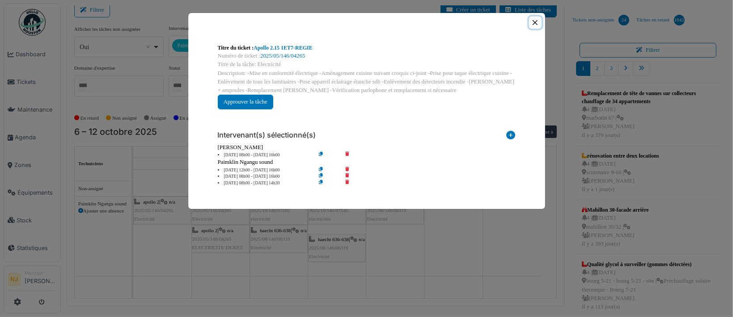
click at [533, 23] on button "Close" at bounding box center [535, 23] width 12 height 12
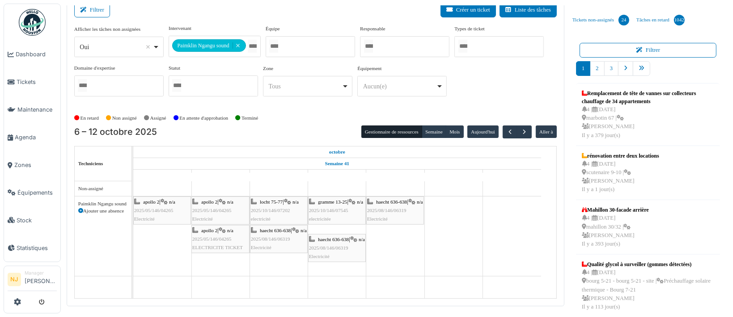
click at [219, 234] on div "apollo 2 | n/a 2025/05/146/04265 ELECTRICITE TICKET" at bounding box center [220, 240] width 56 height 26
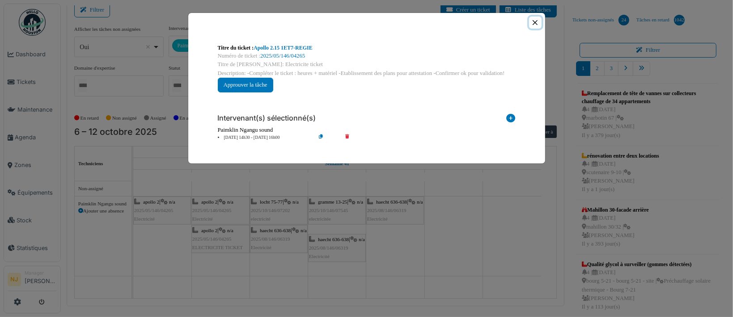
click at [535, 20] on button "Close" at bounding box center [535, 23] width 12 height 12
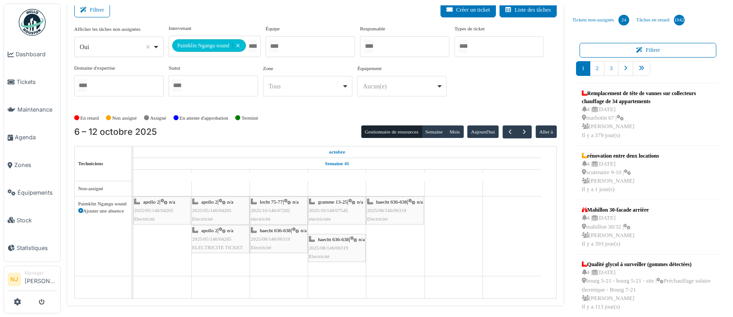
click at [388, 213] on div "haecht 636-638 | n/a 2025/08/146/06319 Electricité" at bounding box center [395, 211] width 56 height 26
drag, startPoint x: 388, startPoint y: 210, endPoint x: 392, endPoint y: 208, distance: 4.6
click at [133, 208] on div "apollo 2 | n/a 2025/05/146/04265 Electricité apollo 2 | n/a 2025/05/146/04265 E…" at bounding box center [133, 237] width 0 height 80
click at [390, 200] on span "haecht 636-638" at bounding box center [391, 201] width 31 height 5
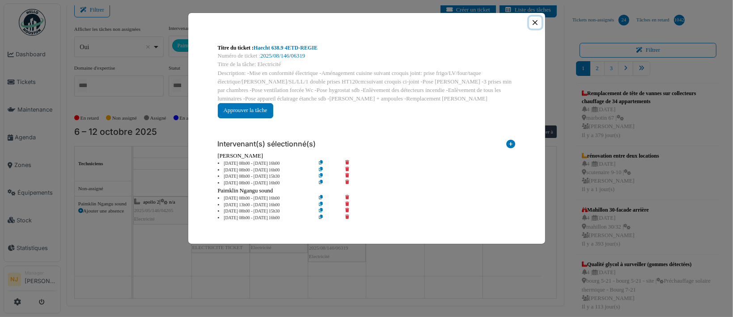
click at [533, 21] on button "Close" at bounding box center [535, 23] width 12 height 12
click at [537, 19] on button "Close" at bounding box center [535, 23] width 12 height 12
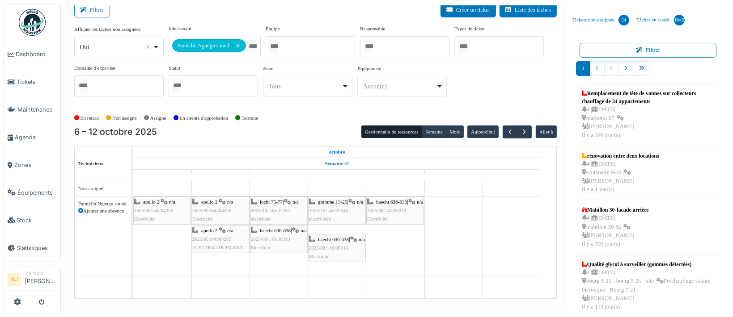
click at [165, 208] on span "2025/05/146/04265" at bounding box center [153, 210] width 39 height 5
click at [153, 199] on span "apollo 2" at bounding box center [151, 201] width 16 height 5
click at [153, 208] on span "2025/05/146/04265" at bounding box center [153, 210] width 39 height 5
click at [148, 201] on span "apollo 2" at bounding box center [151, 201] width 16 height 5
click at [177, 253] on td at bounding box center [162, 239] width 58 height 117
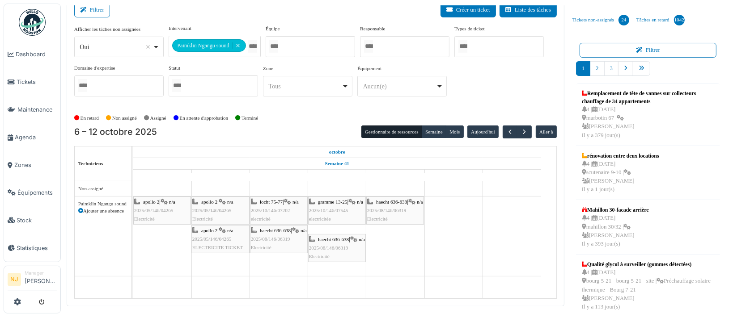
click at [155, 202] on span "apollo 2" at bounding box center [151, 201] width 16 height 5
click at [152, 201] on span "apollo 2" at bounding box center [151, 201] width 16 height 5
click at [429, 130] on button "Semaine" at bounding box center [434, 132] width 25 height 13
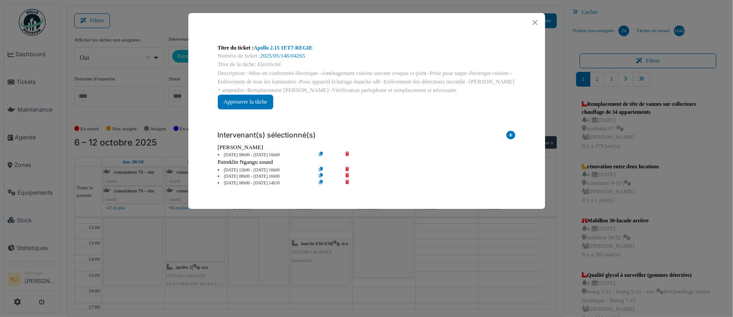
scroll to position [56, 0]
click at [533, 22] on button "Close" at bounding box center [535, 23] width 12 height 12
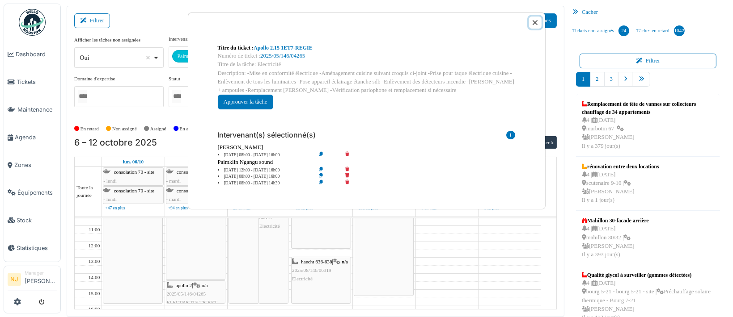
click at [533, 19] on button "Close" at bounding box center [535, 23] width 12 height 12
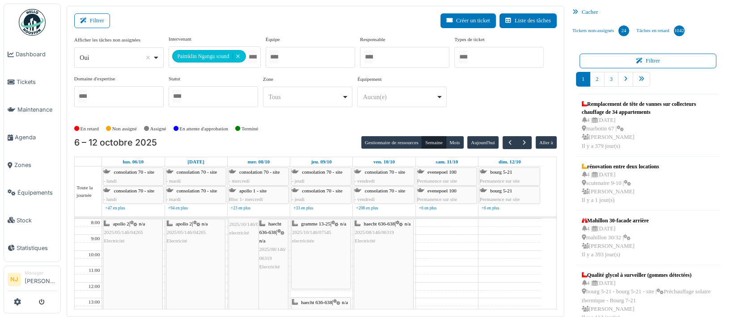
scroll to position [0, 0]
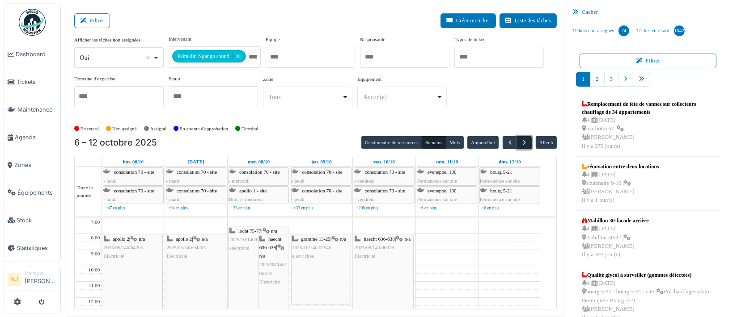
click at [520, 142] on span "button" at bounding box center [524, 143] width 8 height 8
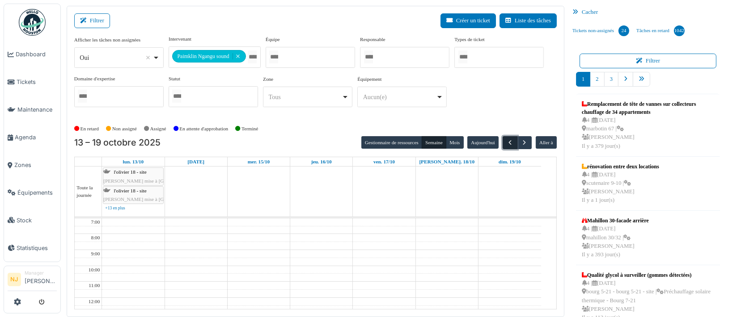
click at [506, 141] on span "button" at bounding box center [510, 143] width 8 height 8
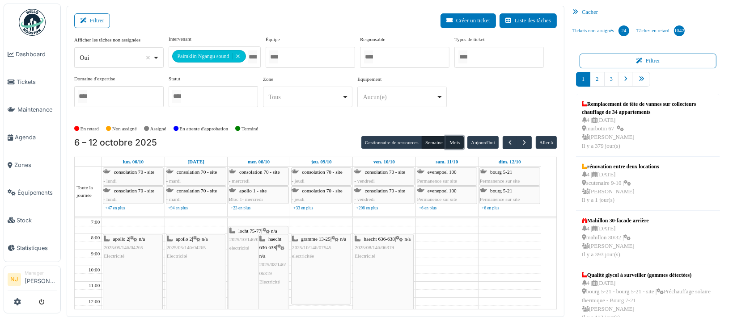
click at [447, 140] on button "Mois" at bounding box center [455, 142] width 18 height 13
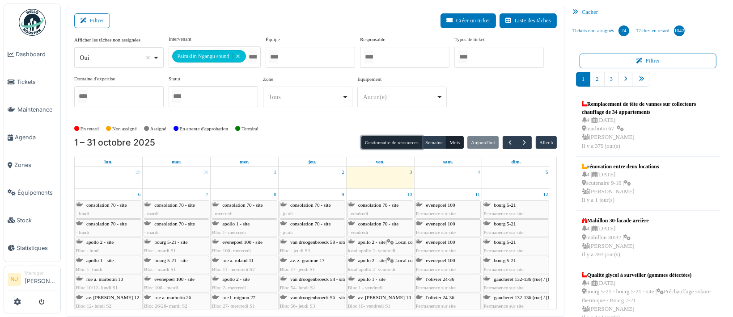
click at [400, 142] on button "Gestionnaire de ressources" at bounding box center [391, 142] width 61 height 13
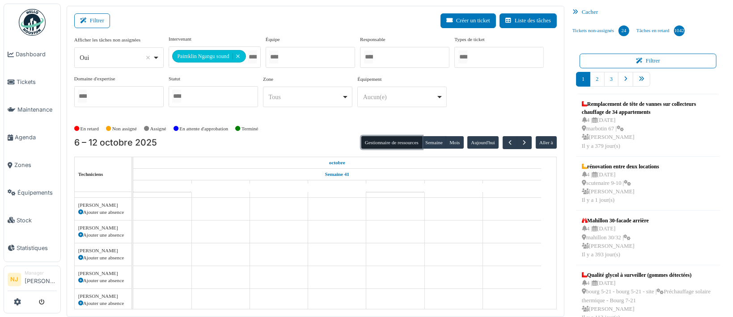
scroll to position [358, 0]
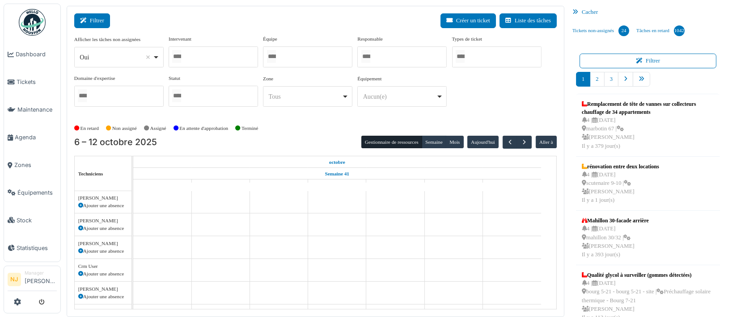
click at [89, 16] on button "Filtrer" at bounding box center [92, 20] width 36 height 15
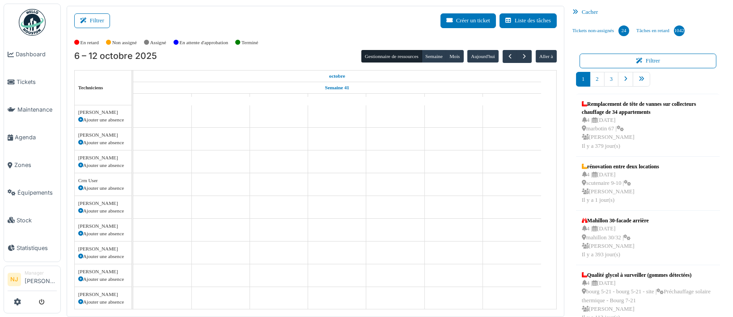
drag, startPoint x: 92, startPoint y: 23, endPoint x: 126, endPoint y: 22, distance: 34.0
click at [93, 22] on button "Filtrer" at bounding box center [92, 20] width 36 height 15
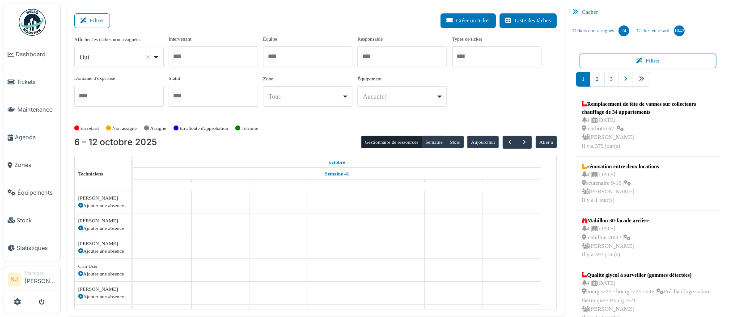
click at [218, 57] on div at bounding box center [213, 56] width 89 height 21
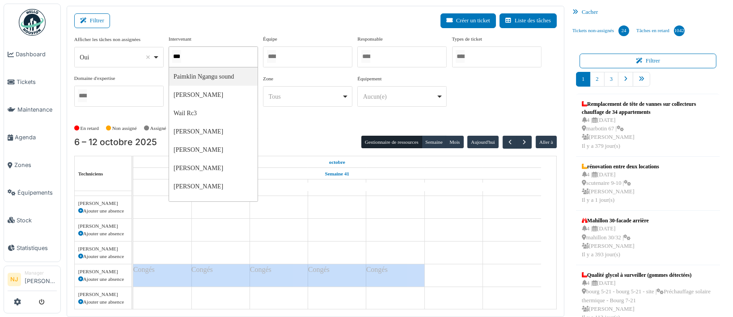
type input "****"
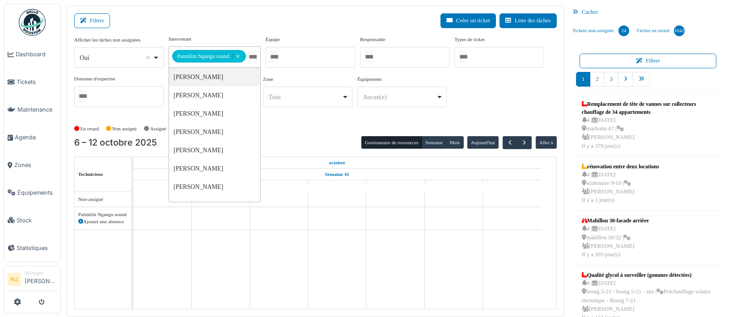
scroll to position [0, 0]
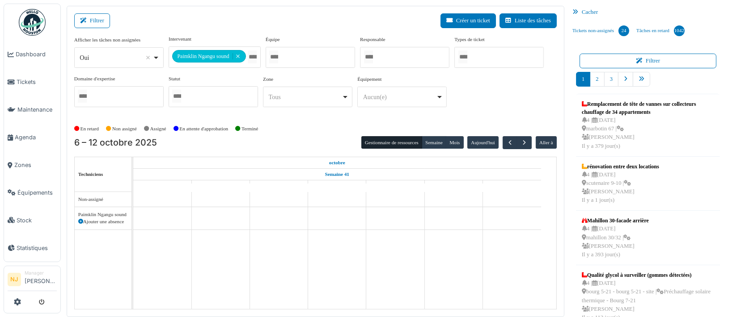
click at [211, 26] on div "Filtrer Créer un ticket Liste des tâches" at bounding box center [315, 24] width 482 height 22
click at [104, 18] on button "Filtrer" at bounding box center [92, 20] width 36 height 15
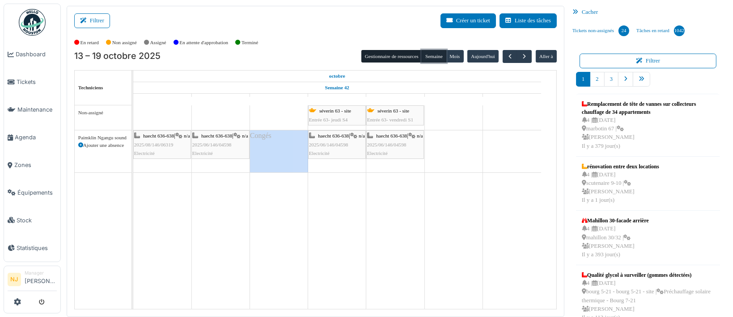
click at [426, 55] on button "Semaine" at bounding box center [434, 56] width 25 height 13
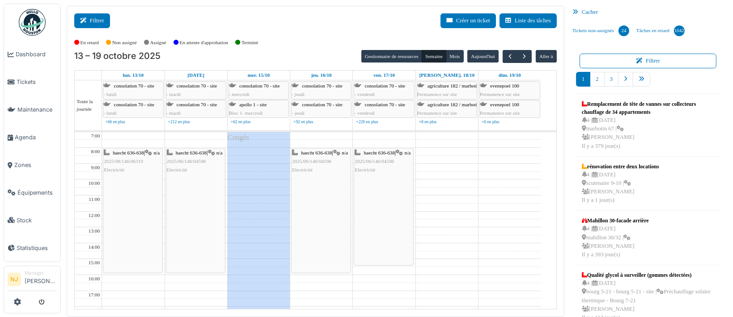
click at [90, 17] on button "Filtrer" at bounding box center [92, 20] width 36 height 15
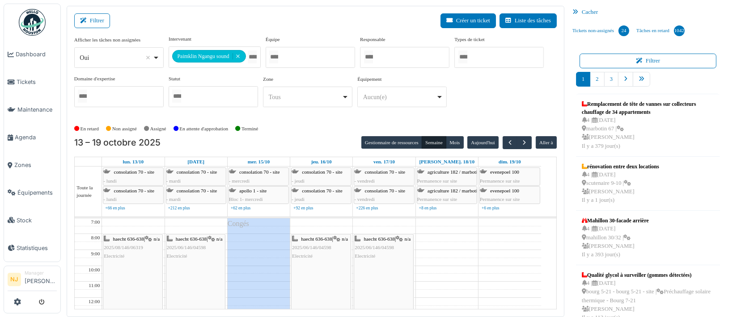
drag, startPoint x: 237, startPoint y: 57, endPoint x: 242, endPoint y: 57, distance: 4.9
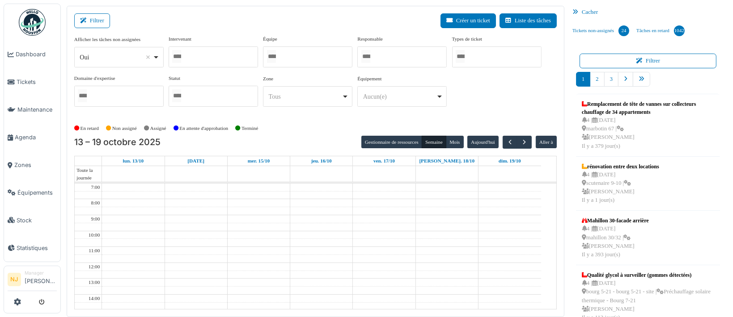
click at [291, 55] on div at bounding box center [307, 56] width 89 height 21
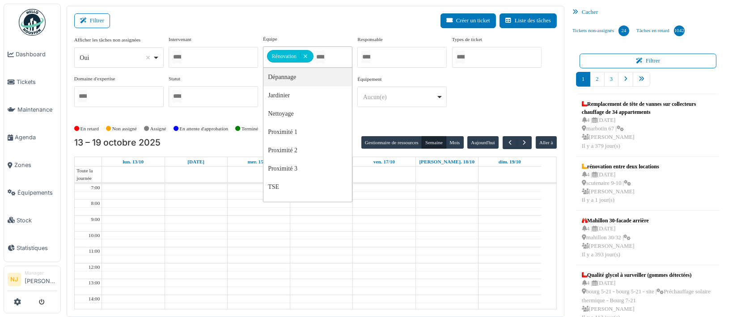
click at [321, 27] on div "Filtrer Créer un ticket Liste des tâches" at bounding box center [315, 24] width 482 height 22
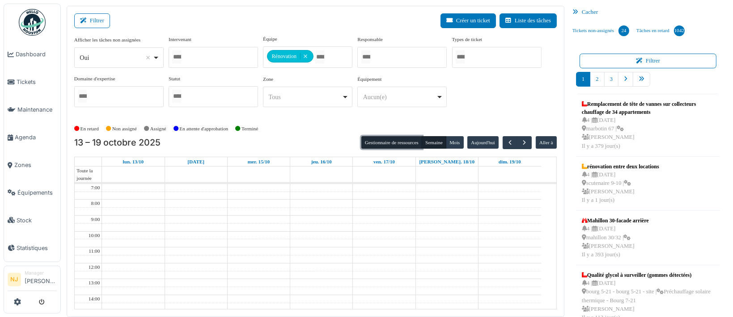
click at [387, 142] on button "Gestionnaire de ressources" at bounding box center [391, 142] width 61 height 13
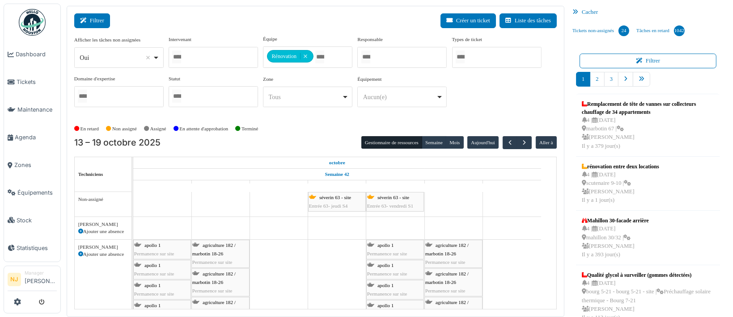
click at [92, 19] on button "Filtrer" at bounding box center [92, 20] width 36 height 15
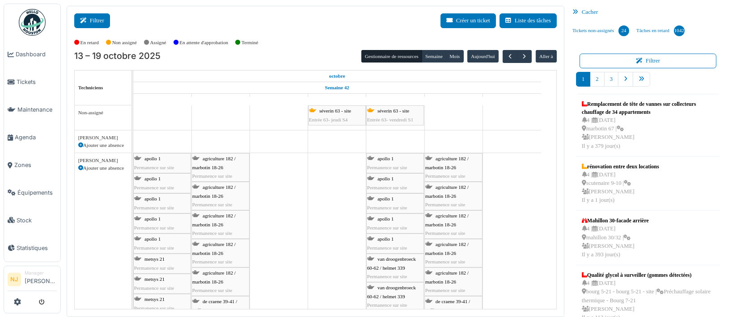
click at [92, 19] on button "Filtrer" at bounding box center [92, 20] width 36 height 15
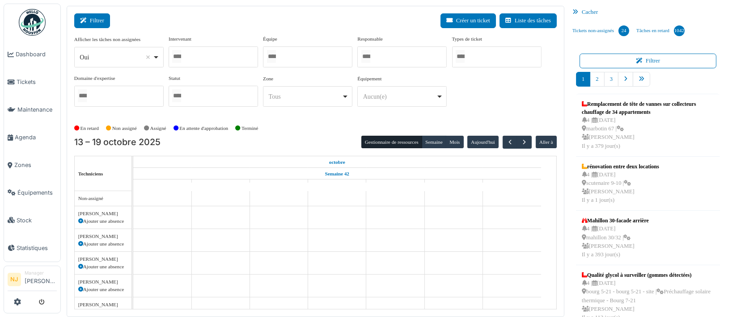
click at [94, 18] on button "Filtrer" at bounding box center [92, 20] width 36 height 15
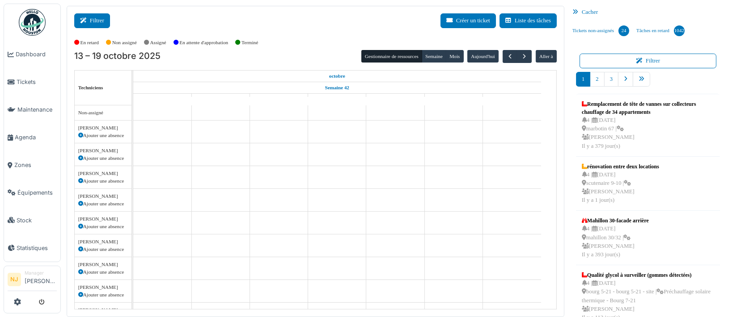
click at [100, 21] on button "Filtrer" at bounding box center [92, 20] width 36 height 15
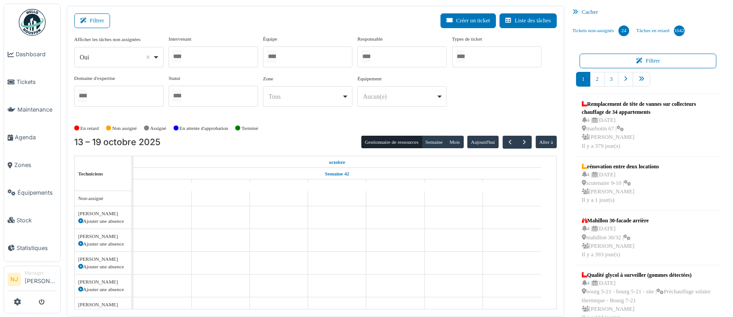
click at [295, 59] on div at bounding box center [307, 56] width 89 height 21
click at [164, 21] on div "Filtrer Créer un ticket Liste des tâches" at bounding box center [315, 24] width 482 height 22
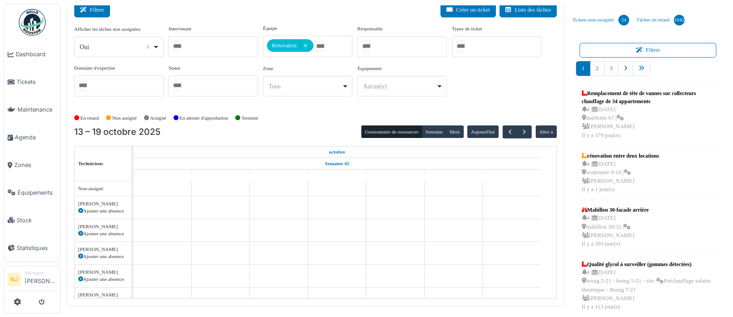
click at [101, 10] on button "Filtrer" at bounding box center [92, 10] width 36 height 15
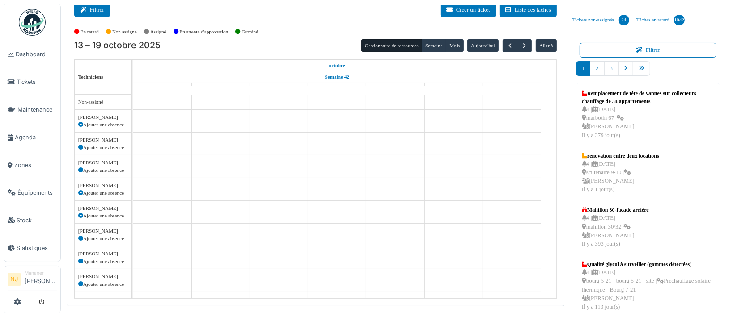
click at [95, 10] on button "Filtrer" at bounding box center [92, 10] width 36 height 15
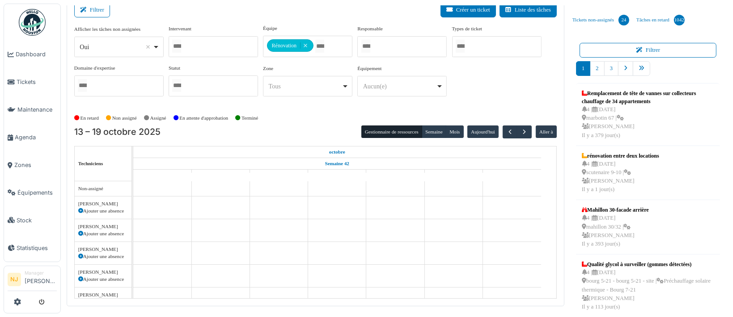
click at [314, 14] on div "Filtrer Créer un ticket Liste des tâches" at bounding box center [315, 14] width 482 height 22
click at [506, 130] on span "button" at bounding box center [510, 132] width 8 height 8
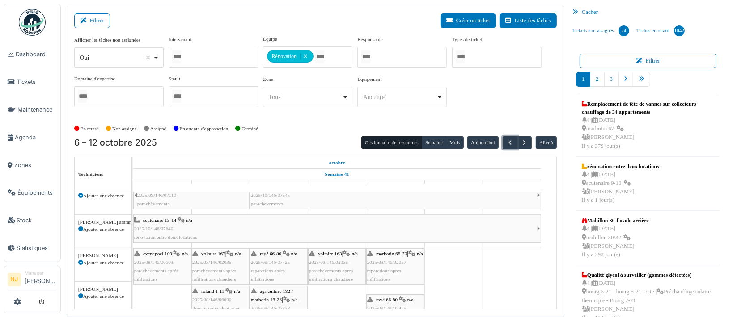
scroll to position [119, 0]
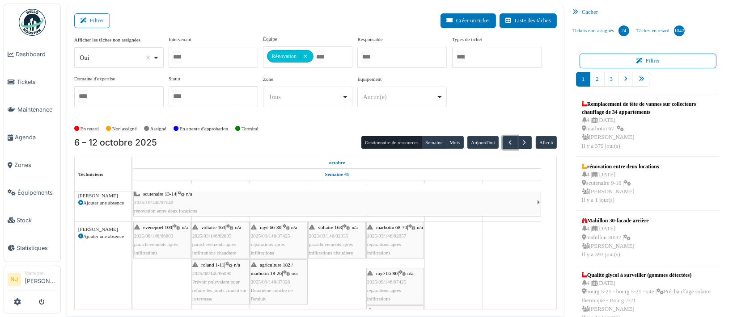
click at [151, 247] on div "evenepoel 100 | n/a 2025/08/146/06603 parachevements aprés infiltrations" at bounding box center [162, 240] width 56 height 34
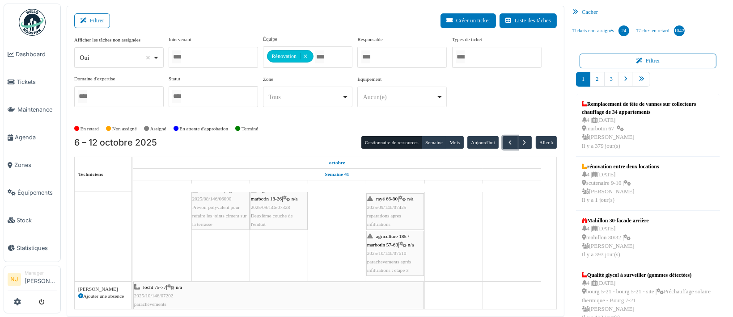
scroll to position [0, 0]
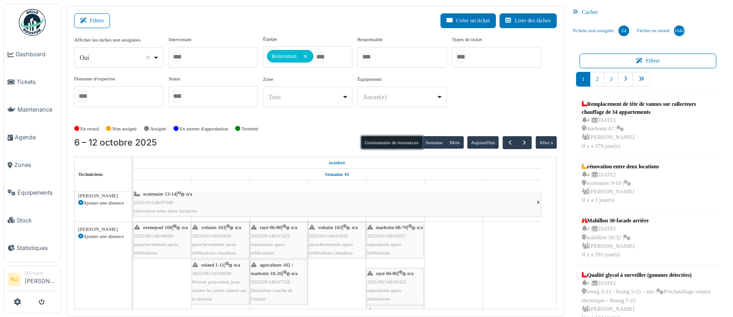
click at [392, 141] on button "Gestionnaire de ressources" at bounding box center [391, 142] width 61 height 13
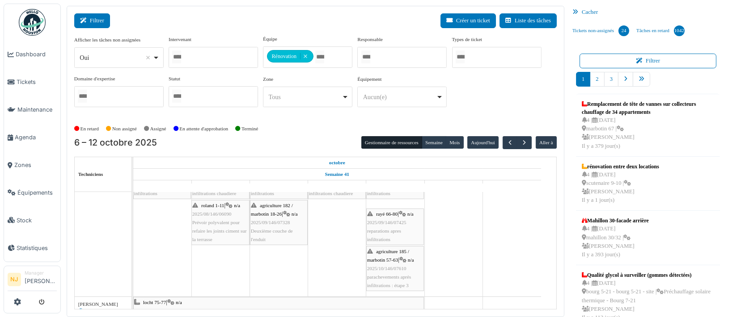
click at [96, 21] on button "Filtrer" at bounding box center [92, 20] width 36 height 15
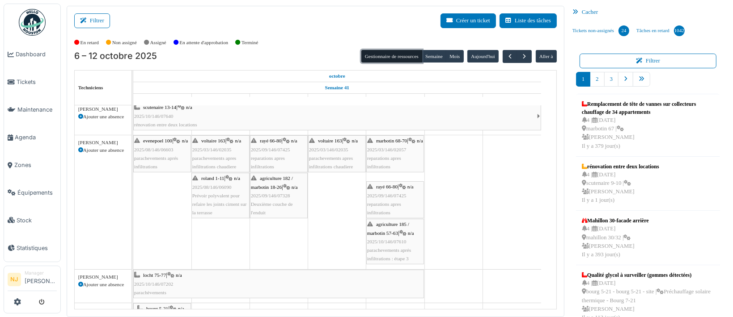
click at [382, 52] on button "Gestionnaire de ressources" at bounding box center [391, 56] width 61 height 13
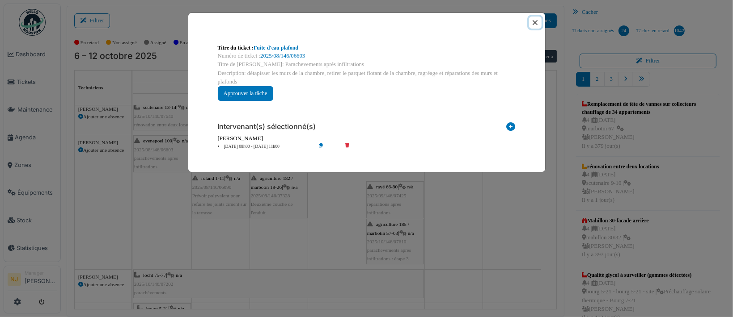
click at [534, 20] on button "Close" at bounding box center [535, 23] width 12 height 12
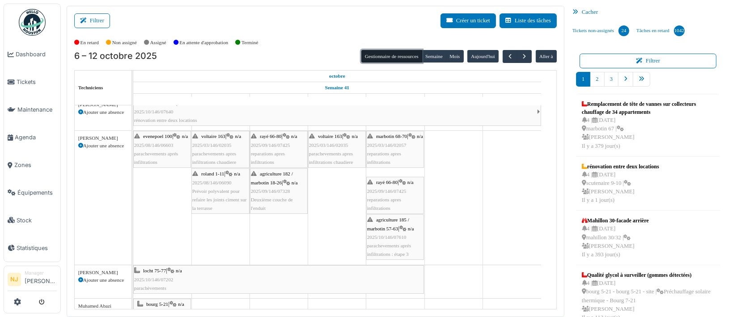
click at [384, 57] on button "Gestionnaire de ressources" at bounding box center [391, 56] width 61 height 13
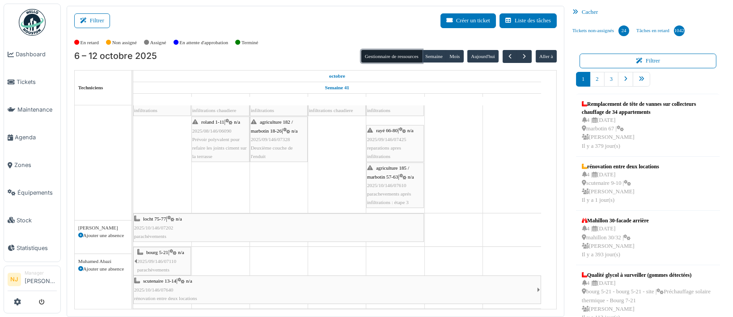
scroll to position [183, 0]
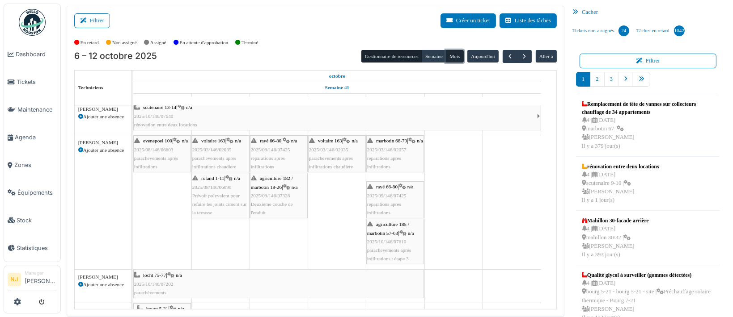
click at [448, 55] on button "Mois" at bounding box center [455, 56] width 18 height 13
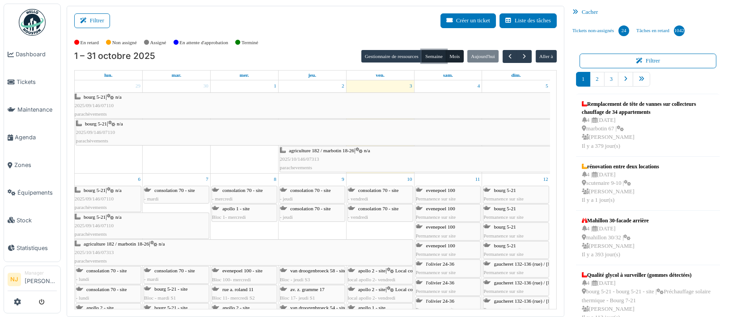
click at [427, 54] on button "Semaine" at bounding box center [434, 56] width 25 height 13
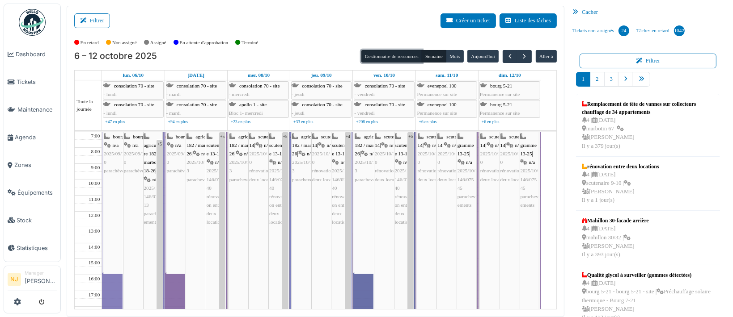
click at [379, 54] on button "Gestionnaire de ressources" at bounding box center [391, 56] width 61 height 13
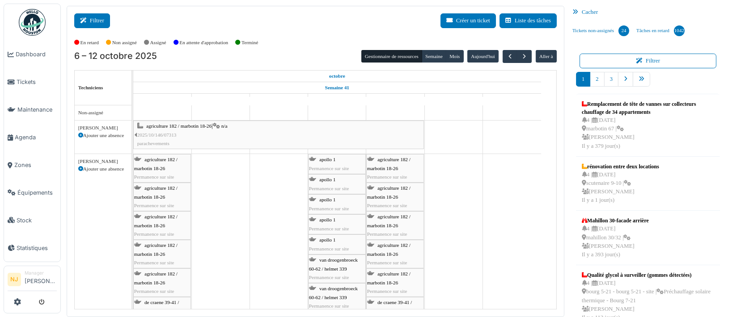
click at [97, 17] on button "Filtrer" at bounding box center [92, 20] width 36 height 15
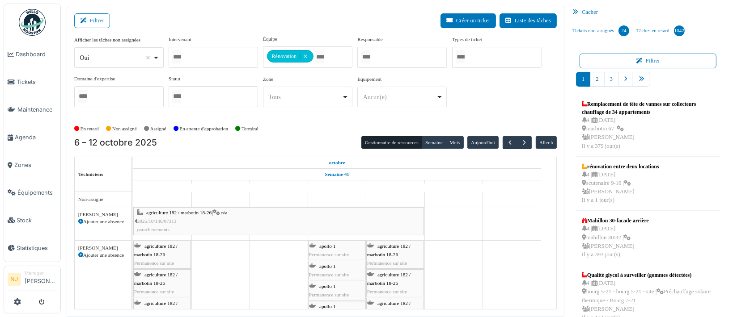
click at [228, 22] on div "Filtrer Créer un ticket Liste des tâches" at bounding box center [315, 24] width 482 height 22
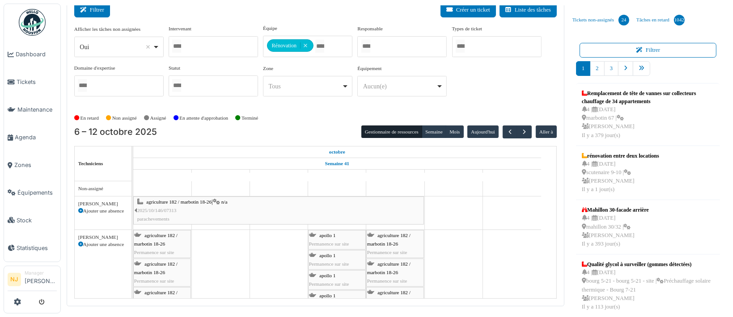
click at [81, 8] on icon at bounding box center [85, 10] width 10 height 6
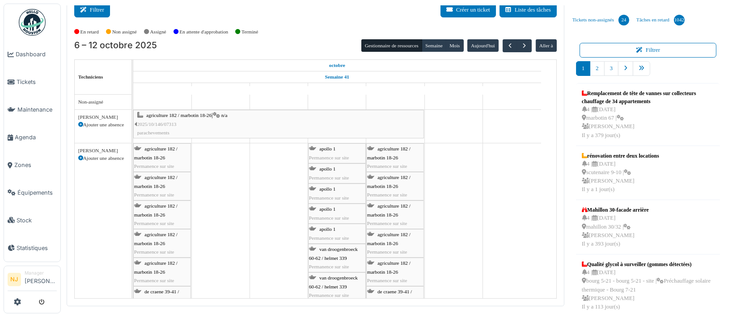
click at [87, 8] on icon at bounding box center [85, 10] width 10 height 6
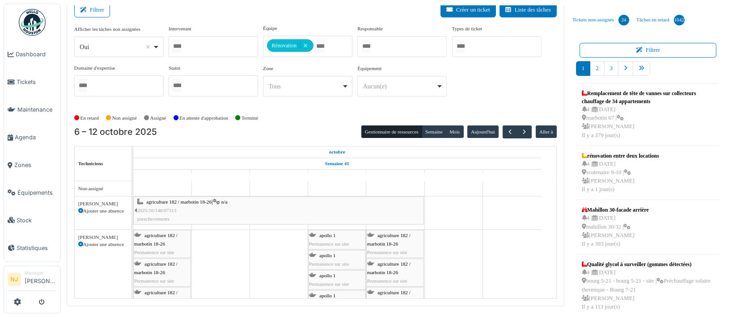
click at [296, 126] on div "6 – 12 octobre 2025 Gestionnaire de ressources Semaine Mois Aujourd'hui Aller à" at bounding box center [315, 132] width 482 height 13
click at [312, 111] on div "En retard Non assigné Assigné En attente d'approbation Terminé" at bounding box center [315, 118] width 482 height 15
click at [350, 13] on div "Filtrer Créer un ticket Liste des tâches" at bounding box center [315, 14] width 482 height 22
drag, startPoint x: 213, startPoint y: 19, endPoint x: 310, endPoint y: 53, distance: 102.8
click at [215, 19] on div "Filtrer Créer un ticket Liste des tâches" at bounding box center [315, 14] width 482 height 22
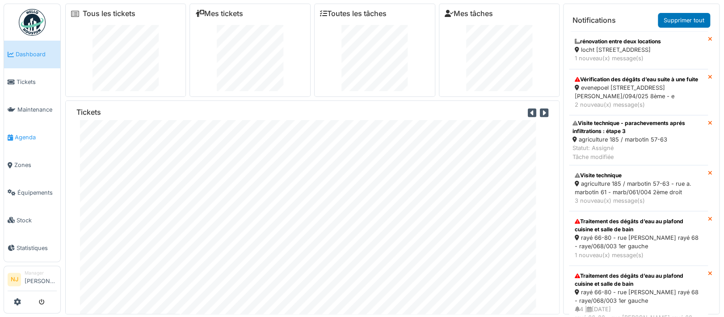
click at [21, 133] on span "Agenda" at bounding box center [36, 137] width 42 height 8
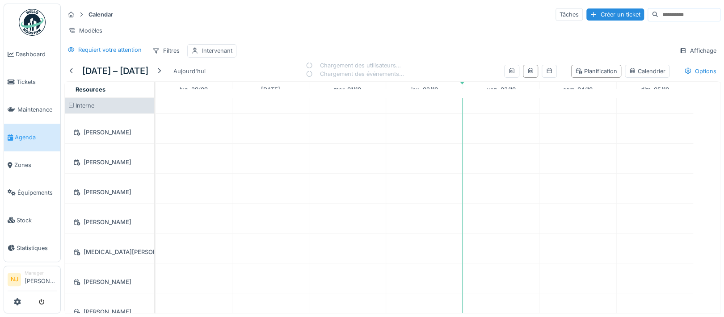
click at [211, 55] on div "Intervenant" at bounding box center [217, 50] width 30 height 8
click at [266, 100] on div "Intervenant" at bounding box center [237, 102] width 84 height 10
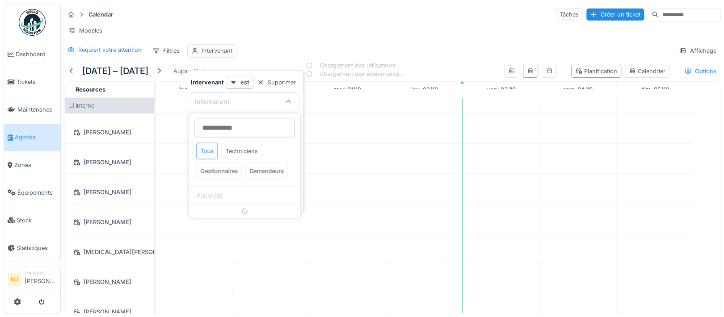
click at [243, 151] on div "Techniciens" at bounding box center [241, 151] width 40 height 17
click at [312, 24] on div "Modèles" at bounding box center [392, 30] width 656 height 13
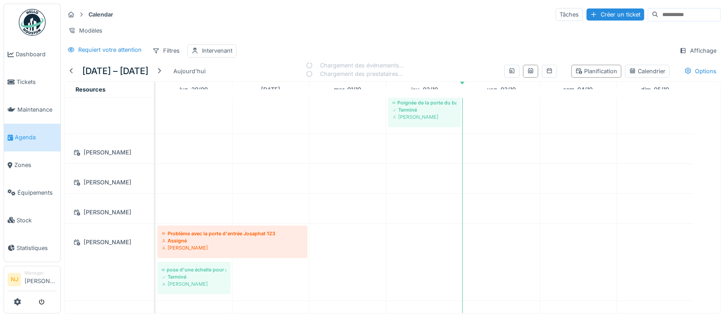
scroll to position [1430, 0]
click at [217, 55] on div "Intervenant" at bounding box center [217, 50] width 30 height 8
click at [286, 101] on icon at bounding box center [288, 102] width 5 height 3
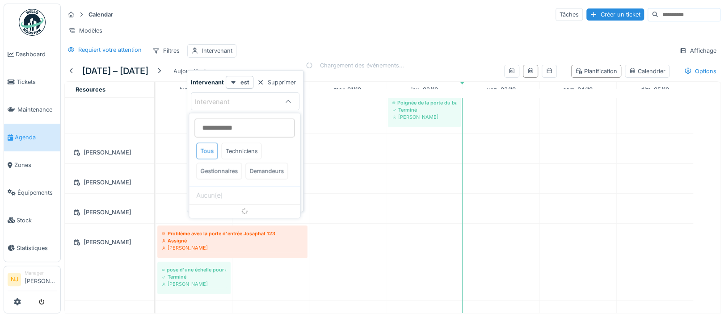
click at [247, 149] on div "Techniciens" at bounding box center [241, 151] width 40 height 17
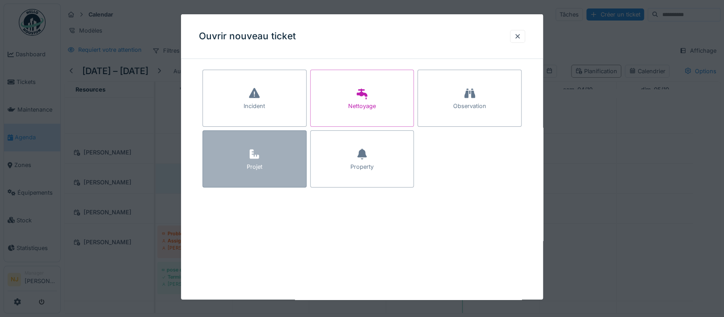
click at [257, 160] on div at bounding box center [254, 155] width 13 height 16
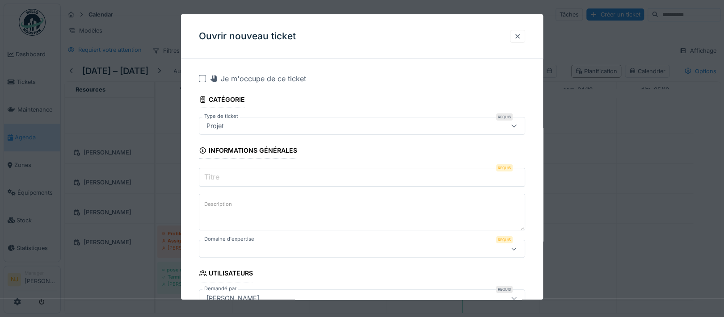
click at [521, 36] on div at bounding box center [517, 36] width 7 height 8
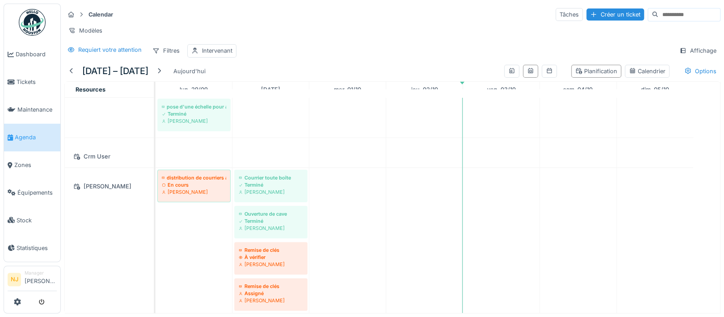
scroll to position [0, 0]
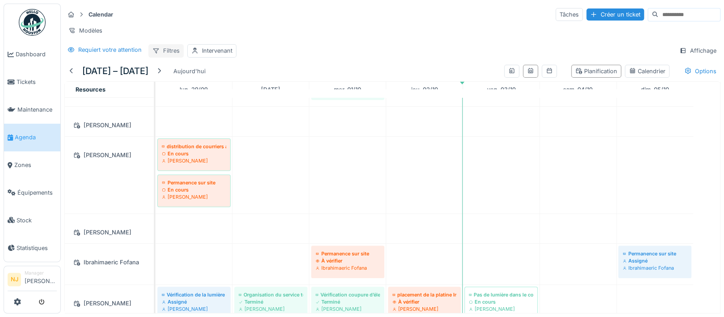
click at [170, 57] on div "Filtres" at bounding box center [165, 50] width 35 height 13
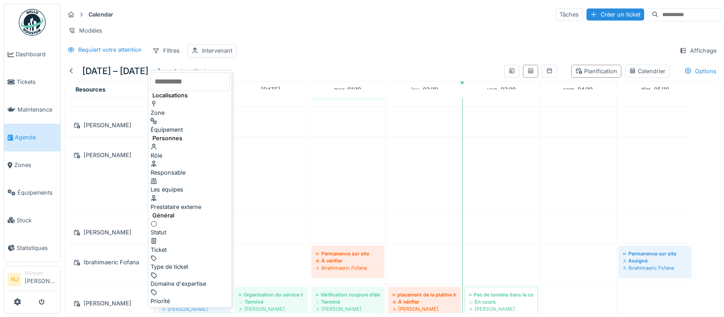
click at [183, 120] on div "Équipement" at bounding box center [190, 125] width 80 height 17
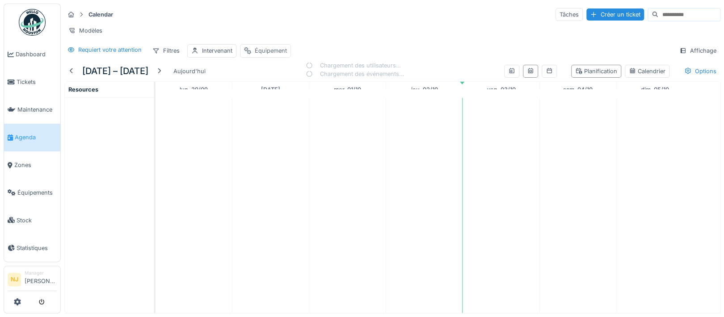
click at [274, 55] on div "Équipement" at bounding box center [271, 50] width 32 height 8
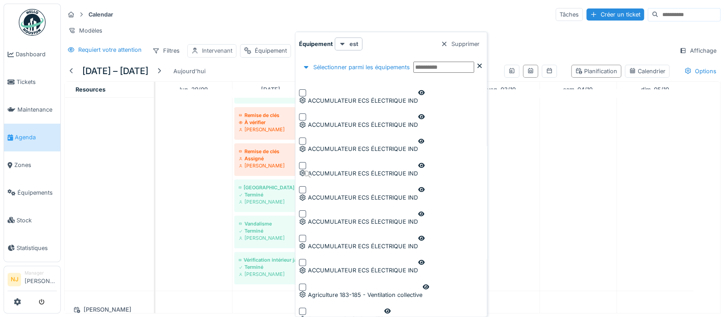
click at [228, 55] on div "Intervenant" at bounding box center [217, 50] width 30 height 8
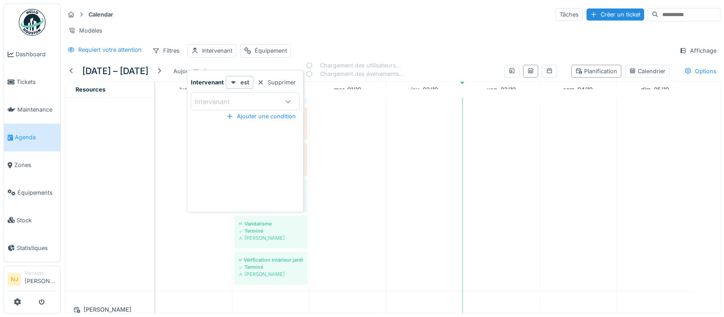
click at [226, 97] on div "Intervenant" at bounding box center [218, 102] width 47 height 10
click at [248, 148] on div "Techniciens" at bounding box center [241, 151] width 40 height 17
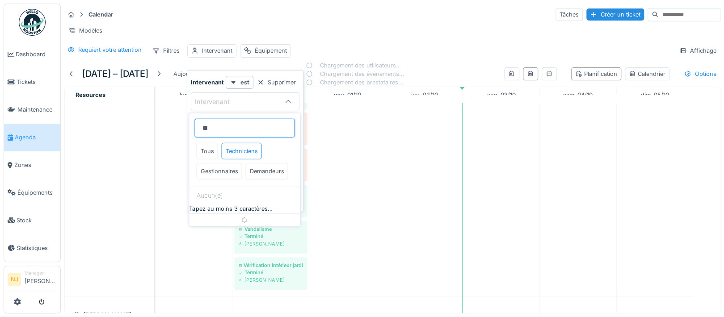
type input "*"
type input "****"
click at [242, 149] on div "Techniciens" at bounding box center [241, 151] width 40 height 17
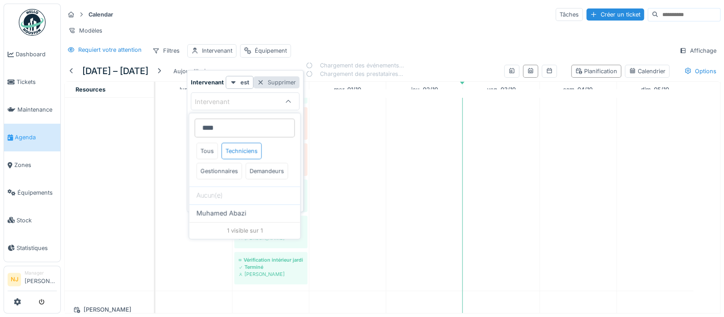
click at [259, 81] on div at bounding box center [260, 82] width 7 height 8
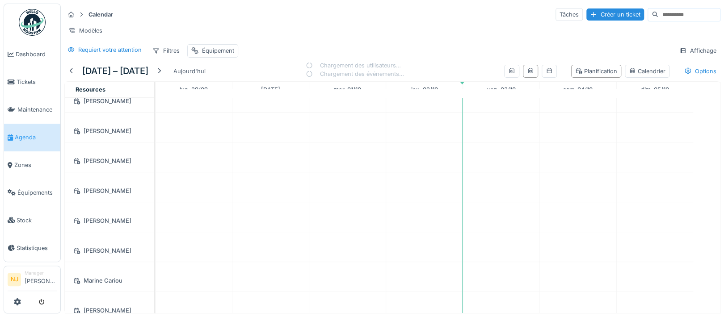
click at [112, 137] on div "[PERSON_NAME]" at bounding box center [109, 131] width 78 height 11
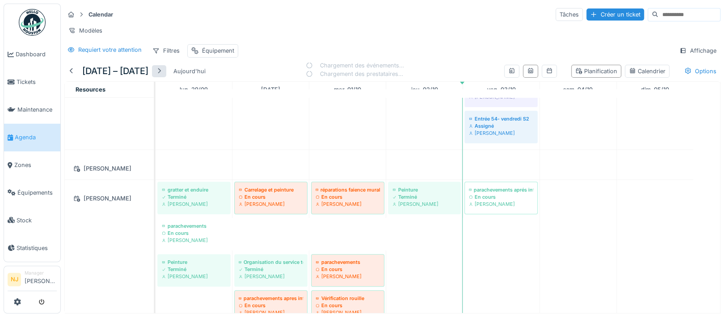
click at [163, 76] on div at bounding box center [159, 71] width 7 height 8
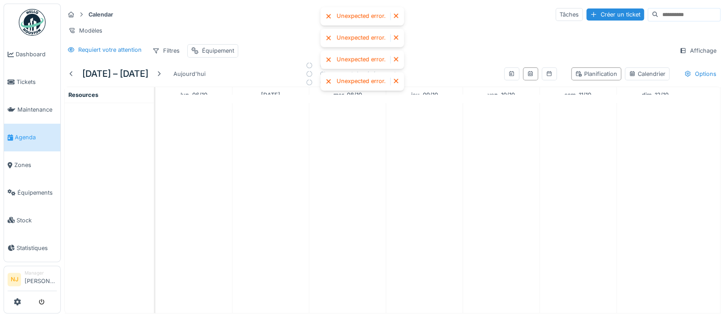
click at [395, 15] on div at bounding box center [395, 17] width 7 height 8
click at [395, 13] on div at bounding box center [395, 17] width 7 height 8
click at [395, 14] on div at bounding box center [395, 17] width 7 height 8
click at [394, 14] on div at bounding box center [395, 17] width 7 height 8
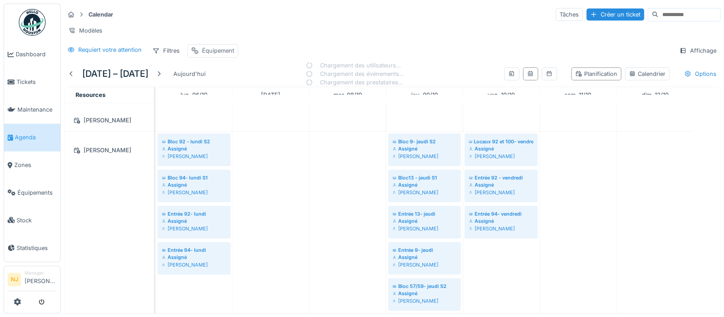
click at [205, 55] on div "Équipement" at bounding box center [218, 50] width 32 height 8
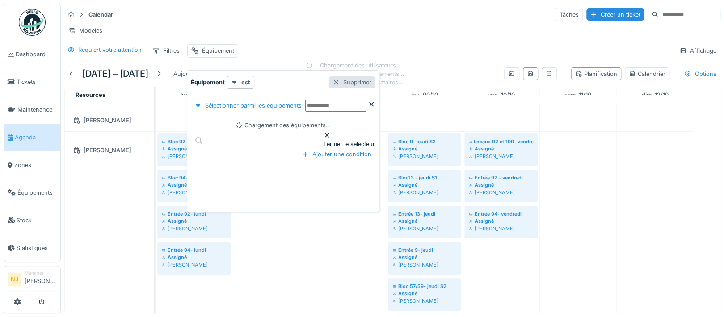
click at [375, 81] on div "Supprimer" at bounding box center [352, 82] width 46 height 12
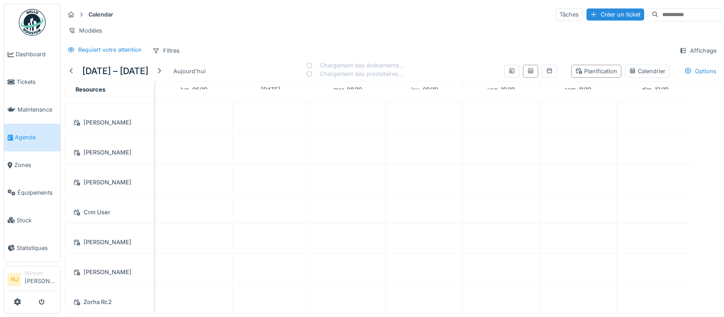
scroll to position [483, 0]
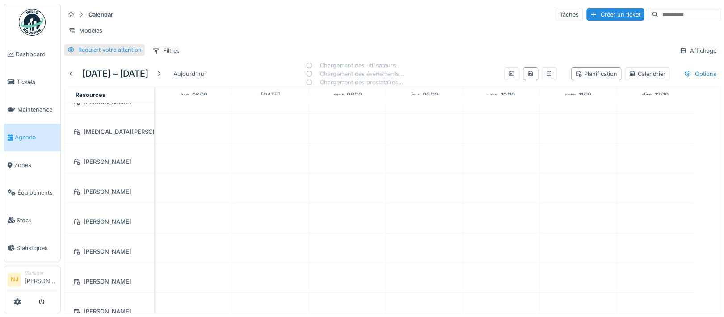
click at [70, 52] on icon at bounding box center [71, 49] width 6 height 5
click at [94, 54] on div "Requiert votre attention" at bounding box center [109, 50] width 63 height 8
click at [80, 13] on icon at bounding box center [81, 15] width 7 height 6
click at [100, 15] on strong "Calendar" at bounding box center [101, 14] width 32 height 8
click at [89, 30] on div "Modèles" at bounding box center [85, 30] width 42 height 13
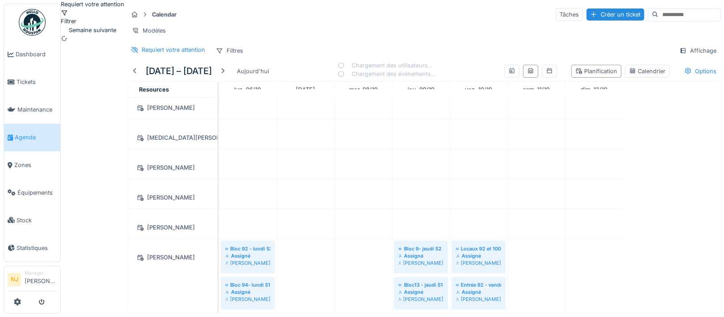
click at [124, 18] on div "Filtrer" at bounding box center [92, 16] width 63 height 17
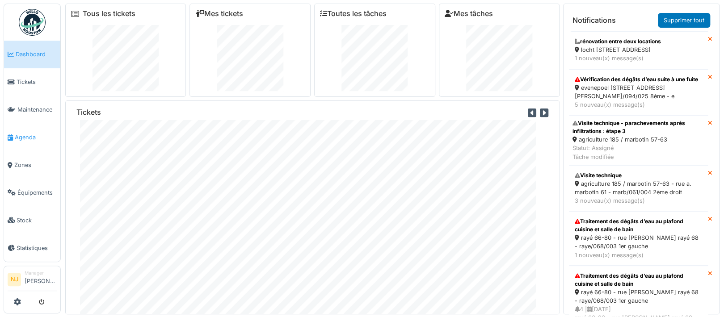
click at [23, 134] on span "Agenda" at bounding box center [36, 137] width 42 height 8
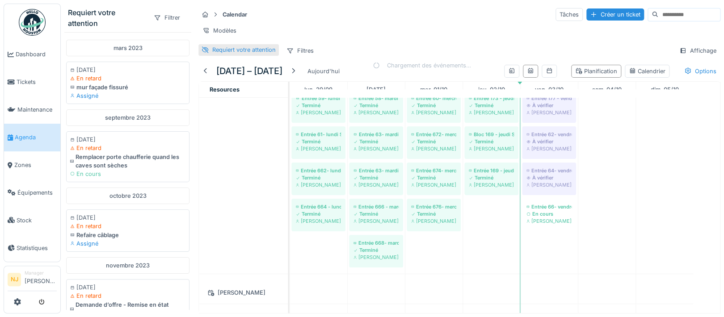
click at [204, 53] on icon at bounding box center [205, 50] width 7 height 6
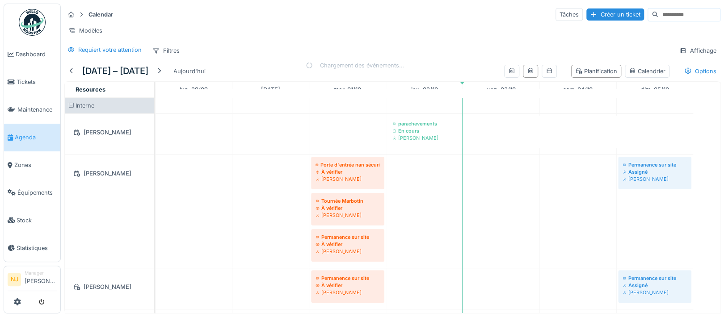
click at [70, 109] on span at bounding box center [71, 106] width 6 height 6
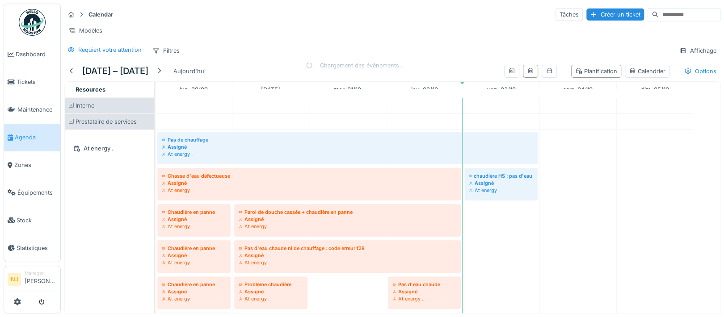
click at [70, 109] on span at bounding box center [71, 106] width 6 height 6
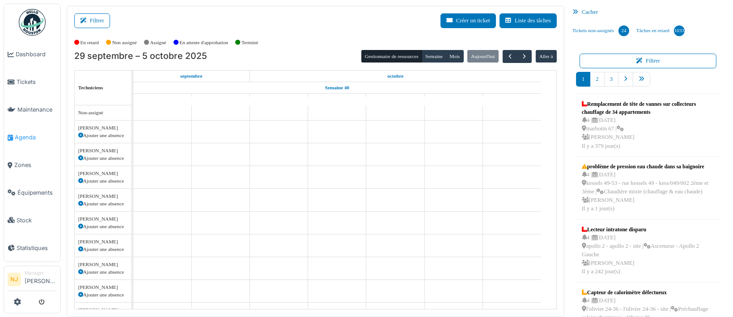
click at [22, 135] on span "Agenda" at bounding box center [36, 137] width 42 height 8
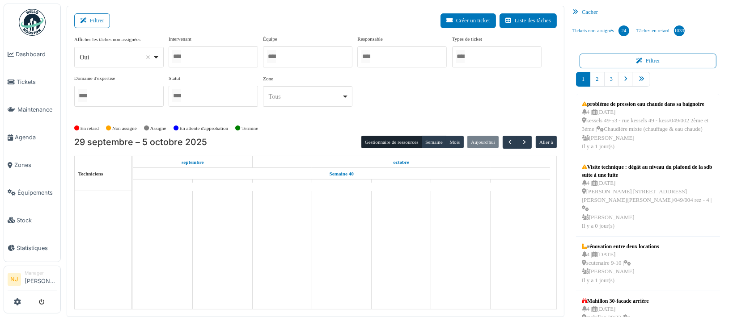
click at [233, 58] on div at bounding box center [213, 56] width 89 height 21
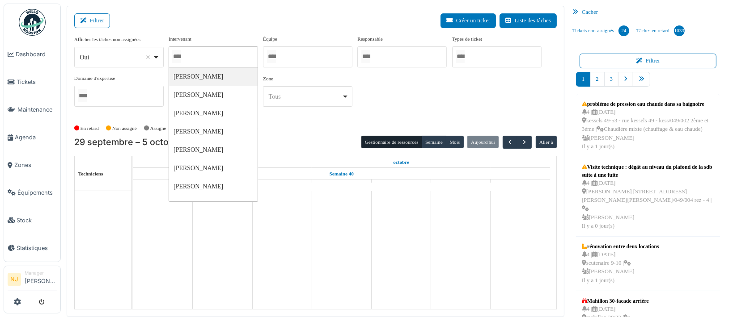
type input "*"
click at [484, 104] on div "**********" at bounding box center [315, 74] width 482 height 79
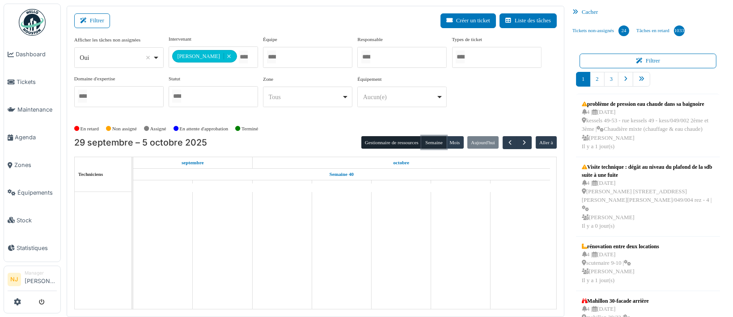
click at [439, 140] on button "Semaine" at bounding box center [434, 142] width 25 height 13
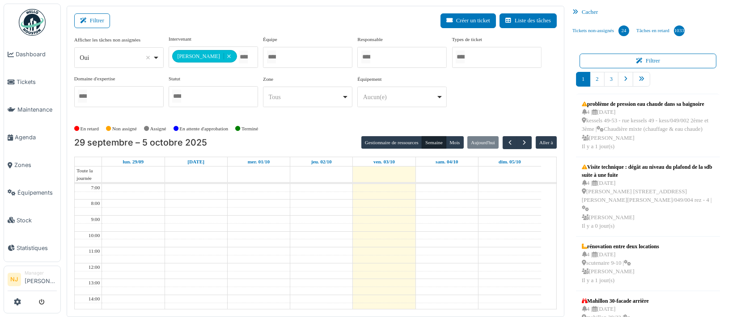
click at [500, 85] on div "**********" at bounding box center [315, 74] width 482 height 79
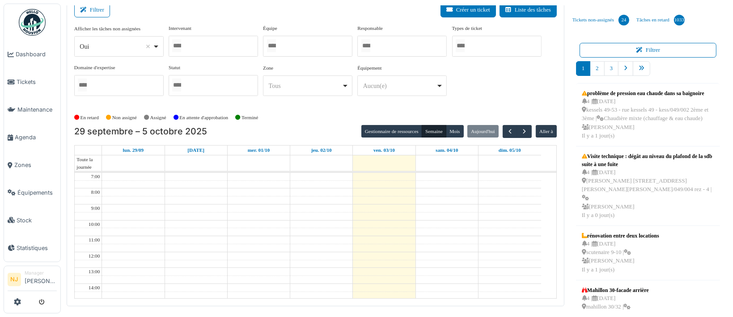
click at [284, 44] on div at bounding box center [307, 46] width 89 height 21
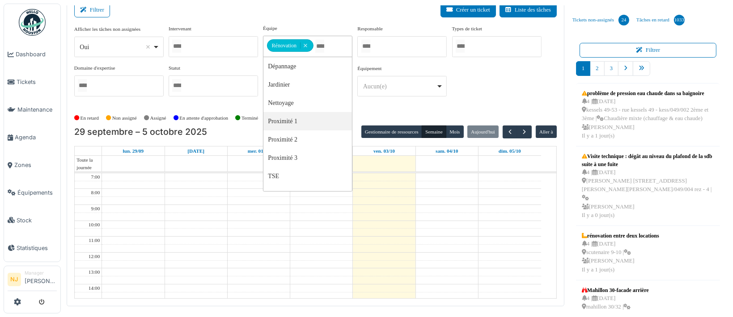
click at [331, 10] on div "Filtrer Créer un ticket Liste des tâches" at bounding box center [315, 14] width 482 height 22
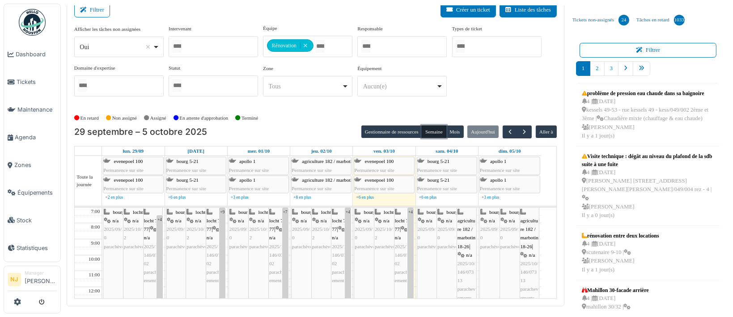
click at [427, 131] on button "Semaine" at bounding box center [434, 132] width 25 height 13
click at [449, 129] on button "Mois" at bounding box center [455, 132] width 18 height 13
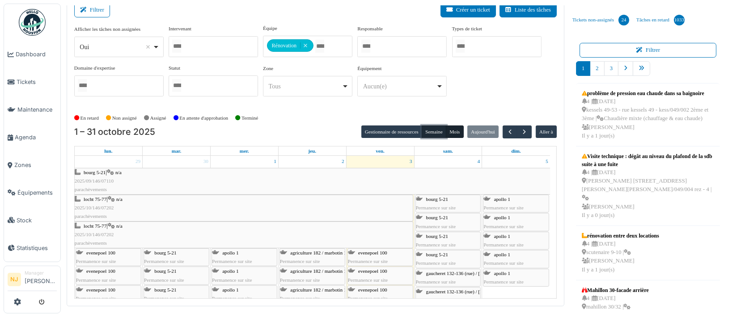
click at [424, 131] on button "Semaine" at bounding box center [434, 132] width 25 height 13
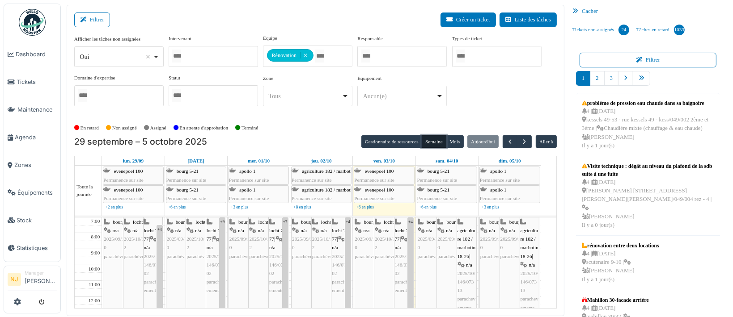
scroll to position [0, 0]
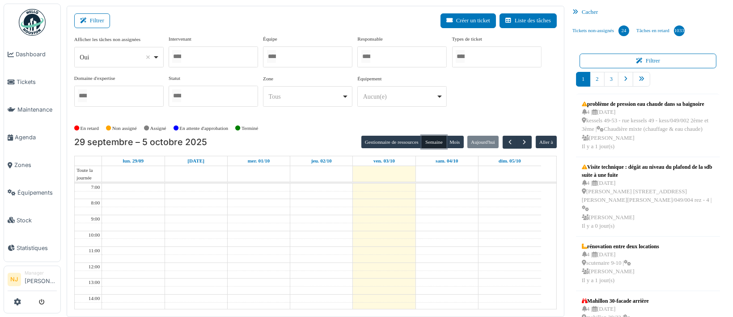
click at [220, 54] on div at bounding box center [213, 56] width 89 height 21
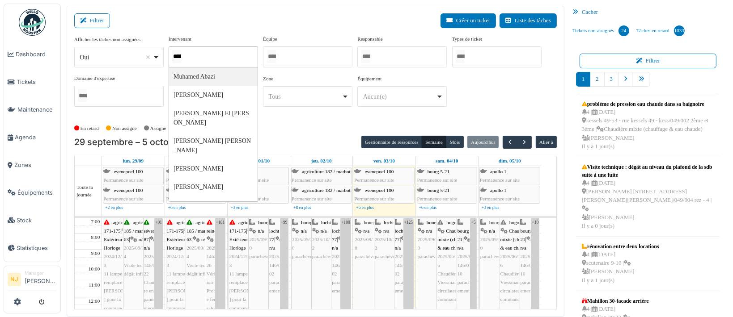
scroll to position [0, 0]
type input "******"
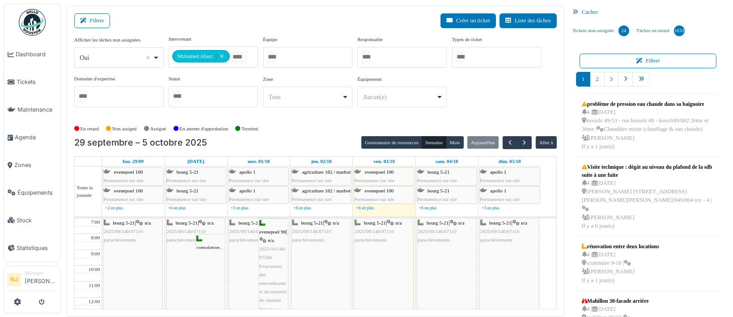
click at [211, 24] on div "Filtrer Créer un ticket Liste des tâches" at bounding box center [315, 24] width 482 height 22
click at [429, 138] on button "Semaine" at bounding box center [434, 142] width 25 height 13
click at [395, 143] on button "Gestionnaire de ressources" at bounding box center [391, 142] width 61 height 13
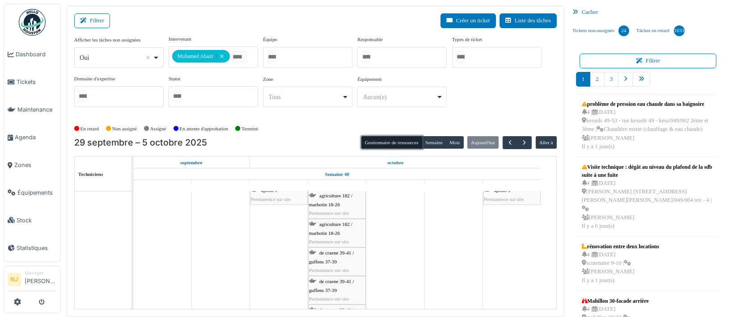
scroll to position [119, 0]
click at [426, 142] on button "Semaine" at bounding box center [434, 142] width 25 height 13
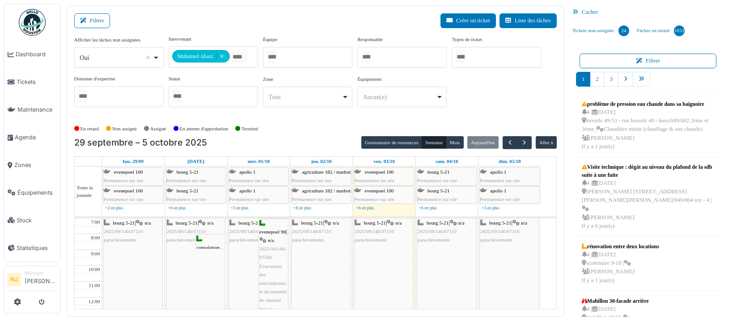
click at [222, 17] on div "Filtrer Créer un ticket Liste des tâches" at bounding box center [315, 24] width 482 height 22
click at [205, 21] on div "Filtrer Créer un ticket Liste des tâches" at bounding box center [315, 24] width 482 height 22
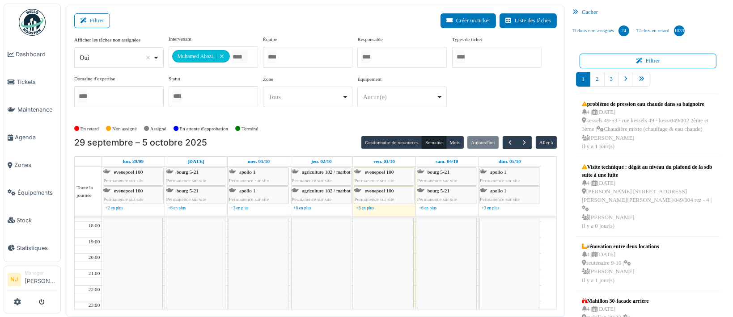
scroll to position [175, 0]
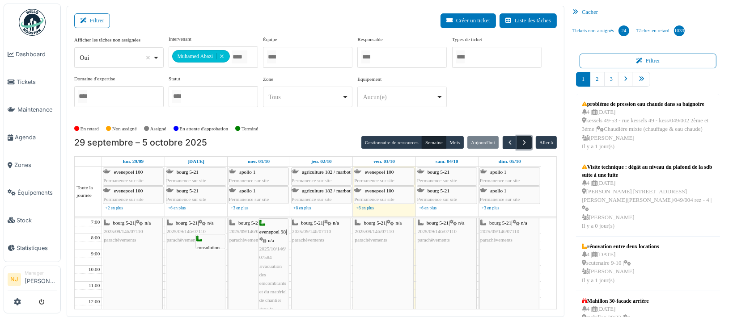
click at [520, 141] on span "button" at bounding box center [524, 143] width 8 height 8
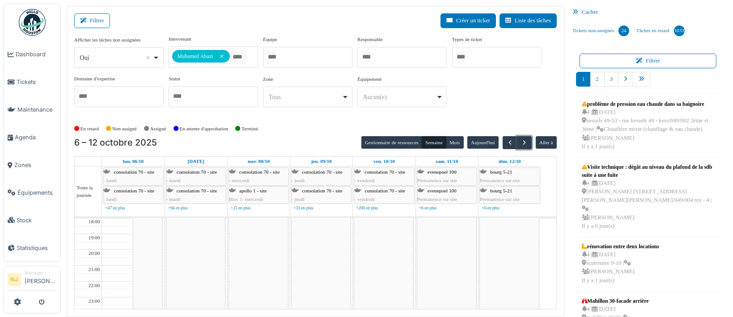
scroll to position [0, 0]
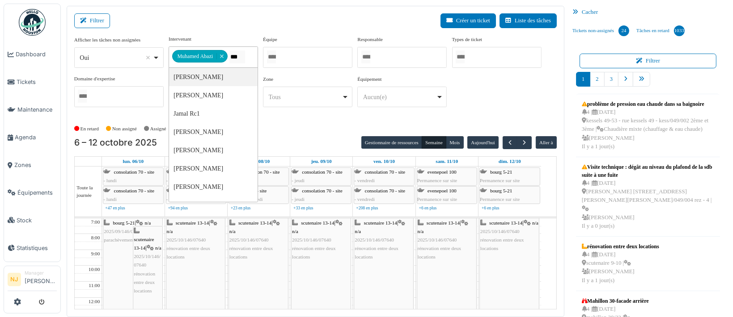
type input "****"
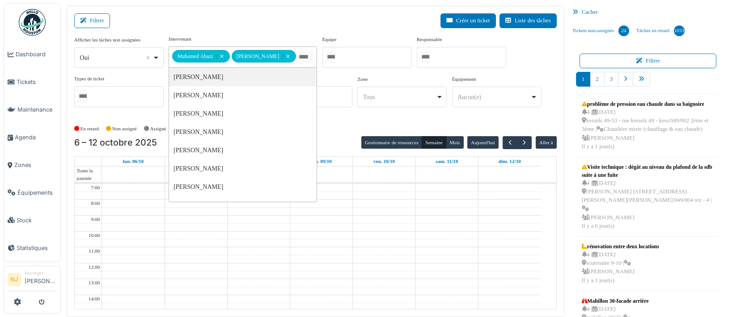
click at [221, 25] on div "Filtrer Créer un ticket Liste des tâches" at bounding box center [315, 24] width 482 height 22
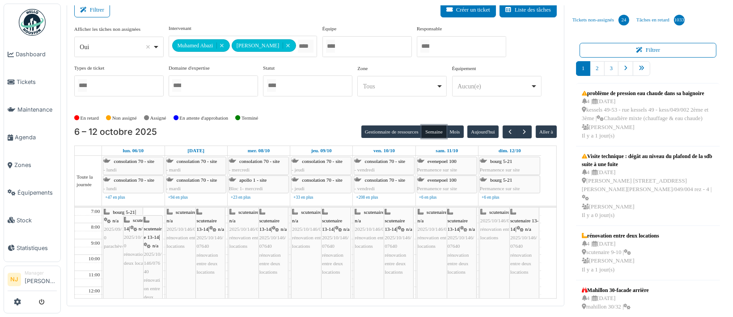
click at [426, 131] on button "Semaine" at bounding box center [434, 132] width 25 height 13
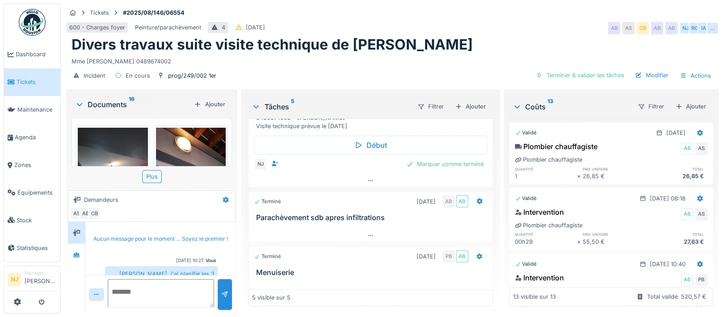
scroll to position [26, 0]
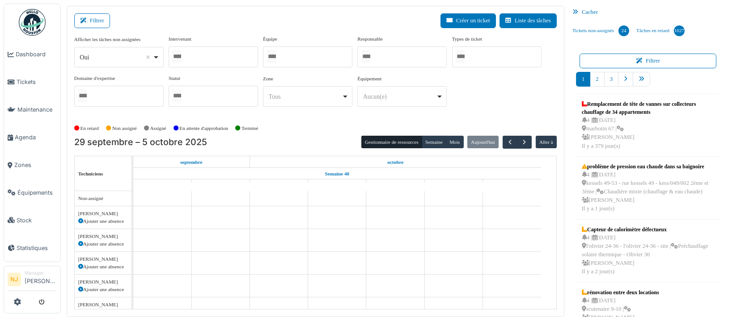
click at [293, 53] on div at bounding box center [307, 56] width 89 height 21
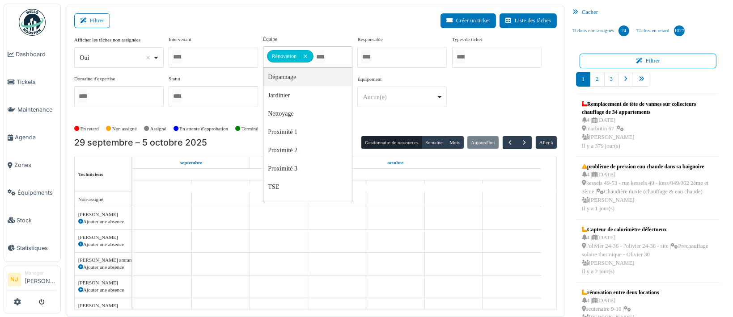
click at [201, 16] on div "Filtrer Créer un ticket Liste des tâches" at bounding box center [315, 24] width 482 height 22
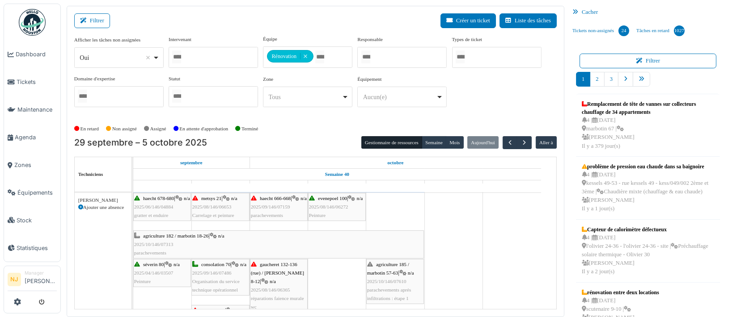
click at [158, 210] on span "2025/06/146/04884" at bounding box center [153, 206] width 39 height 5
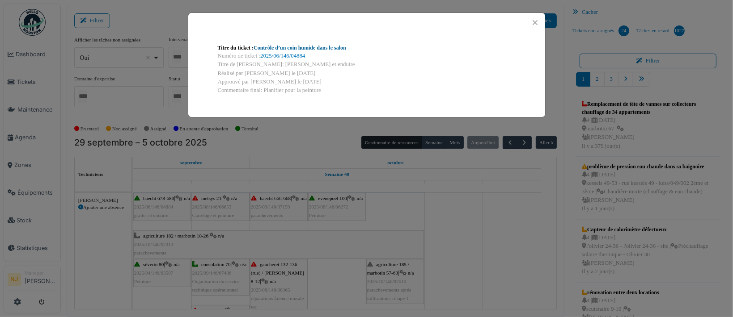
click at [300, 49] on link "Contrôle d’un coin humide dans le salon" at bounding box center [299, 48] width 93 height 6
click at [278, 156] on div "Titre du ticket : Contrôle d’un coin humide dans le salon Numéro de ticket : 20…" at bounding box center [366, 158] width 733 height 317
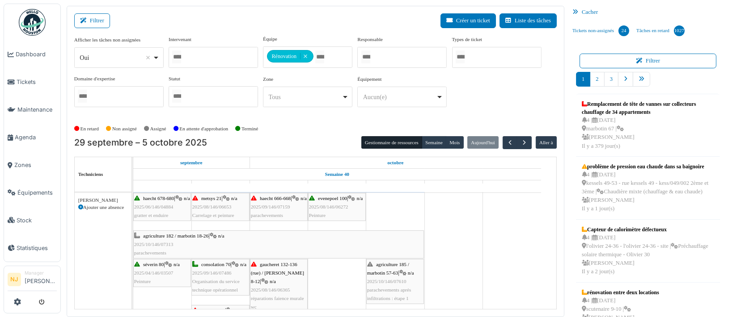
click at [153, 210] on div "haecht 678-680 | n/a 2025/06/146/04884 gratter et enduire" at bounding box center [162, 207] width 56 height 26
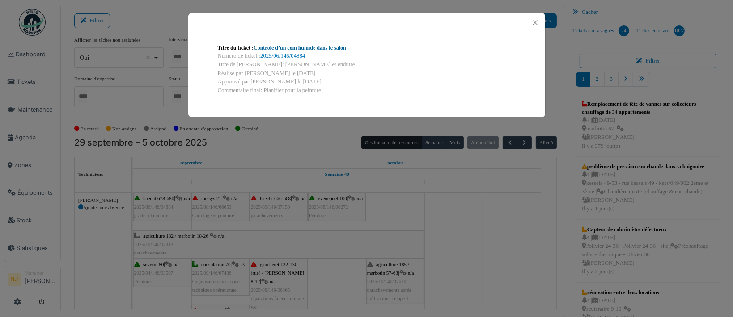
click at [278, 48] on link "Contrôle d’un coin humide dans le salon" at bounding box center [299, 48] width 93 height 6
click at [464, 226] on div "Titre du ticket : Contrôle d’un coin humide dans le salon Numéro de ticket : 20…" at bounding box center [366, 158] width 733 height 317
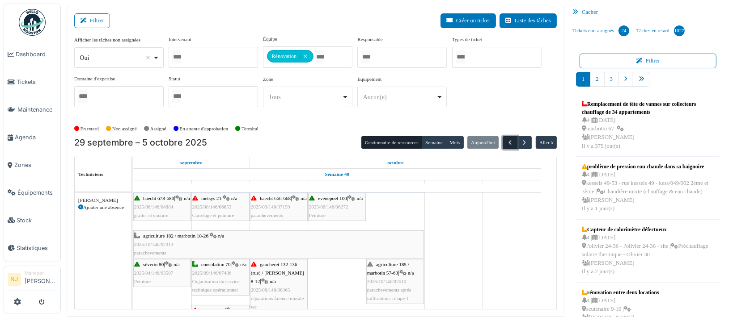
click at [506, 143] on span "button" at bounding box center [510, 143] width 8 height 8
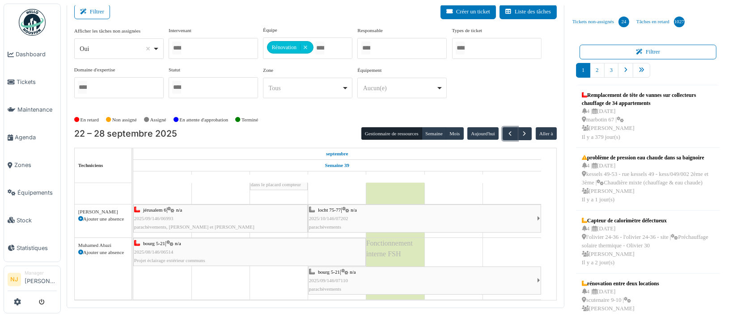
scroll to position [11, 0]
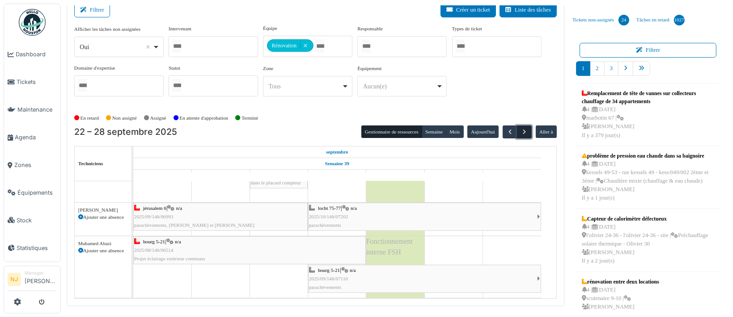
click at [520, 129] on span "button" at bounding box center [524, 132] width 8 height 8
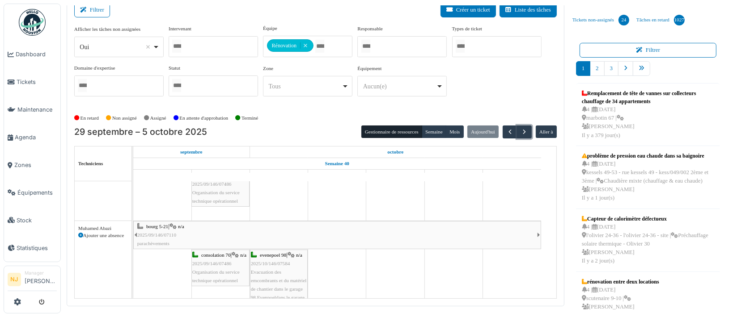
scroll to position [459, 0]
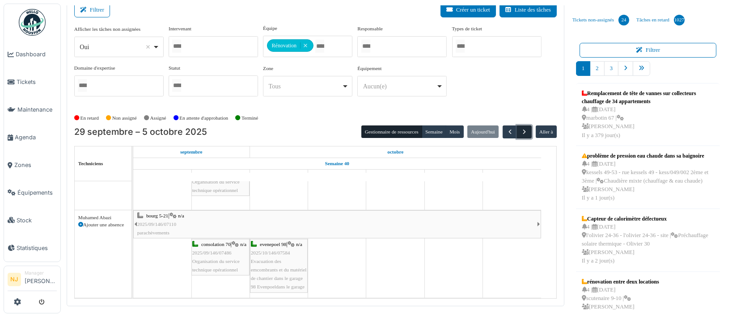
click at [520, 129] on span "button" at bounding box center [524, 132] width 8 height 8
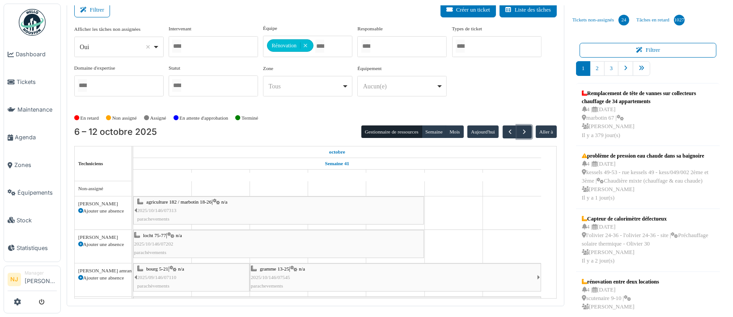
scroll to position [0, 0]
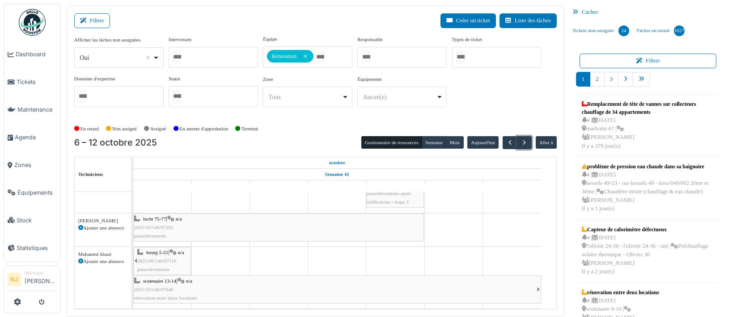
click at [159, 249] on div "bourg 5-21 | n/a 2025/09/146/07110 parachèvements" at bounding box center [163, 262] width 53 height 26
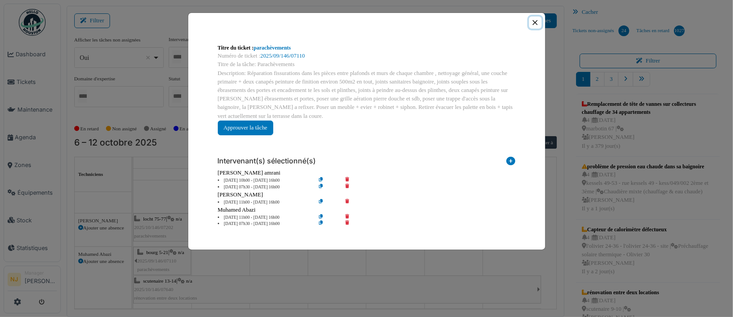
click at [535, 21] on button "Close" at bounding box center [535, 23] width 12 height 12
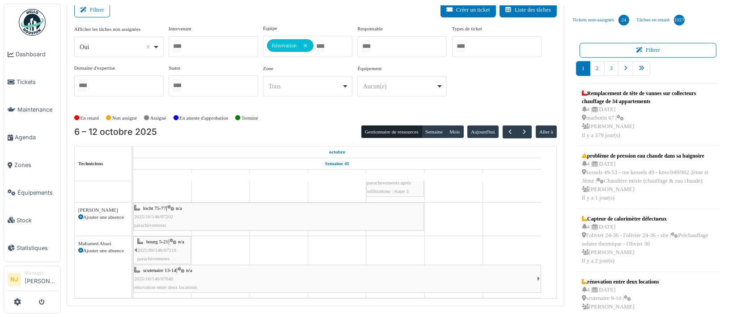
click at [207, 130] on div "6 – 12 octobre 2025 Gestionnaire de ressources Semaine Mois Aujourd'hui Aller à" at bounding box center [315, 132] width 482 height 13
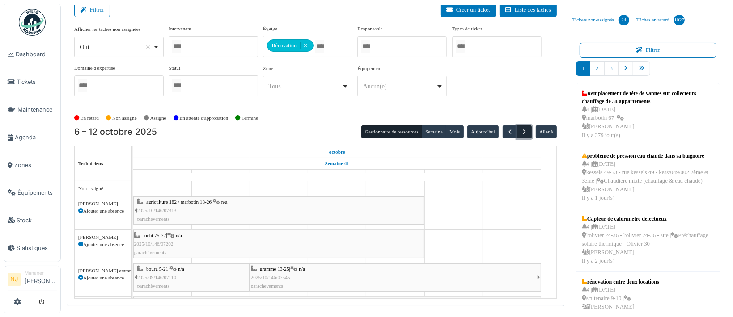
click at [520, 130] on span "button" at bounding box center [524, 132] width 8 height 8
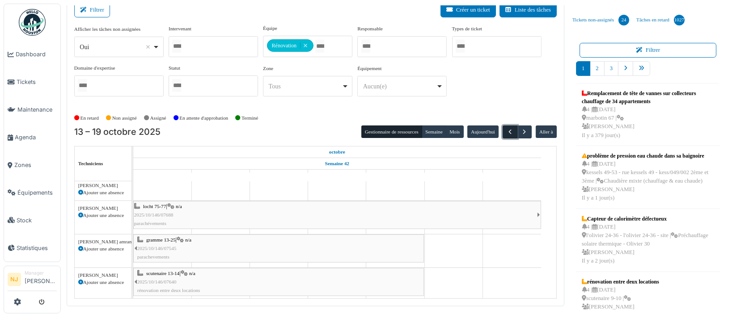
click at [506, 128] on span "button" at bounding box center [510, 132] width 8 height 8
click at [520, 130] on span "button" at bounding box center [524, 132] width 8 height 8
click at [520, 131] on span "button" at bounding box center [524, 132] width 8 height 8
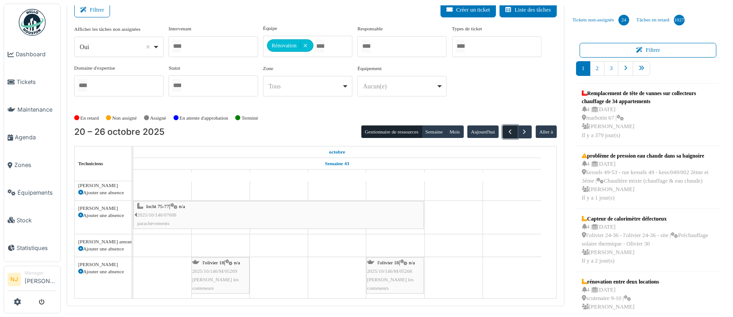
click at [506, 130] on span "button" at bounding box center [510, 132] width 8 height 8
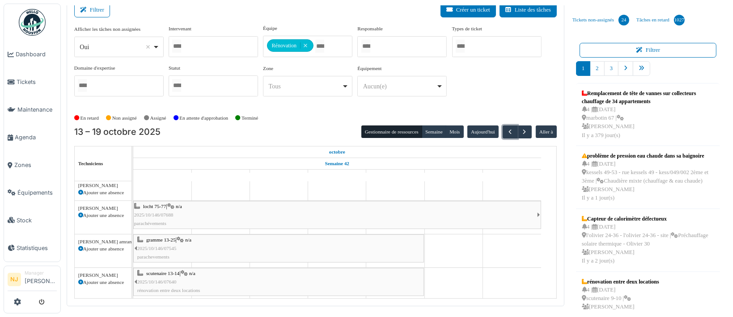
scroll to position [148, 0]
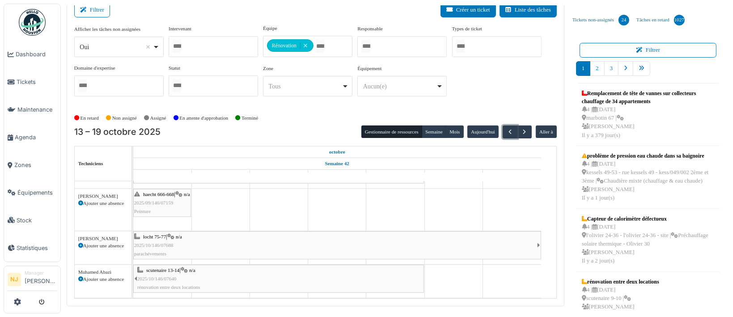
click at [205, 46] on div at bounding box center [213, 46] width 89 height 21
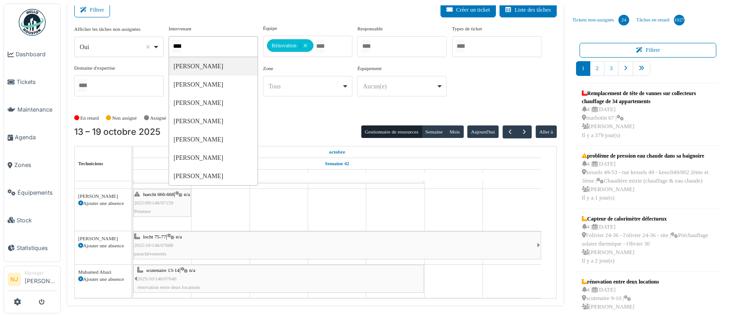
type input "*****"
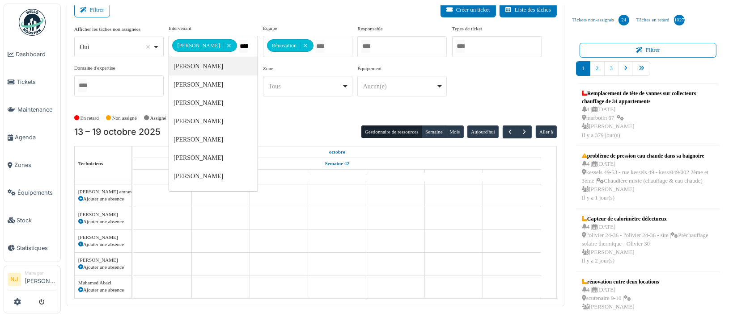
scroll to position [64, 0]
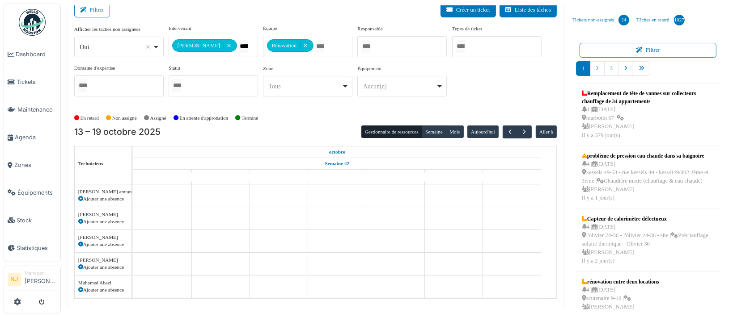
click at [178, 12] on div "Filtrer Créer un ticket Liste des tâches" at bounding box center [315, 14] width 482 height 22
click at [506, 132] on span "button" at bounding box center [510, 132] width 8 height 8
click at [506, 131] on span "button" at bounding box center [510, 132] width 8 height 8
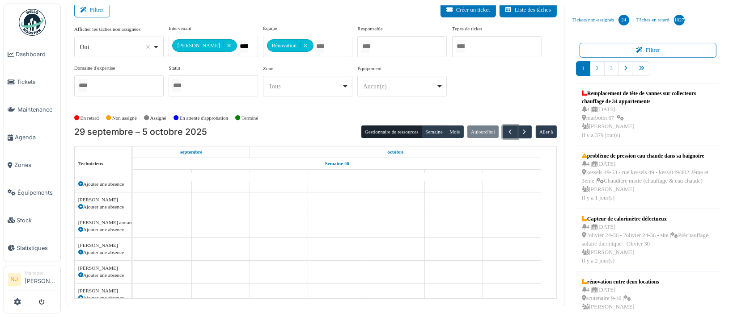
scroll to position [0, 0]
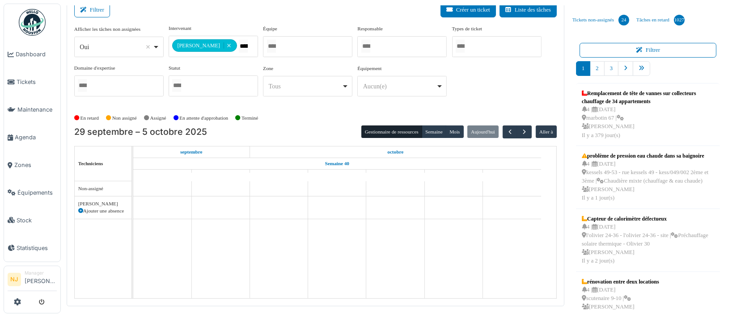
click at [213, 18] on div "Filtrer Créer un ticket Liste des tâches" at bounding box center [315, 14] width 482 height 22
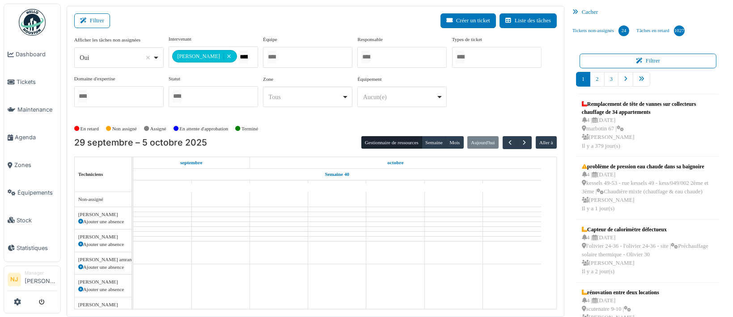
scroll to position [11, 0]
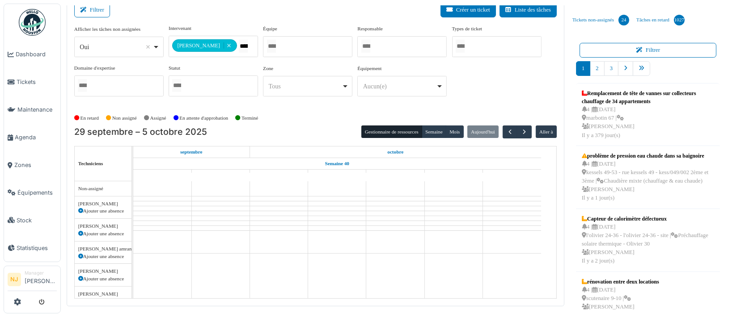
click at [212, 13] on div "Filtrer Créer un ticket Liste des tâches" at bounding box center [315, 14] width 482 height 22
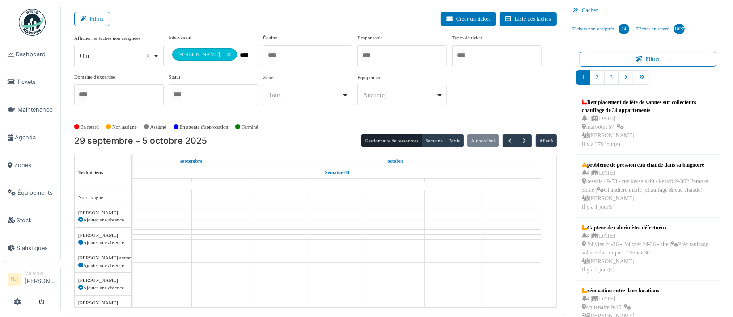
scroll to position [0, 0]
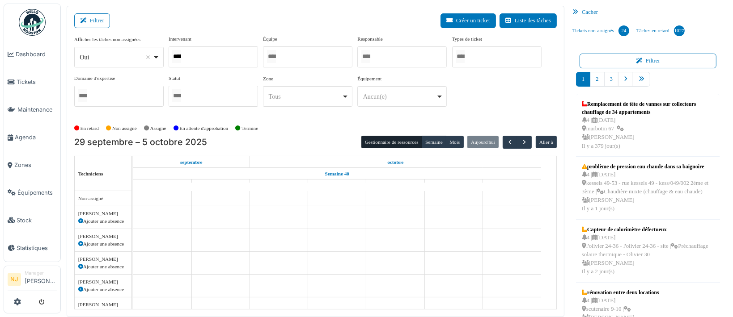
click at [196, 54] on div "*****" at bounding box center [213, 56] width 89 height 21
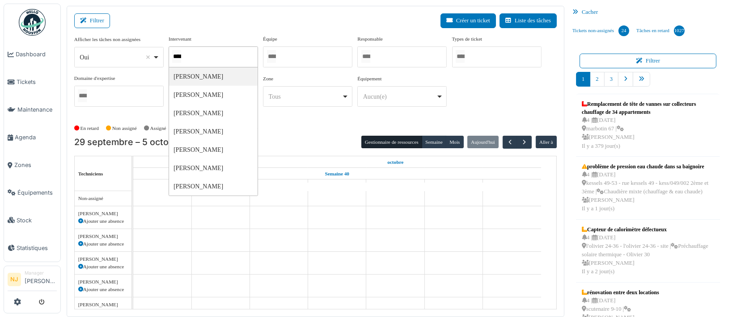
type input "*****"
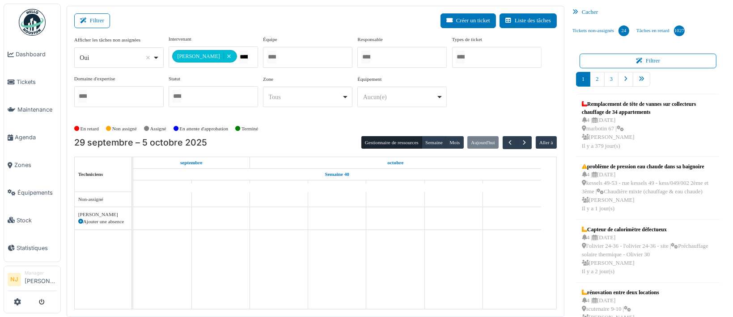
click at [312, 22] on div "Filtrer Créer un ticket Liste des tâches" at bounding box center [315, 24] width 482 height 22
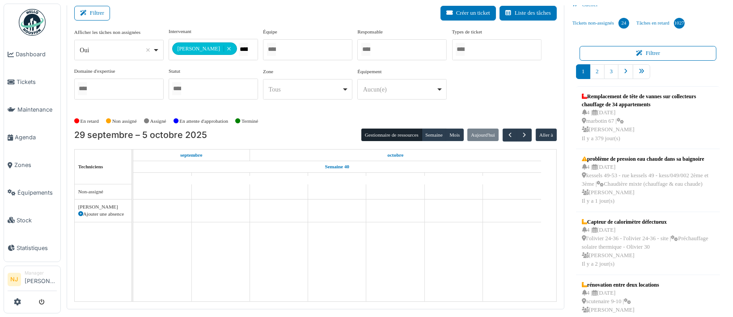
scroll to position [11, 0]
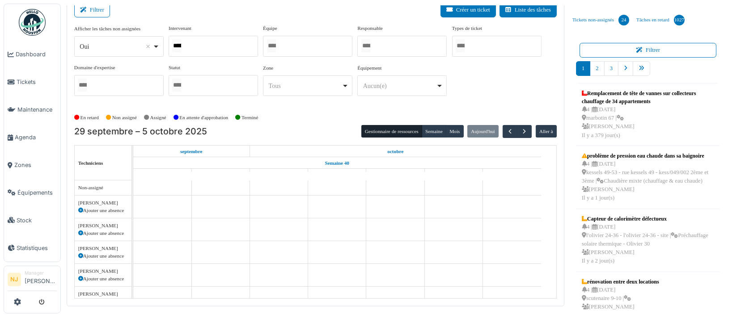
click at [287, 47] on div at bounding box center [307, 46] width 89 height 21
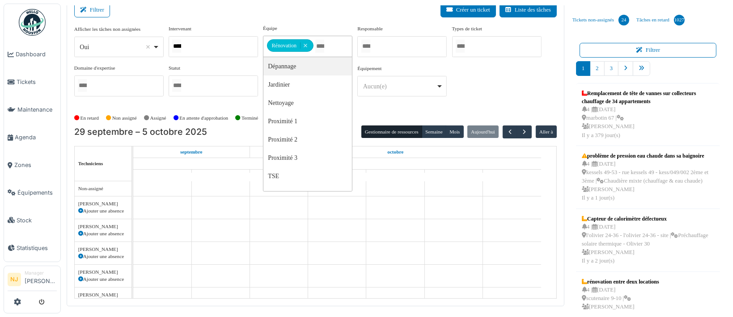
click at [312, 26] on div "**********" at bounding box center [307, 41] width 89 height 33
click at [325, 14] on div "Filtrer Créer un ticket Liste des tâches" at bounding box center [315, 14] width 482 height 22
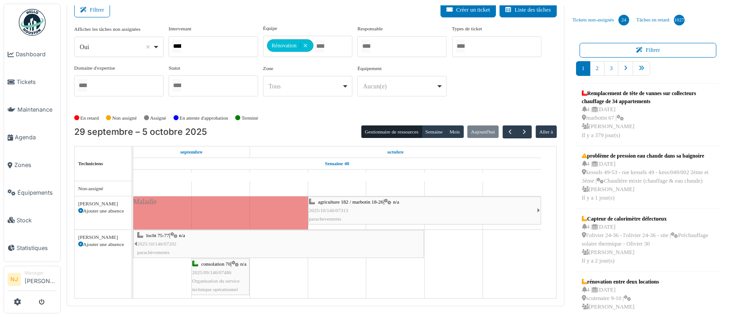
click at [363, 211] on div "agriculture 182 / marbotin 18-26 | n/a 2025/10/146/07313 parachevements" at bounding box center [423, 211] width 228 height 26
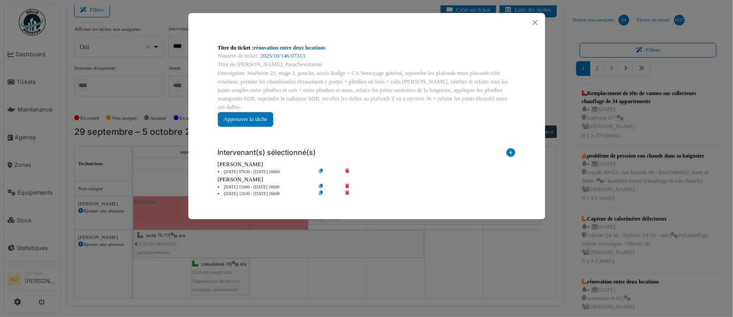
click at [282, 48] on link "rénovation entre deux locations" at bounding box center [289, 48] width 72 height 6
click at [536, 23] on button "Close" at bounding box center [535, 23] width 12 height 12
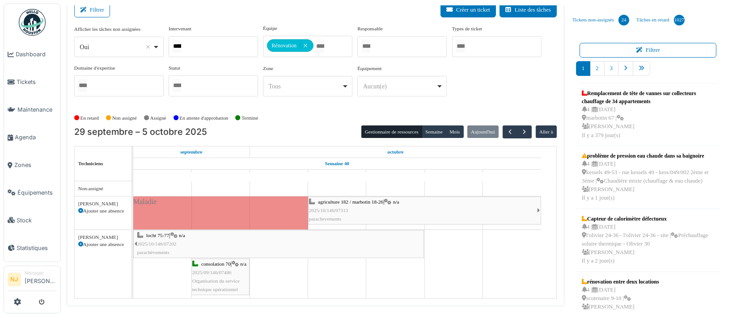
click at [215, 242] on div "locht 75-77 | n/a 2025/10/146/07202 parachèvements" at bounding box center [280, 245] width 286 height 26
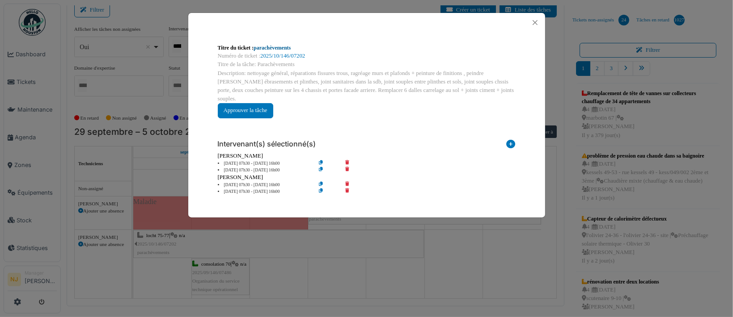
click at [280, 48] on link "parachèvements" at bounding box center [271, 48] width 37 height 6
click at [535, 22] on button "Close" at bounding box center [535, 23] width 12 height 12
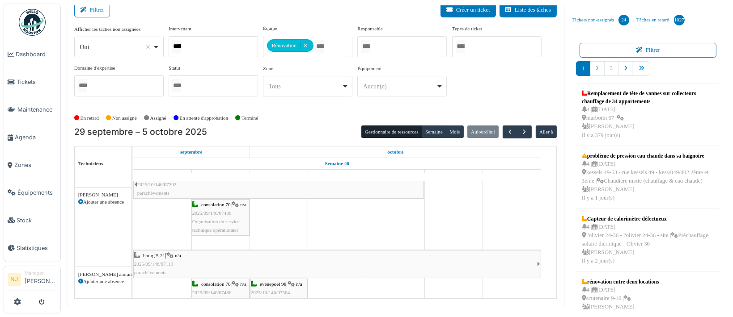
scroll to position [59, 0]
click at [246, 261] on div "bourg 5-21 | n/a 2025/09/146/07110 parachèvements" at bounding box center [335, 265] width 403 height 26
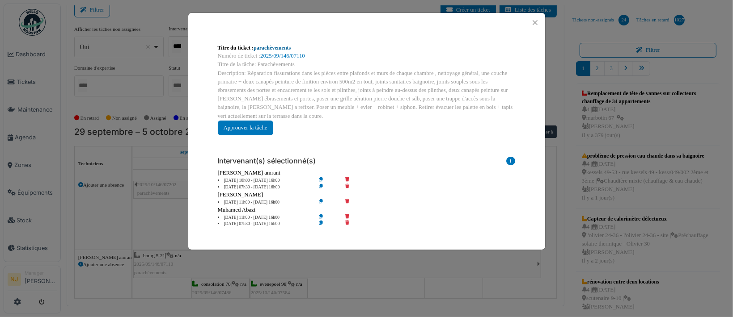
click at [274, 49] on link "parachèvements" at bounding box center [271, 48] width 37 height 6
click at [537, 22] on button "Close" at bounding box center [535, 23] width 12 height 12
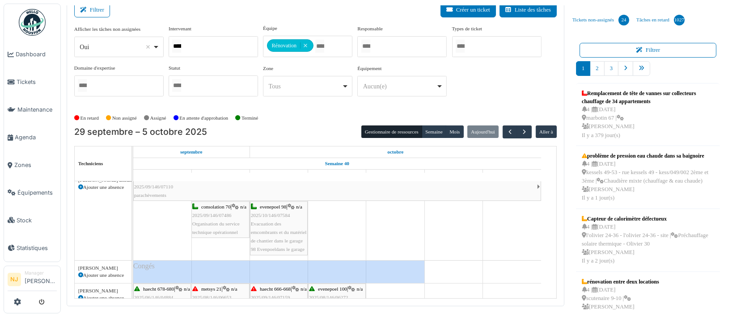
scroll to position [119, 0]
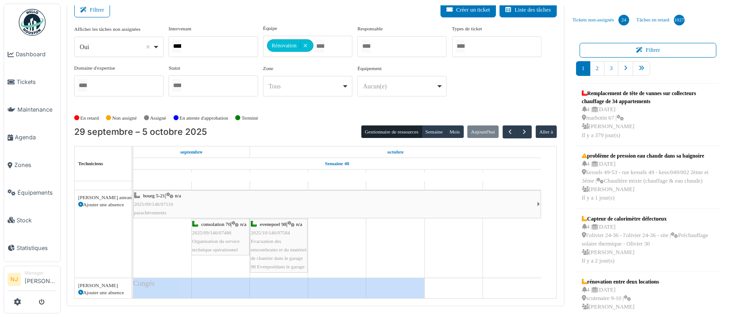
click at [200, 200] on div "bourg 5-21 | n/a 2025/09/146/07110 parachèvements" at bounding box center [335, 205] width 403 height 26
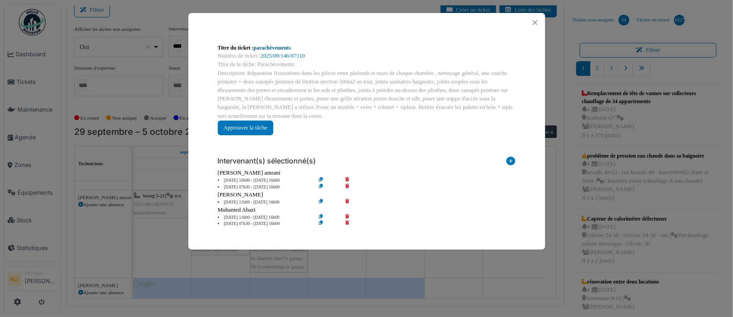
click at [265, 48] on link "parachèvements" at bounding box center [271, 48] width 37 height 6
click at [533, 22] on button "Close" at bounding box center [535, 23] width 12 height 12
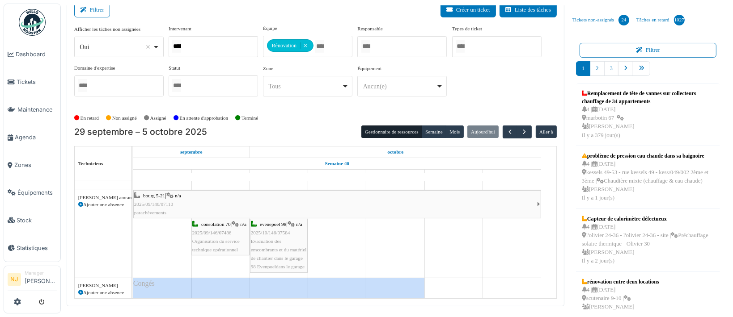
click at [278, 245] on div "evenepoel 98 | n/a 2025/10/146/07584 Evacuation des emcombrants et du matériel …" at bounding box center [279, 245] width 56 height 51
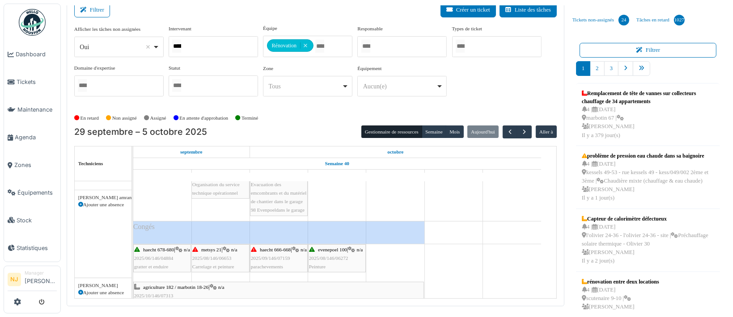
scroll to position [238, 0]
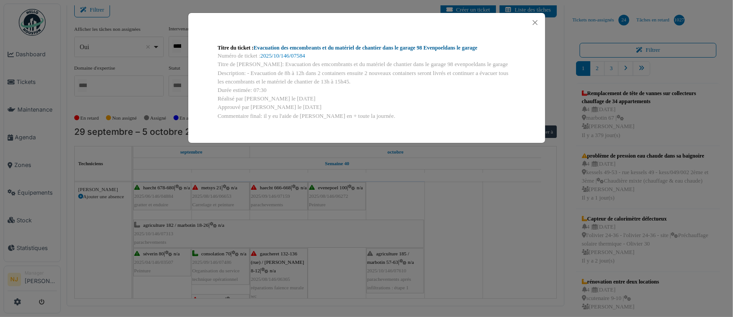
click at [286, 50] on link "Evacuation des emcombrants et du matériel de chantier dans le garage 98 Evenpoe…" at bounding box center [364, 48] width 223 height 6
click at [534, 23] on button "Close" at bounding box center [535, 23] width 12 height 12
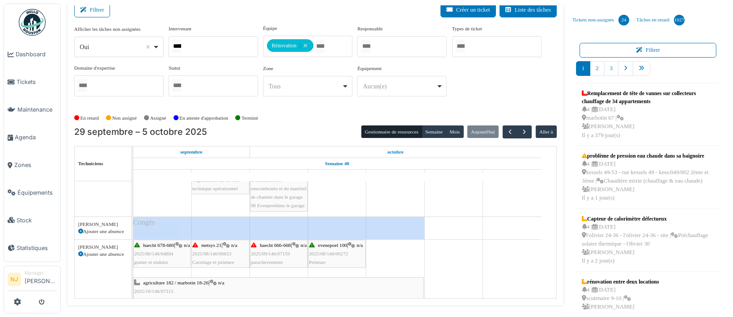
scroll to position [179, 0]
click at [163, 254] on div "haecht 678-680 | n/a 2025/06/146/04884 gratter et enduire" at bounding box center [162, 256] width 56 height 26
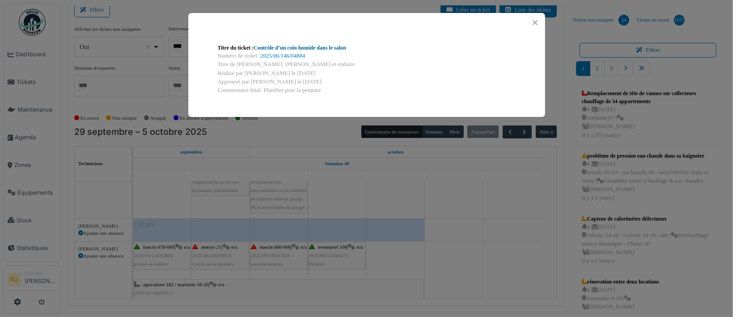
click at [264, 49] on link "Contrôle d’un coin humide dans le salon" at bounding box center [299, 48] width 93 height 6
click at [533, 21] on button "Close" at bounding box center [535, 23] width 12 height 12
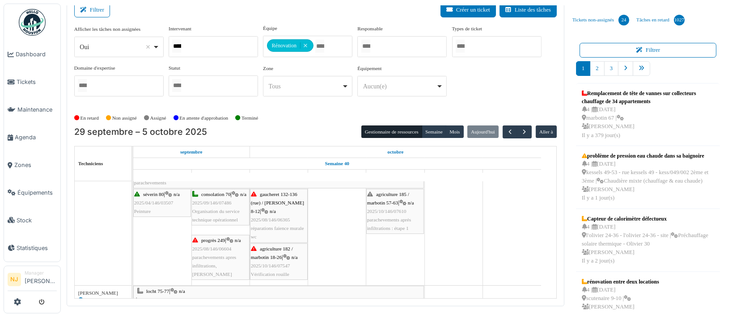
scroll to position [238, 0]
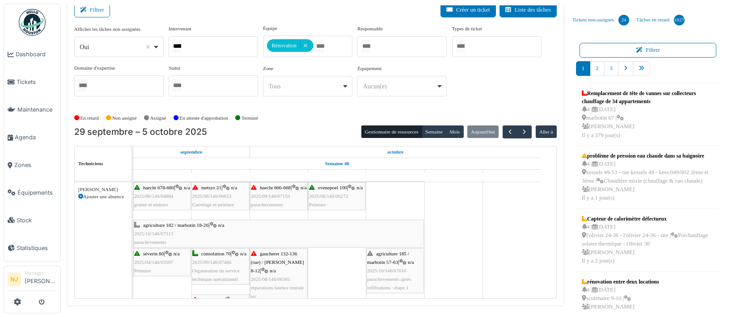
click at [155, 257] on div "séverin 80 | n/a 2025/04/146/03507 Peinture" at bounding box center [162, 263] width 56 height 26
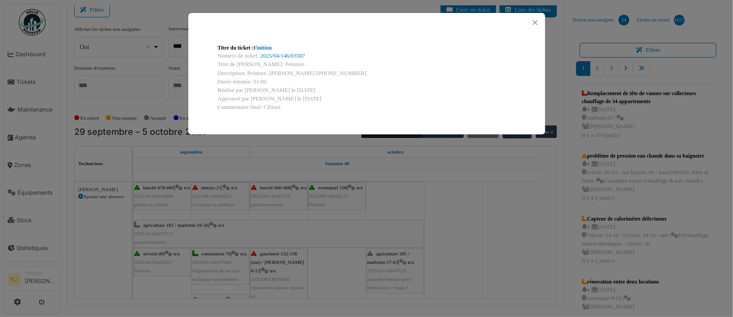
click at [261, 44] on div "Titre du ticket : Finition" at bounding box center [367, 48] width 298 height 8
click at [260, 49] on link "Finition" at bounding box center [262, 48] width 18 height 6
click at [534, 21] on button "Close" at bounding box center [535, 23] width 12 height 12
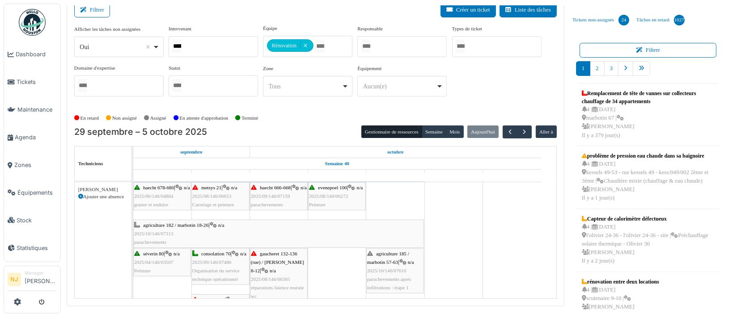
scroll to position [179, 0]
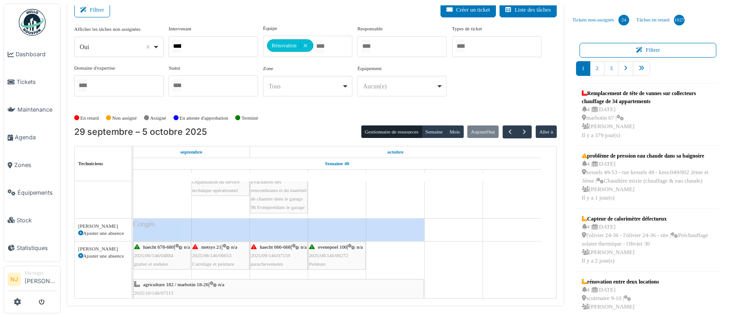
click at [221, 256] on span "2025/08/146/06653" at bounding box center [211, 255] width 39 height 5
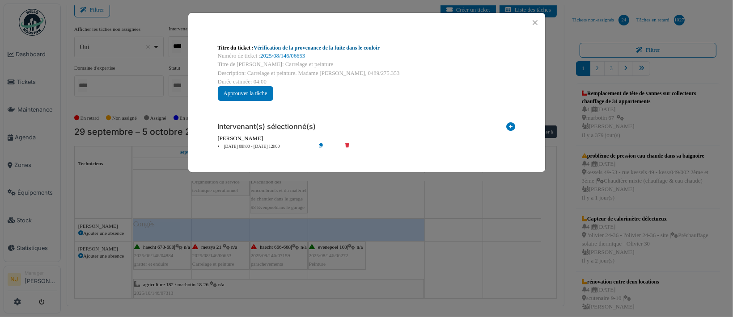
click at [303, 46] on link "Vérification de la provenance de la fuite dans le couloir" at bounding box center [316, 48] width 126 height 6
click at [533, 25] on button "Close" at bounding box center [535, 23] width 12 height 12
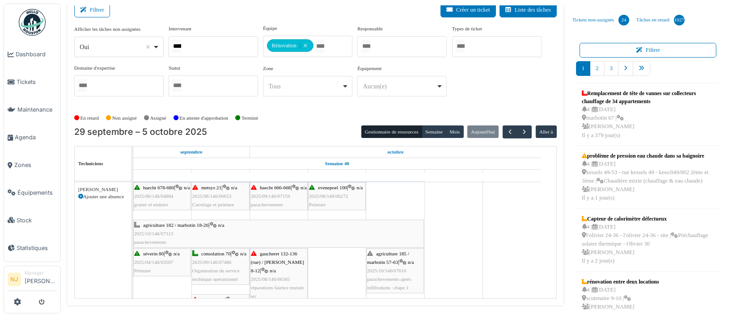
scroll to position [298, 0]
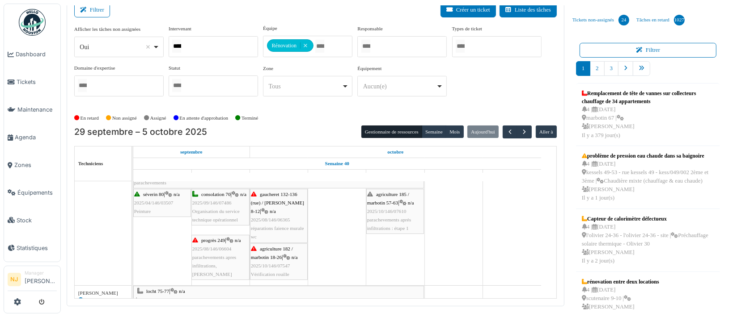
click at [221, 249] on span "2025/08/146/06604" at bounding box center [211, 248] width 39 height 5
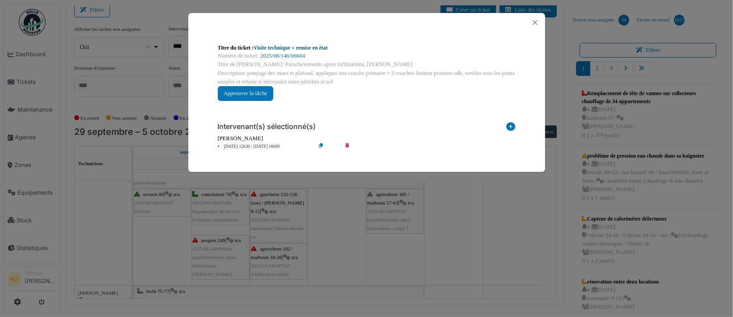
click at [282, 48] on link "Visite technique + remise en état" at bounding box center [290, 48] width 74 height 6
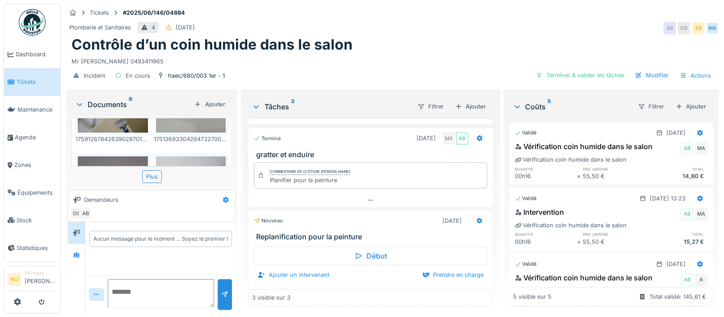
scroll to position [227, 0]
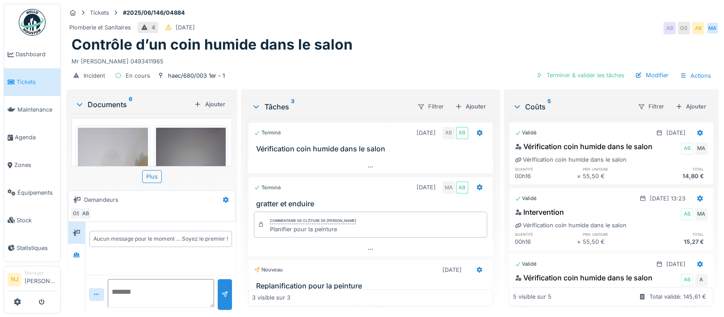
scroll to position [8, 0]
click at [127, 279] on textarea at bounding box center [161, 293] width 106 height 29
type textarea "**********"
click at [221, 291] on div at bounding box center [224, 295] width 7 height 8
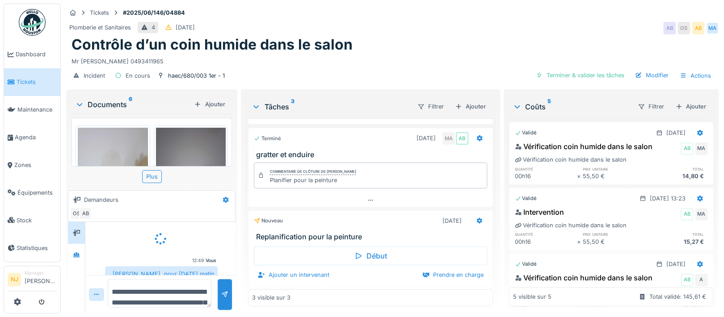
scroll to position [26, 0]
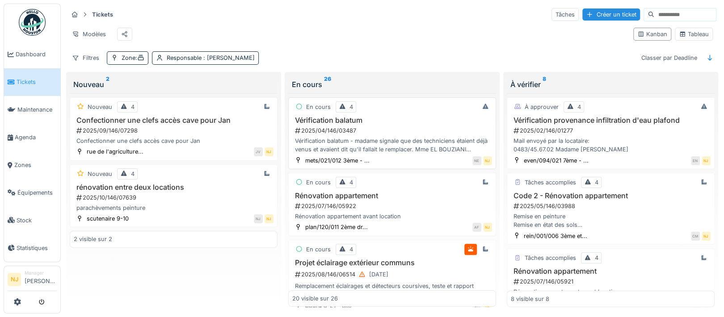
scroll to position [59, 0]
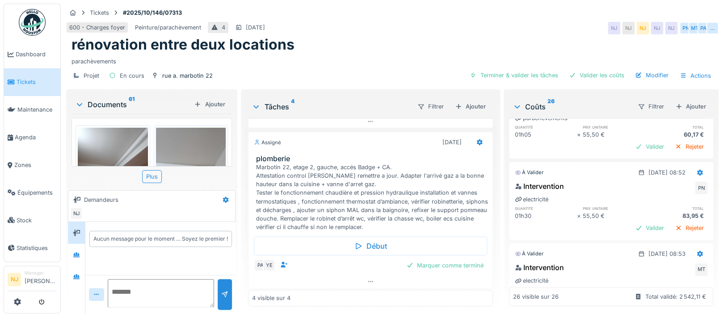
scroll to position [1417, 0]
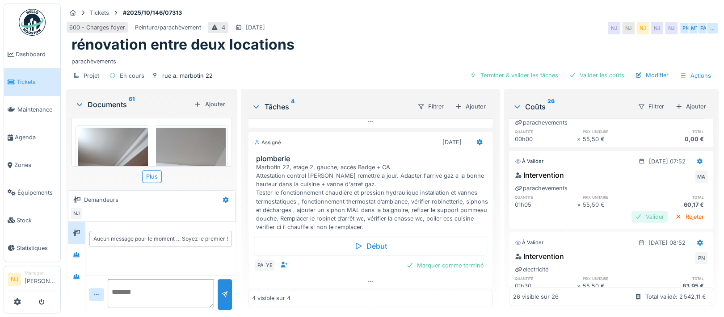
click at [632, 211] on div "Valider" at bounding box center [650, 217] width 36 height 12
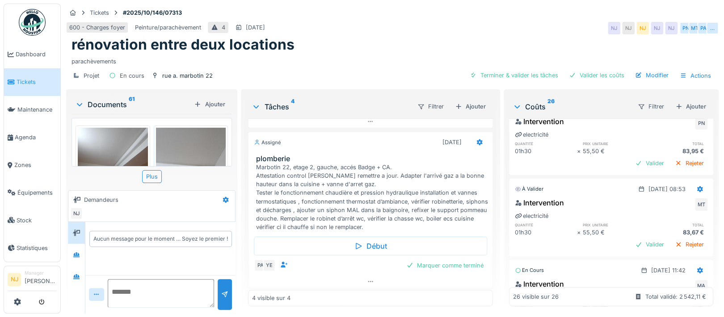
scroll to position [1476, 0]
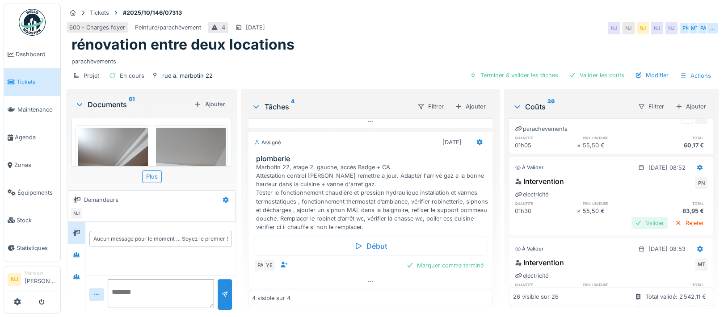
click at [632, 217] on div "Valider" at bounding box center [650, 223] width 36 height 12
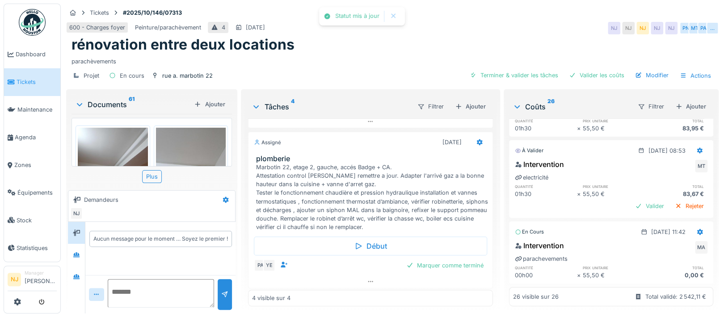
scroll to position [1576, 0]
click at [632, 200] on div "Valider" at bounding box center [650, 206] width 36 height 12
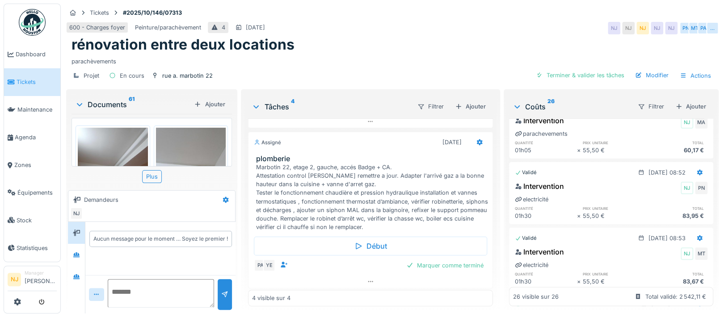
scroll to position [1560, 0]
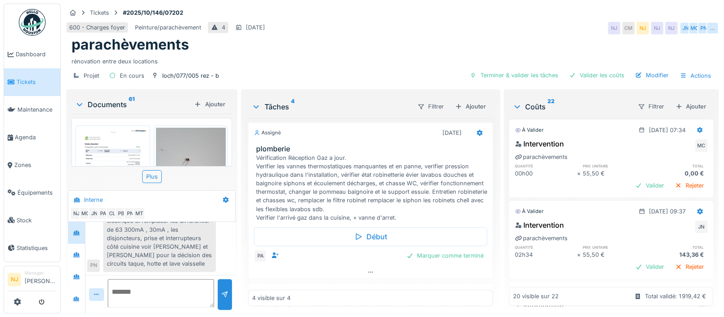
scroll to position [655, 0]
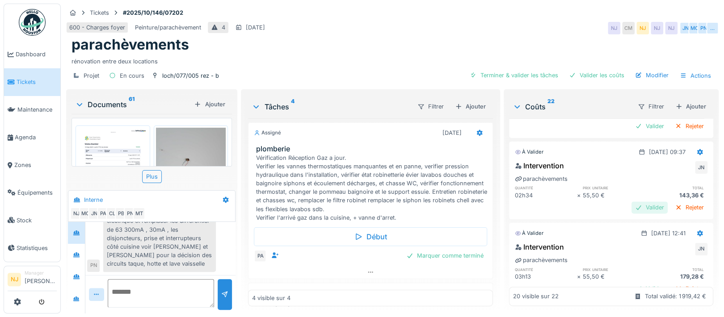
click at [632, 207] on div "Valider" at bounding box center [650, 208] width 36 height 12
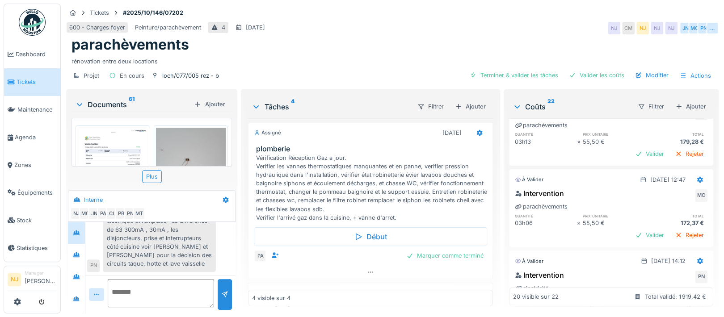
scroll to position [715, 0]
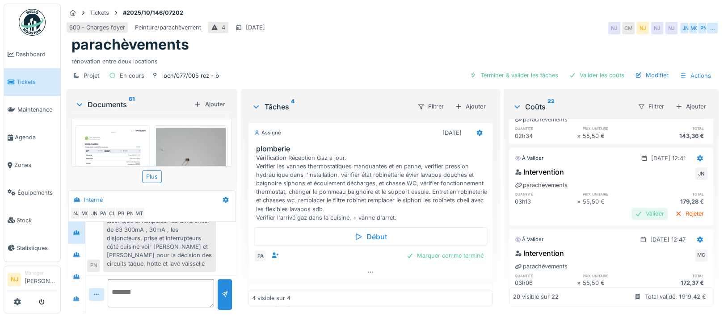
click at [632, 211] on div "Valider" at bounding box center [650, 214] width 36 height 12
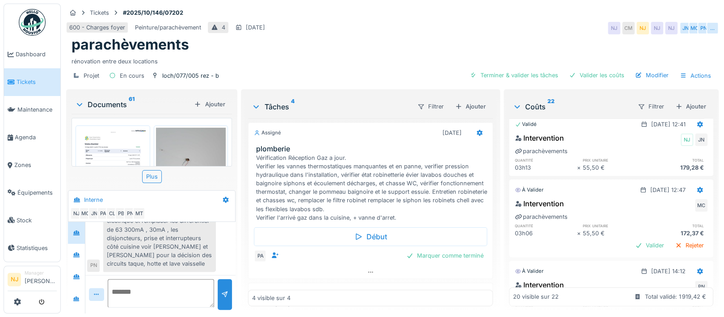
scroll to position [775, 0]
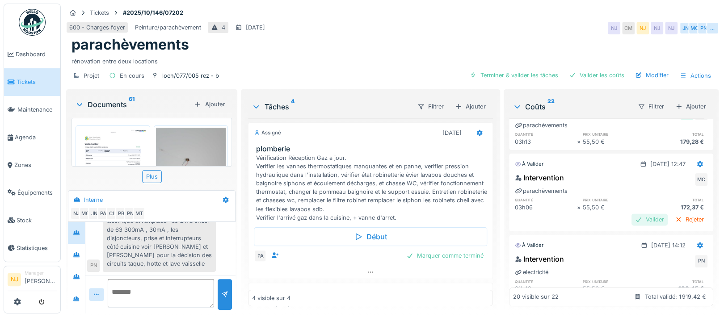
click at [632, 218] on div "Valider" at bounding box center [650, 220] width 36 height 12
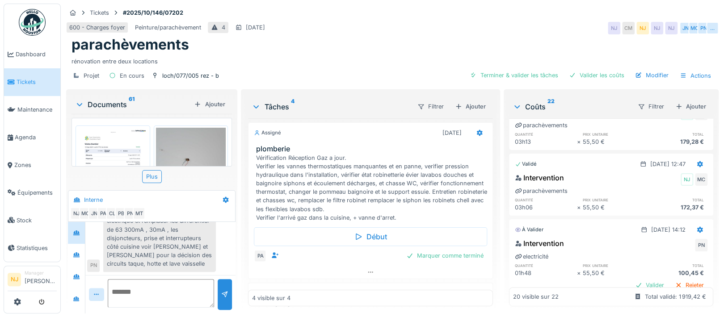
scroll to position [894, 0]
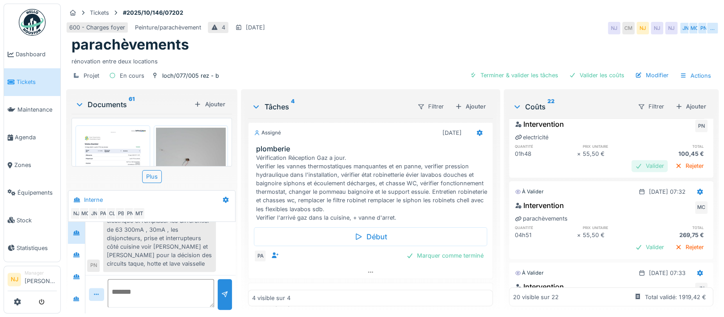
click at [632, 166] on div "Valider" at bounding box center [650, 166] width 36 height 12
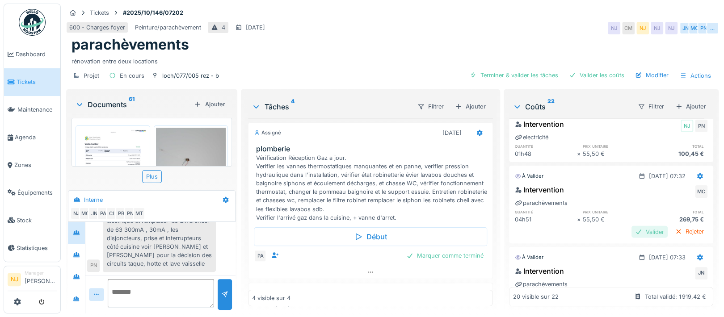
click at [632, 231] on div "Valider" at bounding box center [650, 232] width 36 height 12
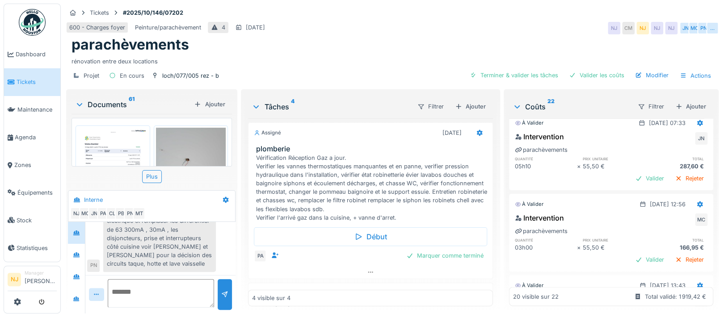
scroll to position [953, 0]
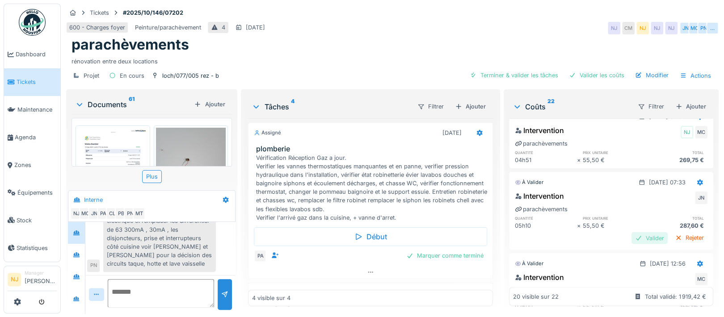
click at [632, 236] on div "Valider" at bounding box center [650, 238] width 36 height 12
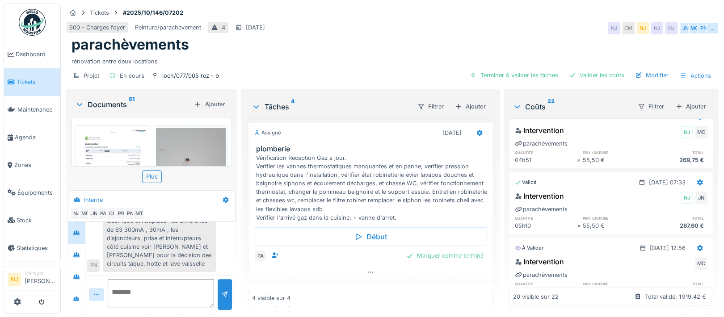
scroll to position [1013, 0]
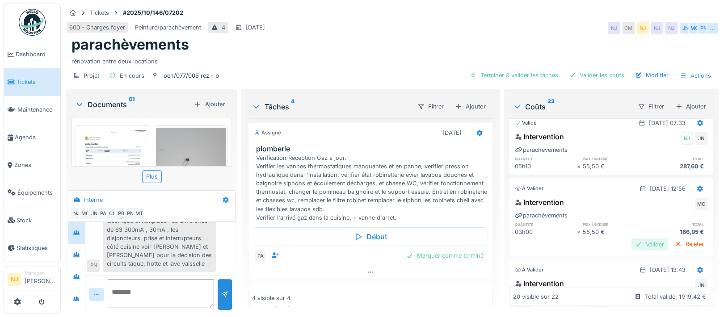
click at [632, 241] on div "Valider" at bounding box center [650, 244] width 36 height 12
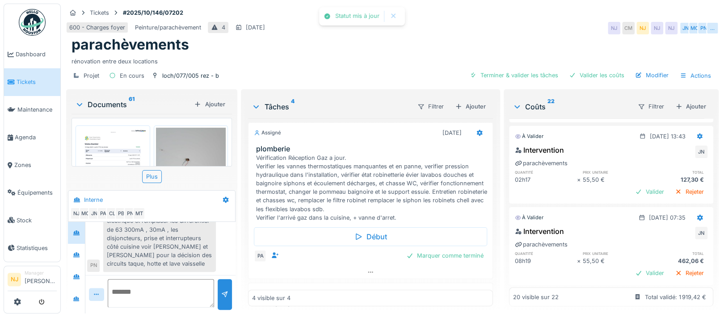
scroll to position [1132, 0]
click at [632, 187] on div "Valider" at bounding box center [650, 191] width 36 height 12
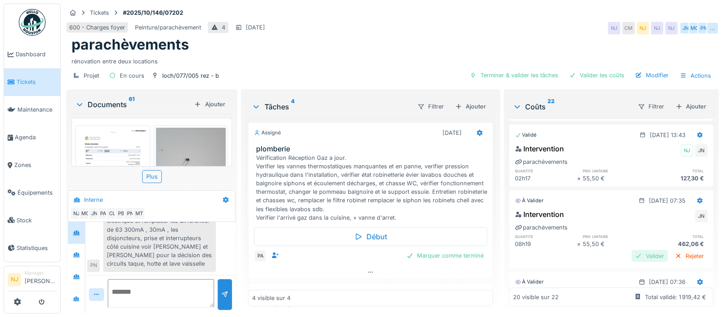
click at [632, 254] on div "Valider" at bounding box center [650, 256] width 36 height 12
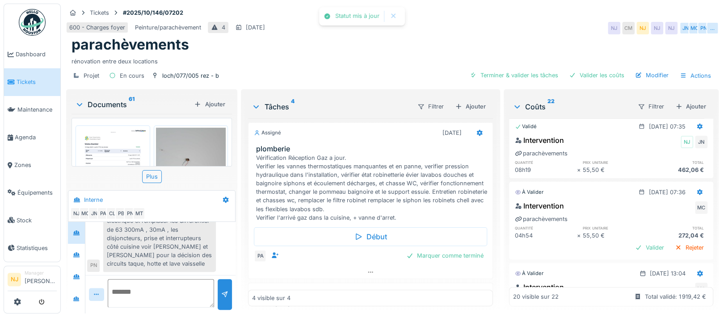
scroll to position [1251, 0]
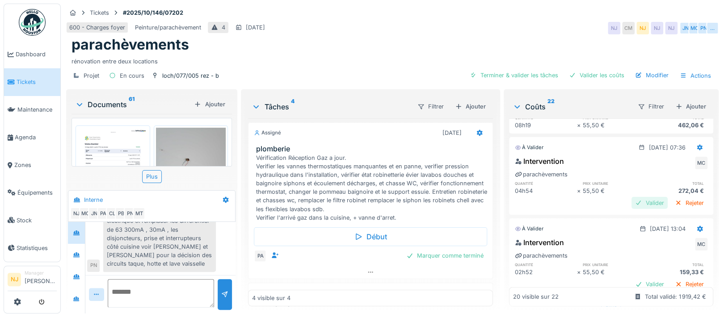
click at [632, 203] on div "Valider" at bounding box center [650, 203] width 36 height 12
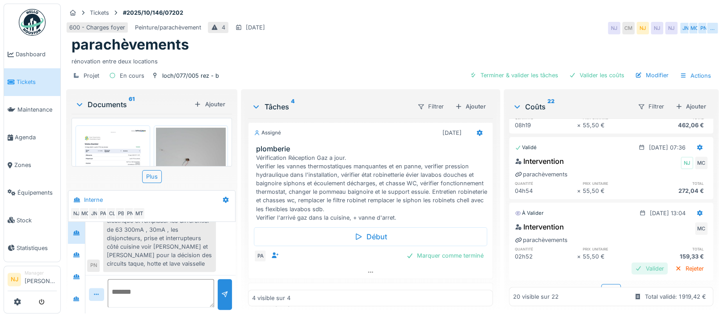
click at [632, 267] on div "Valider" at bounding box center [650, 269] width 36 height 12
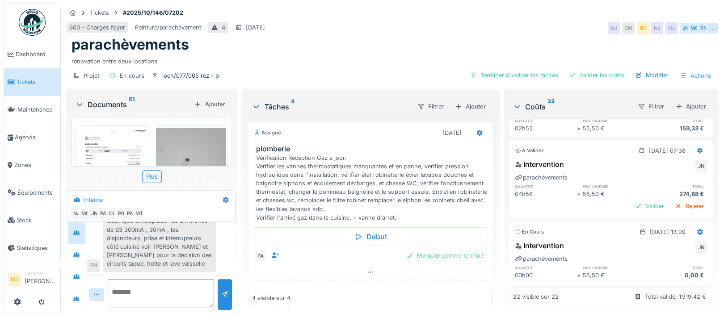
scroll to position [1396, 0]
click at [632, 200] on div "Valider" at bounding box center [650, 206] width 36 height 12
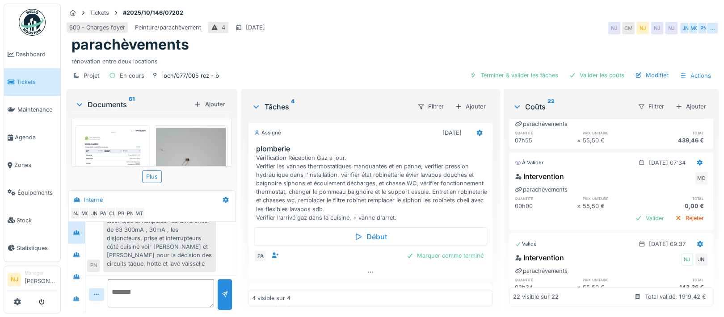
scroll to position [546, 0]
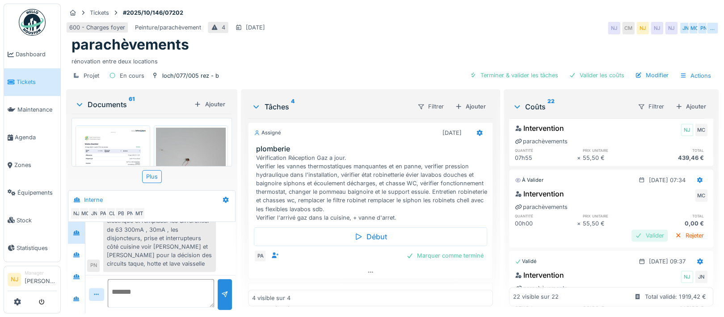
click at [632, 230] on div "Valider" at bounding box center [650, 236] width 36 height 12
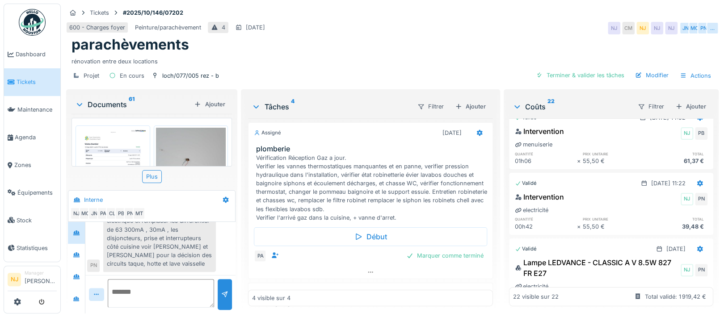
scroll to position [0, 0]
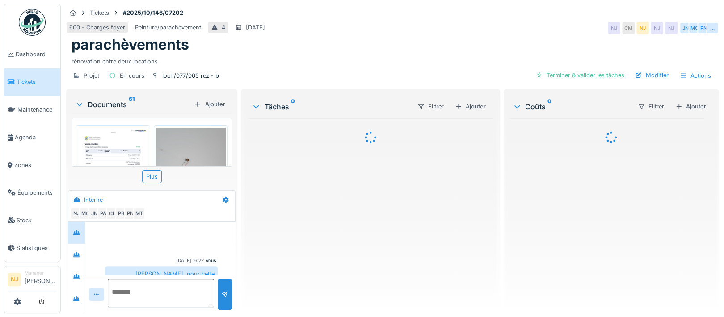
scroll to position [145, 0]
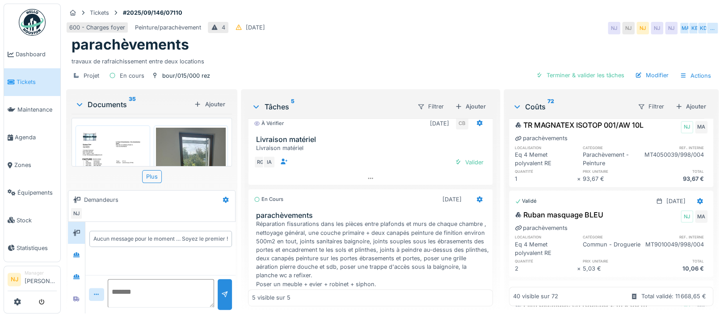
scroll to position [192, 0]
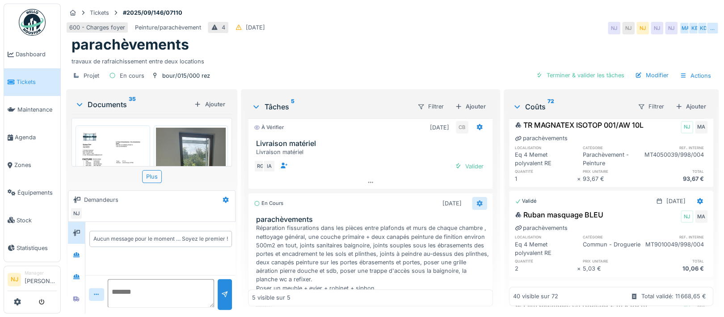
click at [476, 201] on icon at bounding box center [479, 204] width 7 height 6
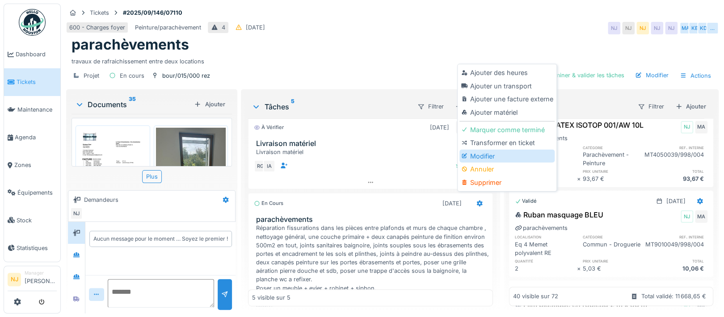
click at [478, 154] on div "Modifier" at bounding box center [506, 156] width 95 height 13
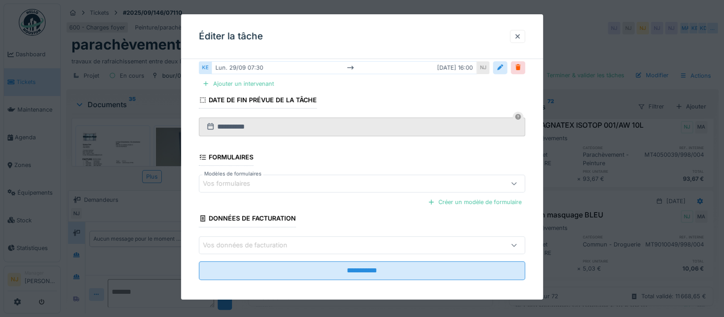
scroll to position [238, 0]
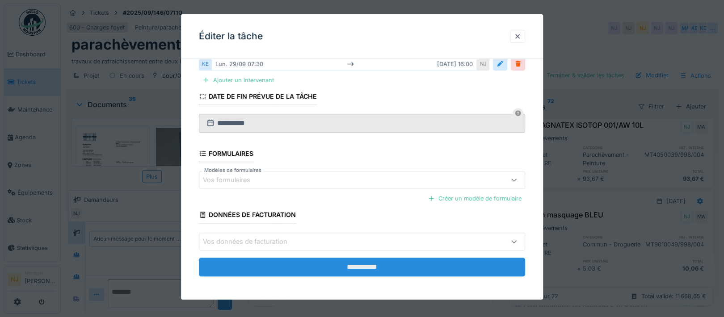
click at [357, 264] on input "**********" at bounding box center [362, 266] width 326 height 19
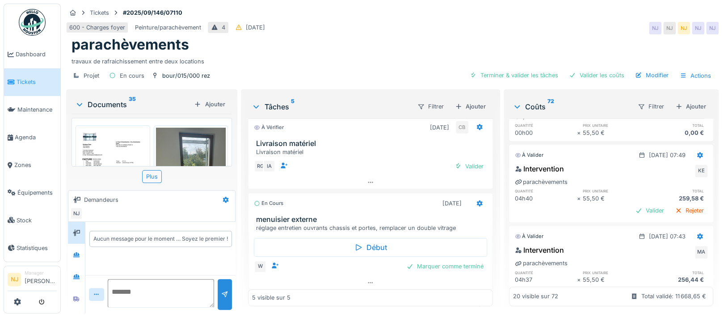
scroll to position [119, 0]
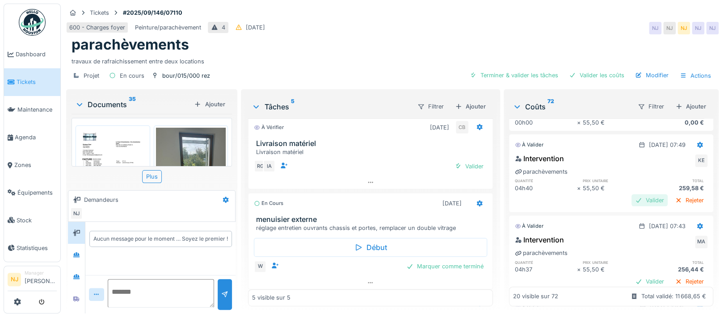
click at [632, 199] on div "Valider" at bounding box center [650, 200] width 36 height 12
click at [632, 198] on div "Valider" at bounding box center [650, 200] width 36 height 12
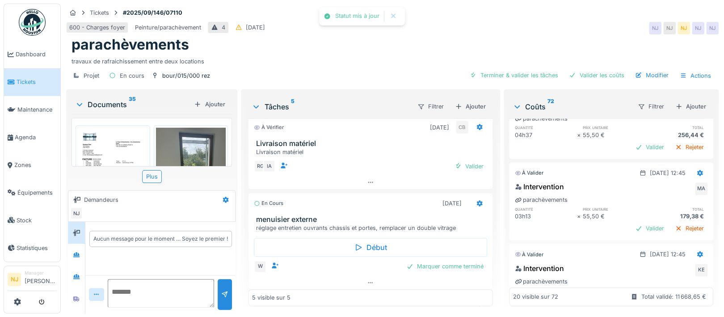
scroll to position [223, 0]
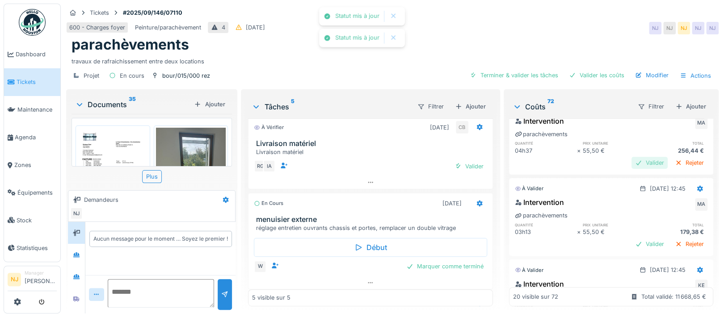
click at [632, 160] on div "Valider" at bounding box center [650, 163] width 36 height 12
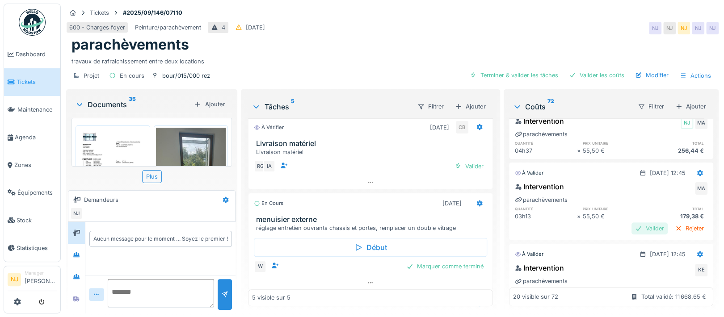
click at [632, 226] on div "Valider" at bounding box center [650, 229] width 36 height 12
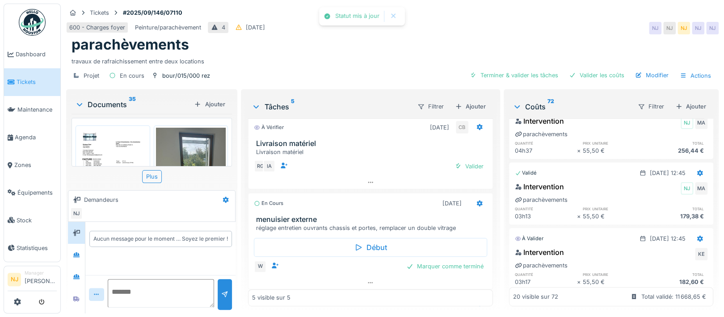
click at [620, 228] on div "À valider [DATE] 12:45" at bounding box center [611, 236] width 204 height 17
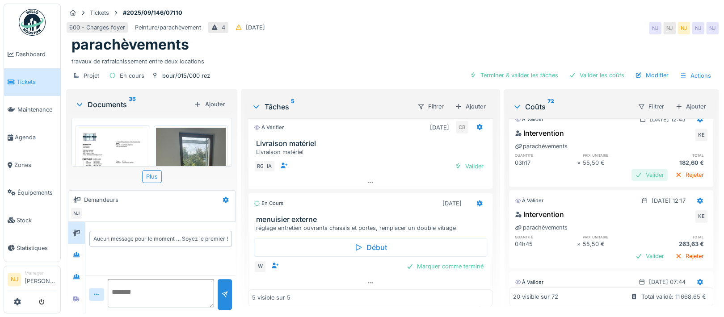
scroll to position [282, 0]
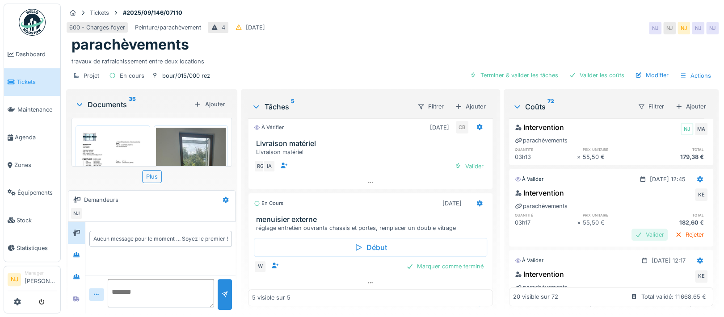
click at [632, 233] on div "Valider" at bounding box center [650, 235] width 36 height 12
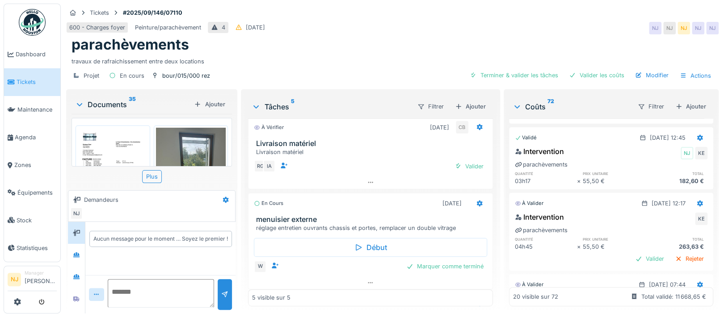
scroll to position [342, 0]
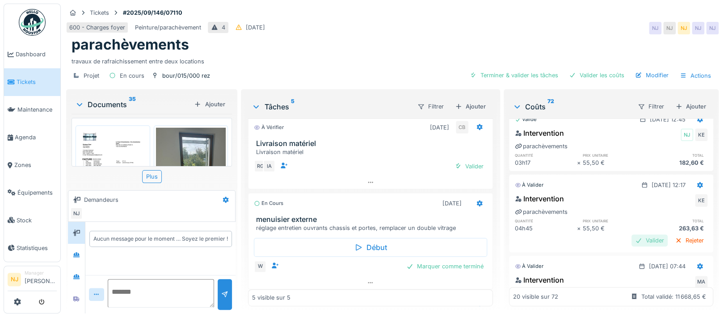
click at [632, 238] on div "Valider" at bounding box center [650, 241] width 36 height 12
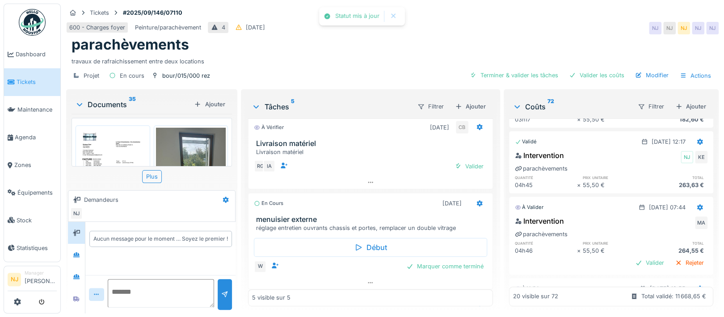
scroll to position [401, 0]
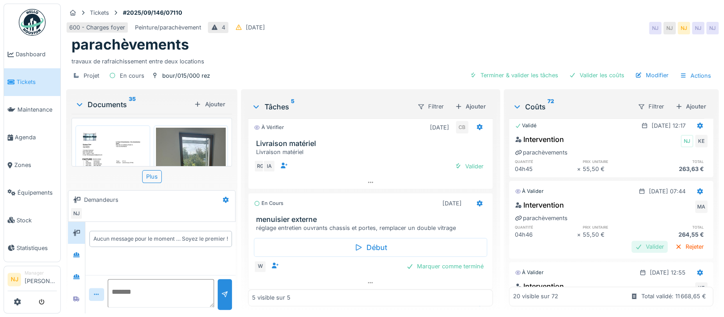
click at [632, 246] on div "Valider" at bounding box center [650, 247] width 36 height 12
click at [632, 245] on div "Valider" at bounding box center [650, 247] width 36 height 12
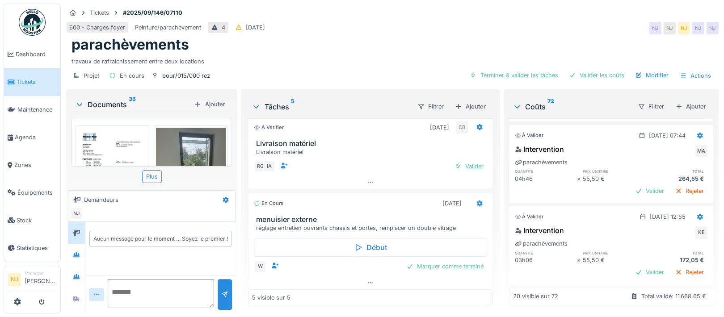
scroll to position [520, 0]
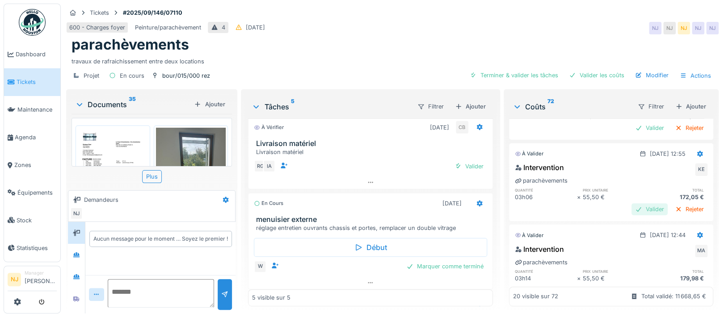
click at [632, 208] on div "Valider" at bounding box center [650, 209] width 36 height 12
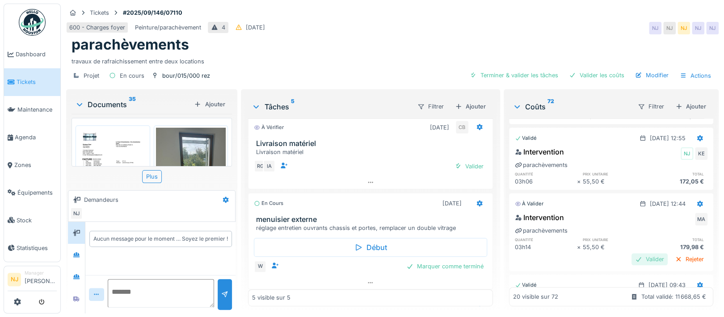
click at [632, 257] on div "Valider" at bounding box center [650, 259] width 36 height 12
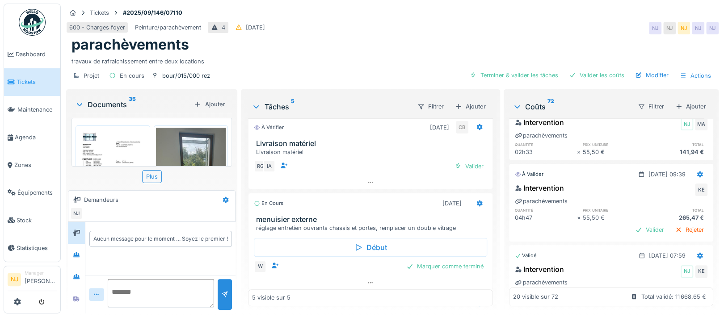
scroll to position [700, 0]
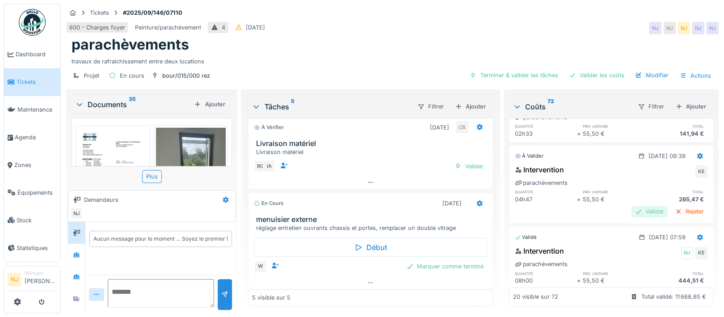
click at [632, 210] on div "Valider" at bounding box center [650, 212] width 36 height 12
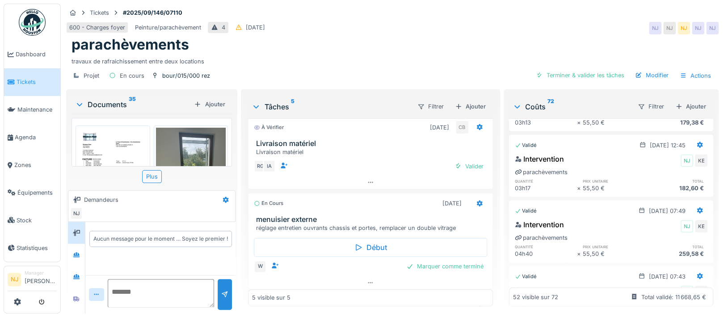
scroll to position [3664, 0]
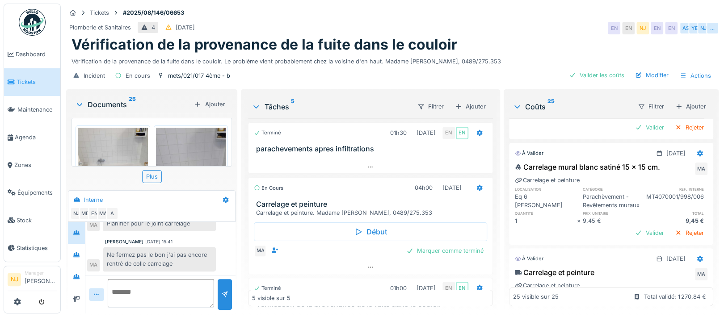
scroll to position [1589, 0]
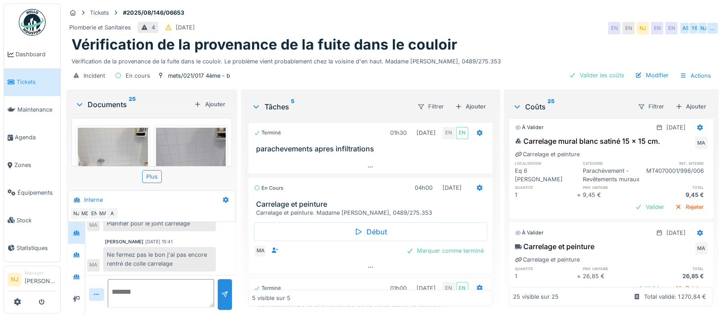
click at [632, 108] on div "Valider" at bounding box center [650, 102] width 36 height 12
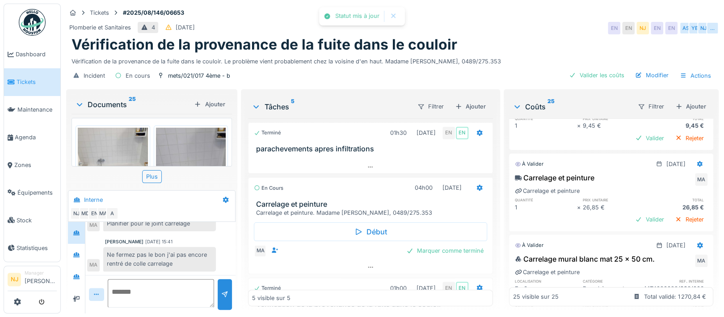
scroll to position [1708, 0]
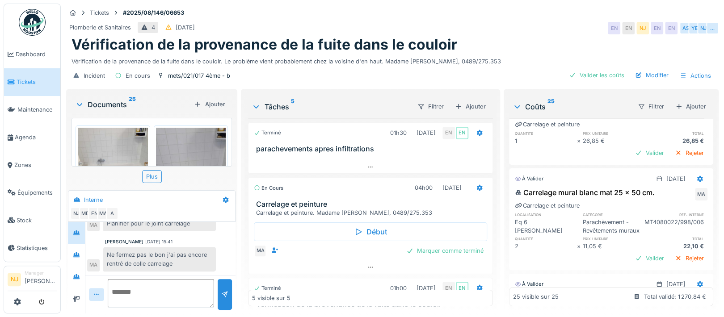
click at [632, 78] on div "Valider" at bounding box center [650, 72] width 36 height 12
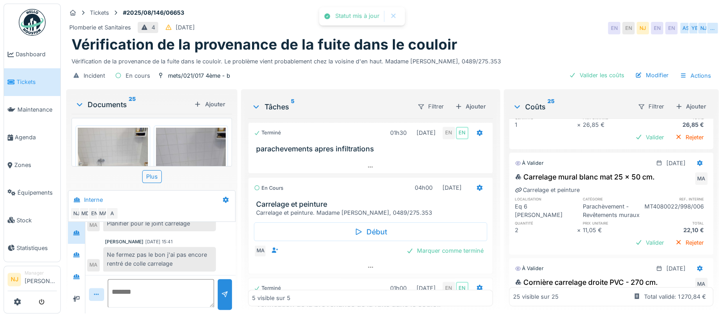
scroll to position [1719, 0]
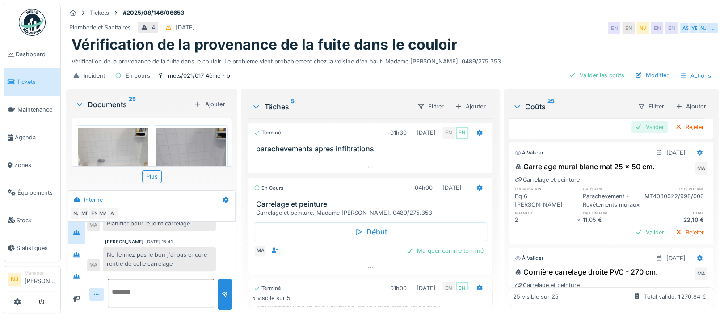
click at [632, 133] on div "Valider" at bounding box center [650, 127] width 36 height 12
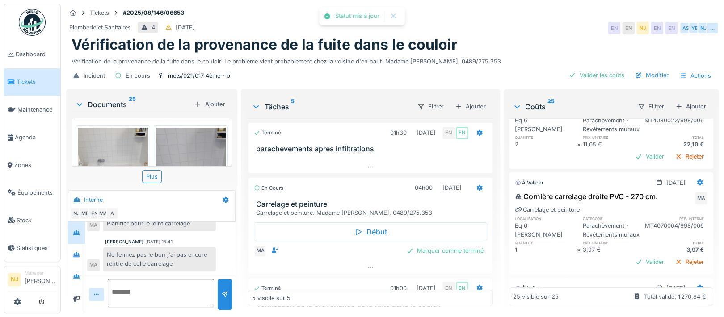
scroll to position [1838, 0]
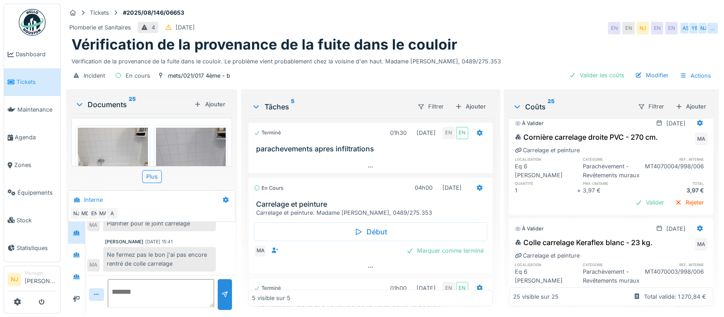
click at [632, 103] on div "Valider" at bounding box center [650, 97] width 36 height 12
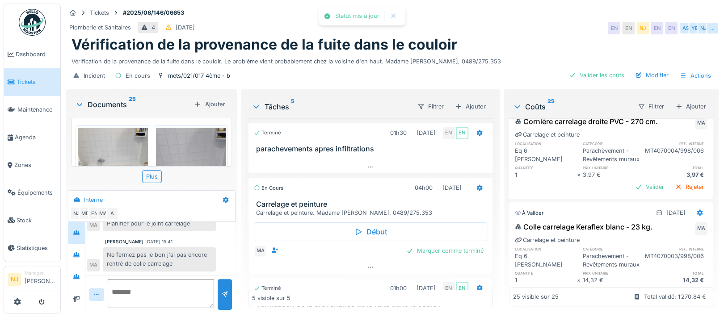
scroll to position [1957, 0]
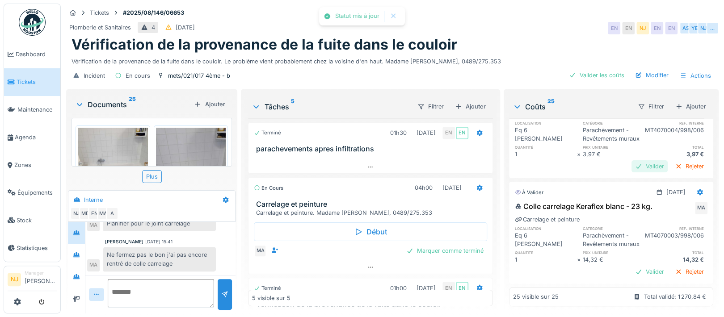
click at [632, 173] on div "Valider" at bounding box center [650, 166] width 36 height 12
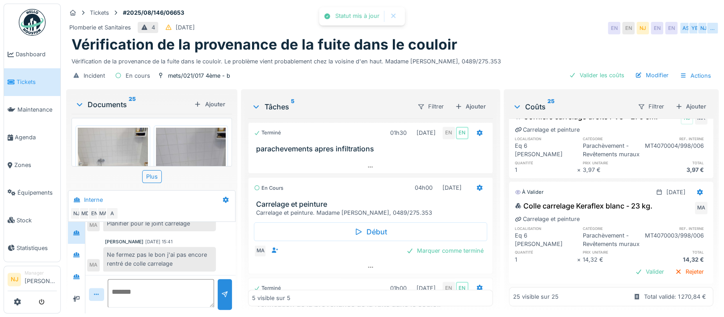
scroll to position [1997, 0]
click at [632, 266] on div "Valider" at bounding box center [650, 272] width 36 height 12
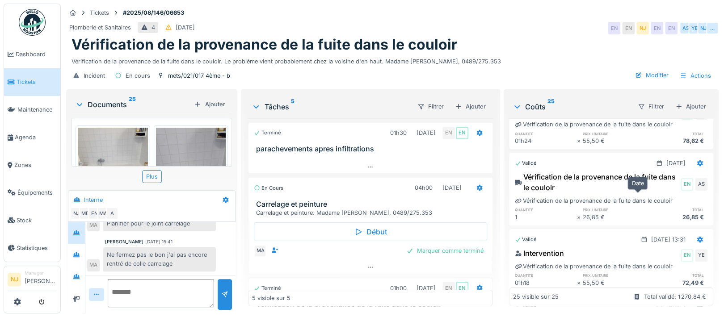
scroll to position [0, 0]
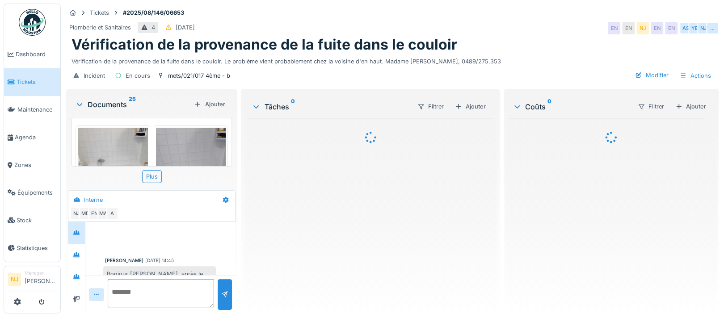
scroll to position [457, 0]
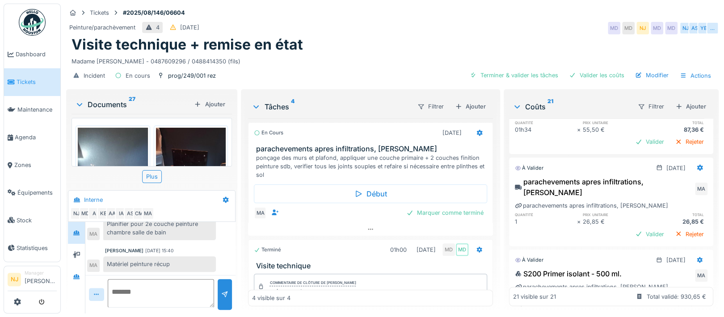
scroll to position [1303, 0]
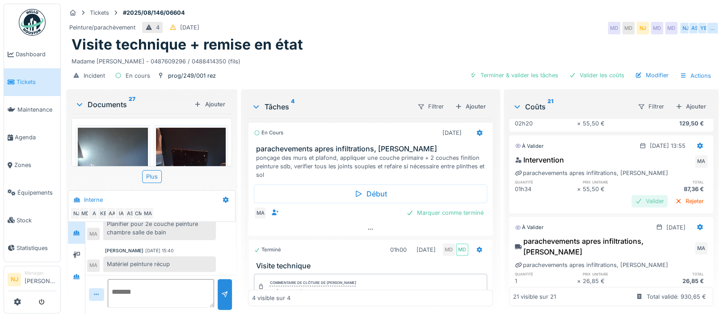
click at [632, 207] on div "Valider" at bounding box center [650, 201] width 36 height 12
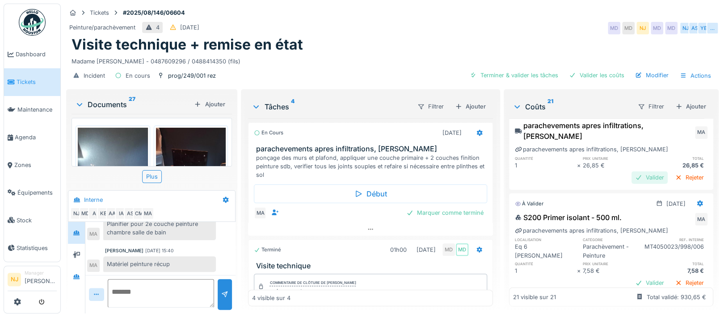
scroll to position [1422, 0]
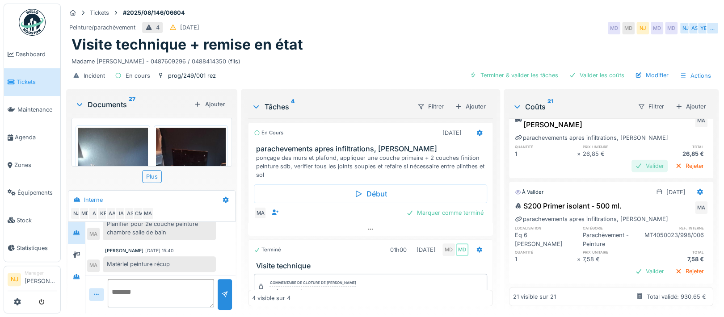
click at [632, 164] on div "Valider" at bounding box center [650, 166] width 36 height 12
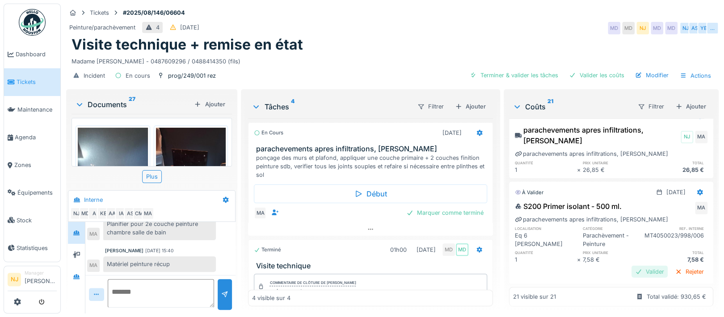
click at [632, 266] on div "Valider" at bounding box center [650, 272] width 36 height 12
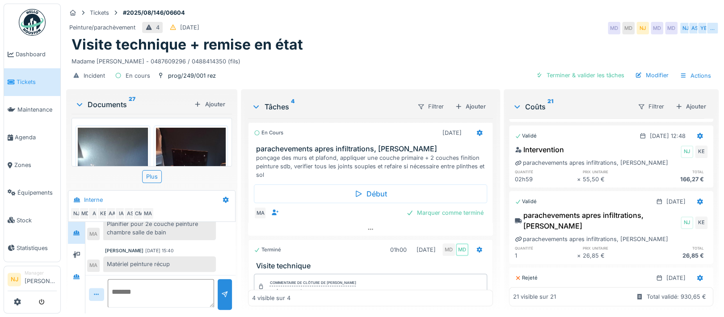
scroll to position [119, 0]
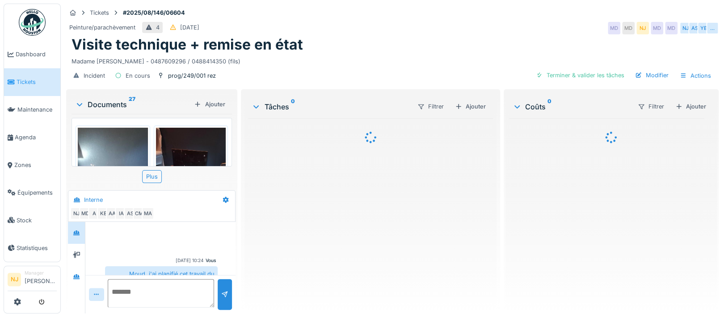
scroll to position [474, 0]
